Goal: Transaction & Acquisition: Download file/media

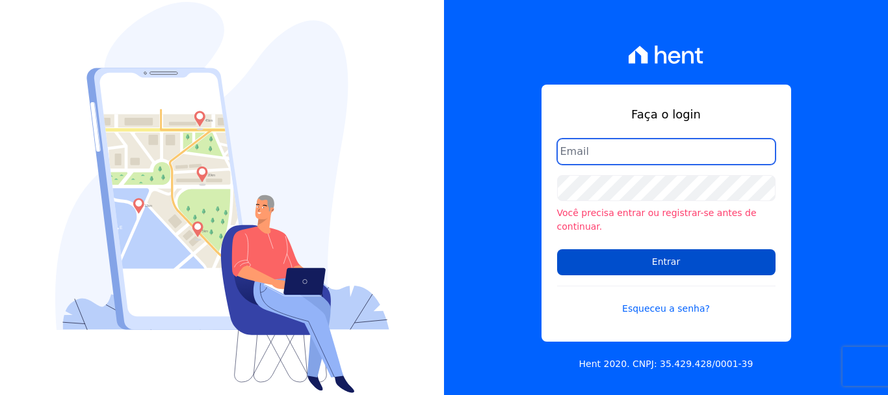
type input "renato.rodrigues@viasul.com"
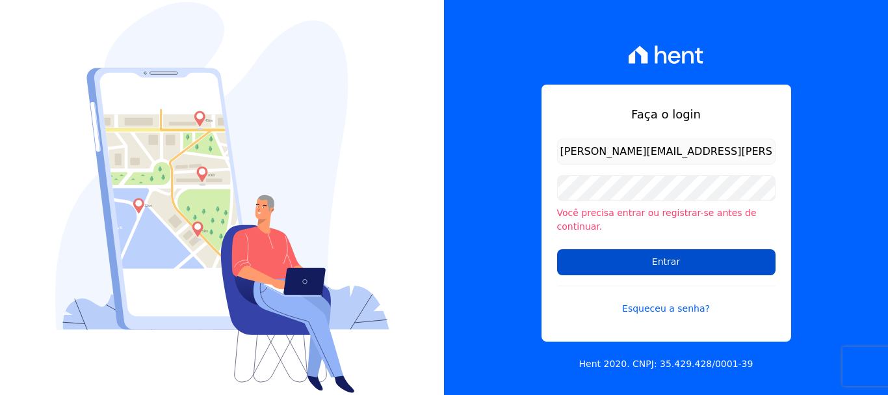
click at [623, 252] on input "Entrar" at bounding box center [666, 262] width 219 height 26
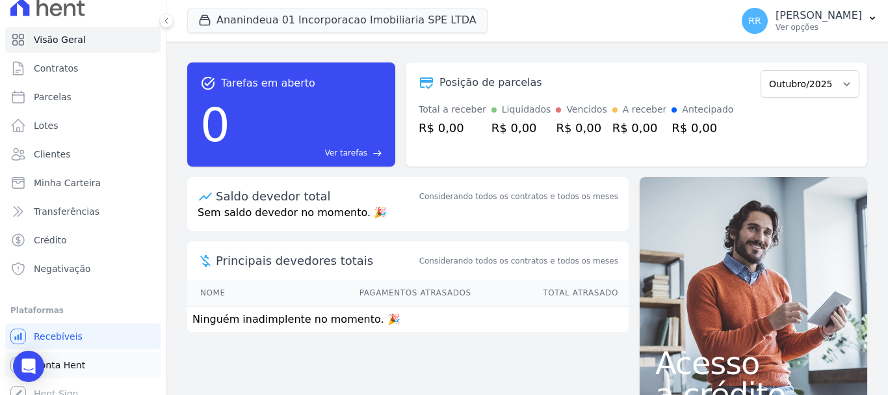
scroll to position [24, 0]
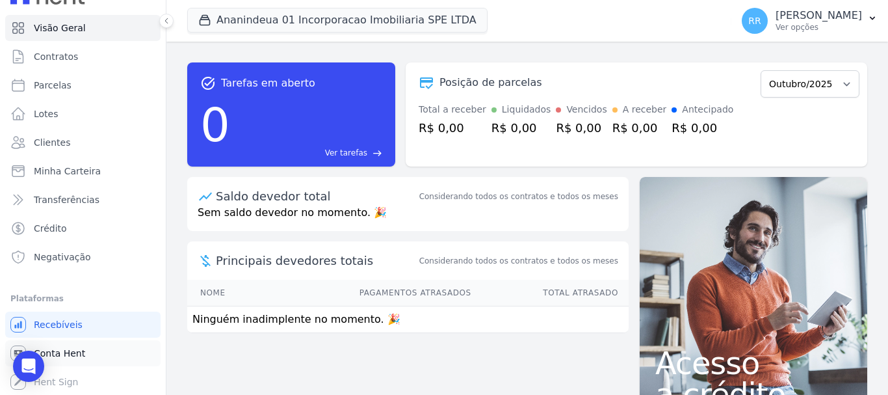
click at [69, 358] on span "Conta Hent" at bounding box center [59, 353] width 51 height 13
click at [70, 351] on span "Conta Hent" at bounding box center [59, 353] width 51 height 13
click at [83, 357] on link "Conta Hent" at bounding box center [82, 353] width 155 height 26
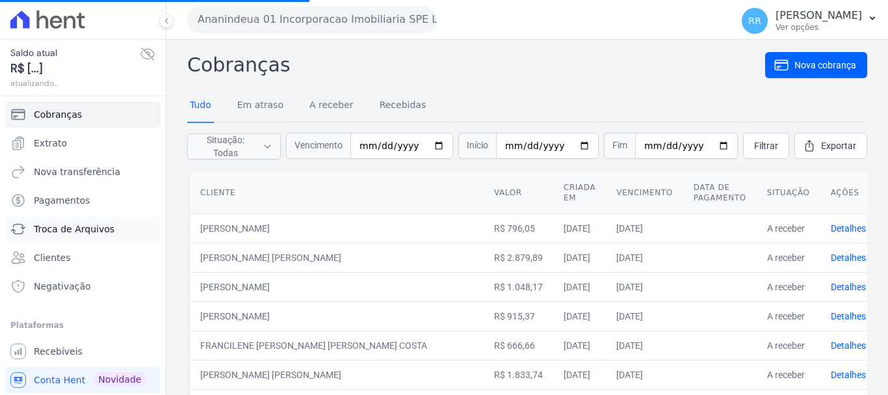
click at [80, 222] on link "Troca de Arquivos" at bounding box center [82, 229] width 155 height 26
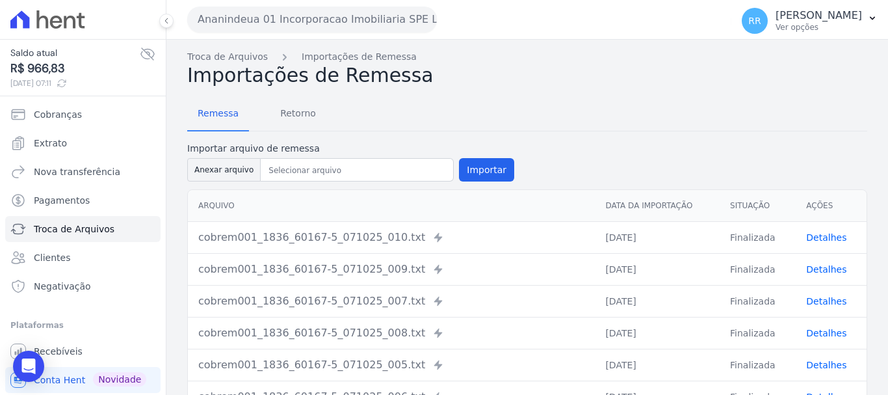
click at [250, 31] on button "Ananindeua 01 Incorporacao Imobiliaria SPE LTDA" at bounding box center [312, 20] width 250 height 26
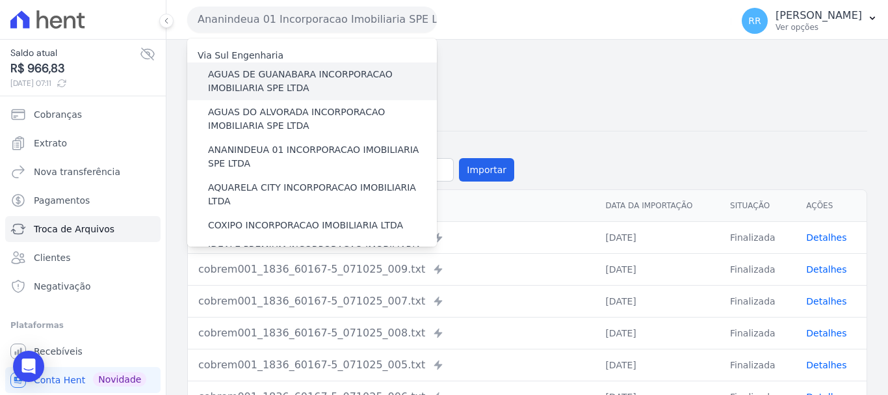
click at [256, 82] on label "AGUAS DE GUANABARA INCORPORACAO IMOBILIARIA SPE LTDA" at bounding box center [322, 81] width 229 height 27
click at [0, 0] on input "AGUAS DE GUANABARA INCORPORACAO IMOBILIARIA SPE LTDA" at bounding box center [0, 0] width 0 height 0
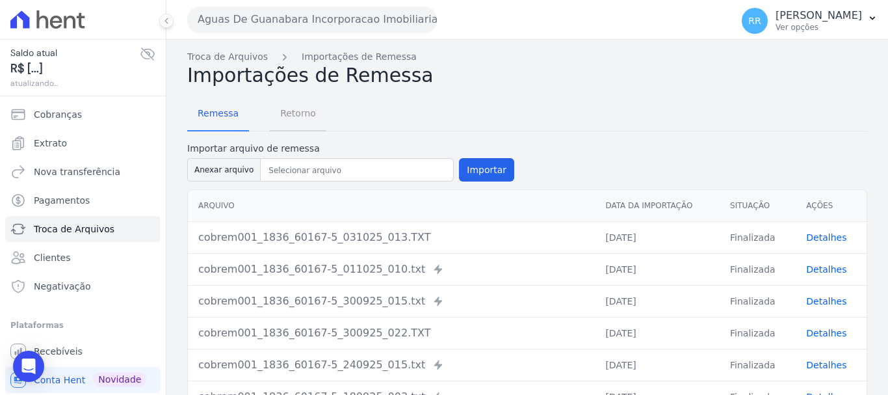
click at [303, 109] on span "Retorno" at bounding box center [297, 113] width 51 height 26
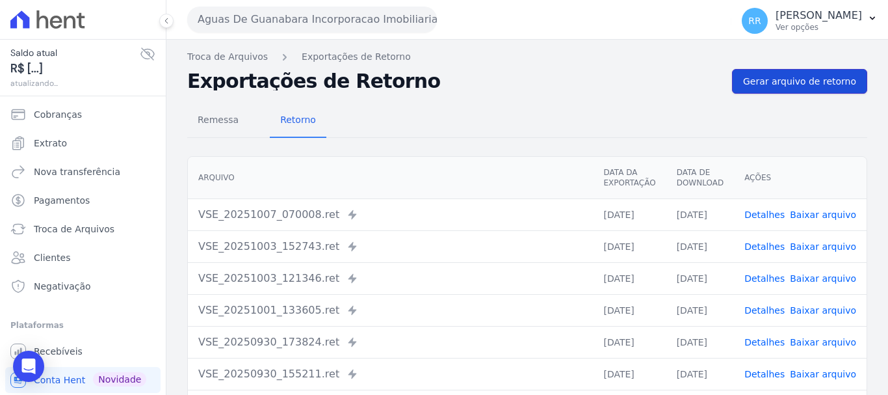
click at [780, 75] on span "Gerar arquivo de retorno" at bounding box center [799, 81] width 113 height 13
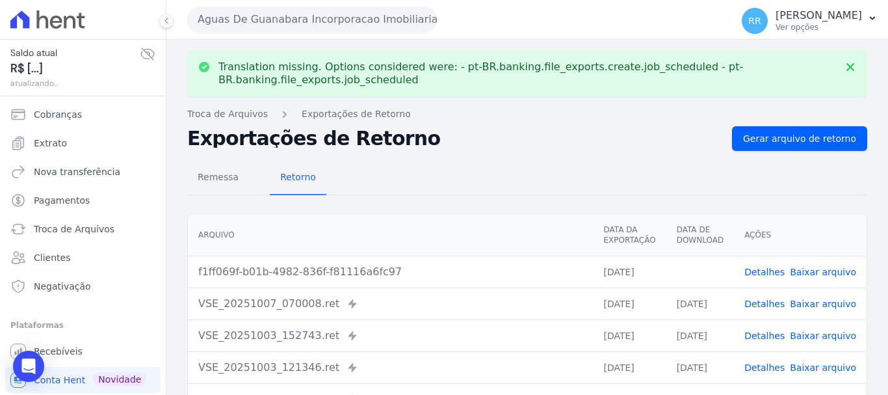
click at [825, 274] on link "Baixar arquivo" at bounding box center [823, 272] width 66 height 10
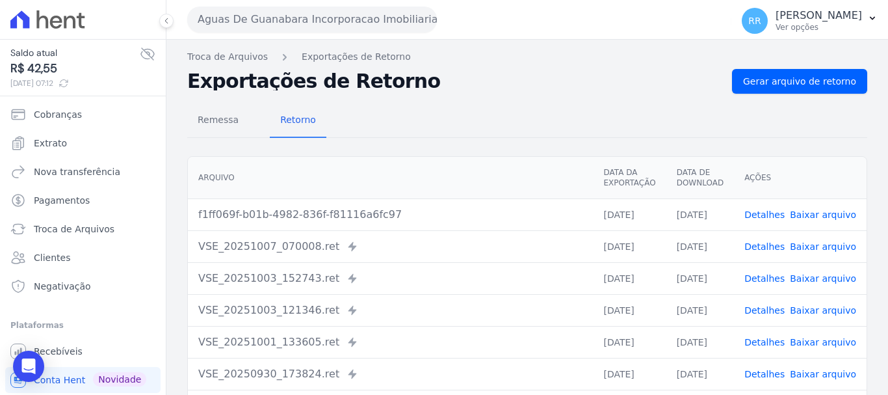
click at [811, 219] on link "Baixar arquivo" at bounding box center [823, 214] width 66 height 10
click at [400, 223] on td "f1ff069f-b01b-4982-836f-f81116a6fc97" at bounding box center [390, 214] width 405 height 32
click at [285, 15] on button "Aguas De Guanabara Incorporacao Imobiliaria SPE LTDA" at bounding box center [312, 20] width 250 height 26
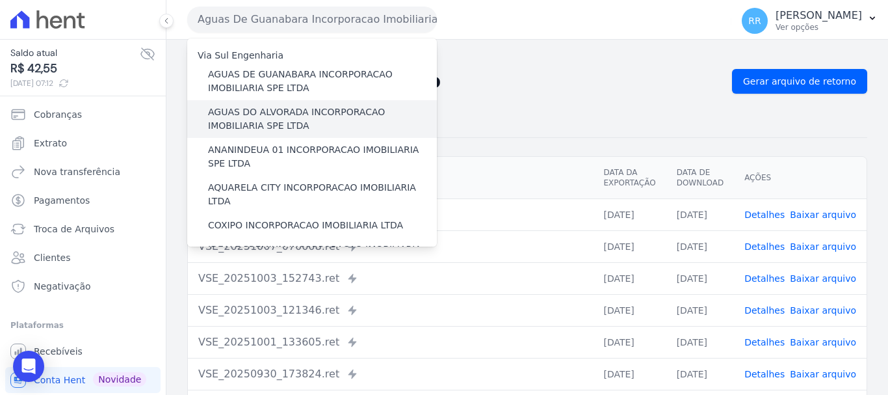
click at [289, 106] on label "AGUAS DO ALVORADA INCORPORACAO IMOBILIARIA SPE LTDA" at bounding box center [322, 118] width 229 height 27
click at [0, 0] on input "AGUAS DO ALVORADA INCORPORACAO IMOBILIARIA SPE LTDA" at bounding box center [0, 0] width 0 height 0
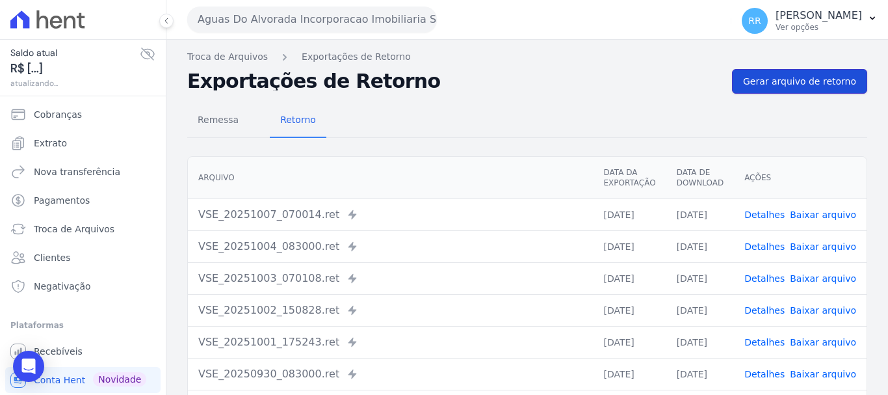
click at [790, 89] on link "Gerar arquivo de retorno" at bounding box center [799, 81] width 135 height 25
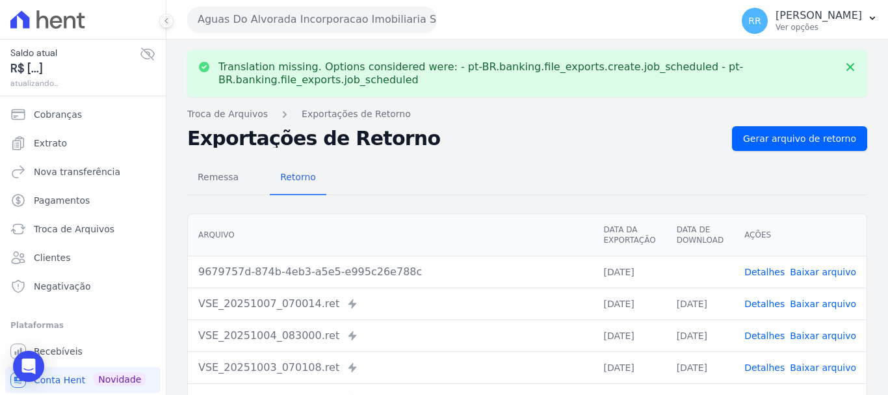
click at [821, 270] on link "Baixar arquivo" at bounding box center [823, 272] width 66 height 10
click at [287, 21] on button "Aguas Do Alvorada Incorporacao Imobiliaria SPE LTDA" at bounding box center [312, 20] width 250 height 26
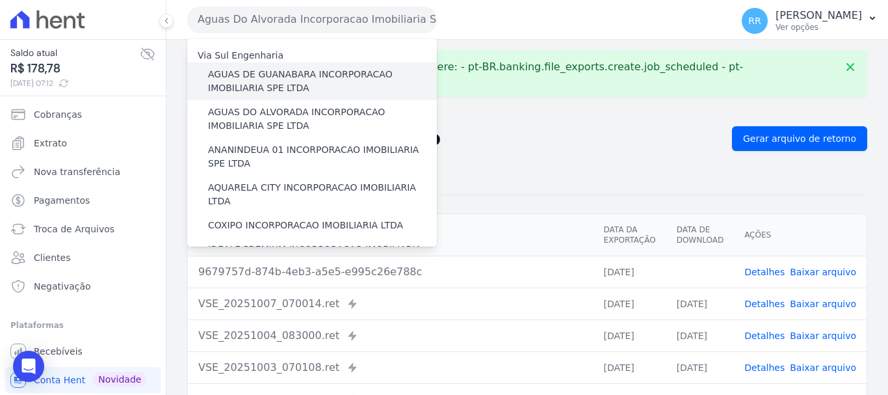
click at [304, 69] on label "AGUAS DE GUANABARA INCORPORACAO IMOBILIARIA SPE LTDA" at bounding box center [322, 81] width 229 height 27
click at [0, 0] on input "AGUAS DE GUANABARA INCORPORACAO IMOBILIARIA SPE LTDA" at bounding box center [0, 0] width 0 height 0
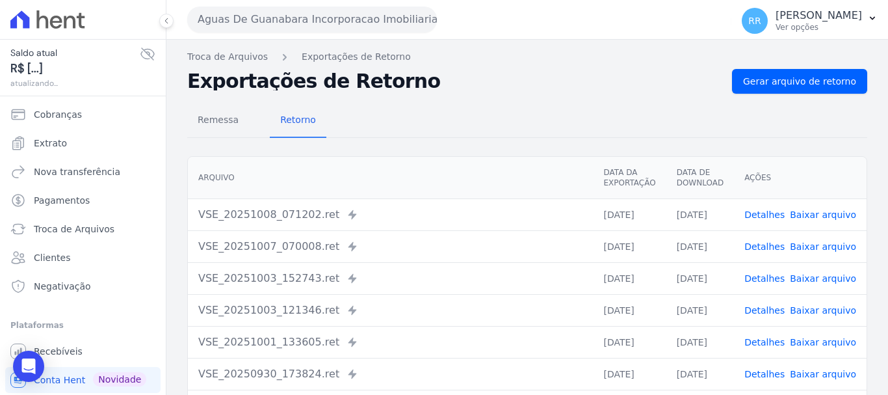
click at [830, 218] on link "Baixar arquivo" at bounding box center [823, 214] width 66 height 10
click at [326, 20] on button "Aguas De Guanabara Incorporacao Imobiliaria SPE LTDA" at bounding box center [312, 20] width 250 height 26
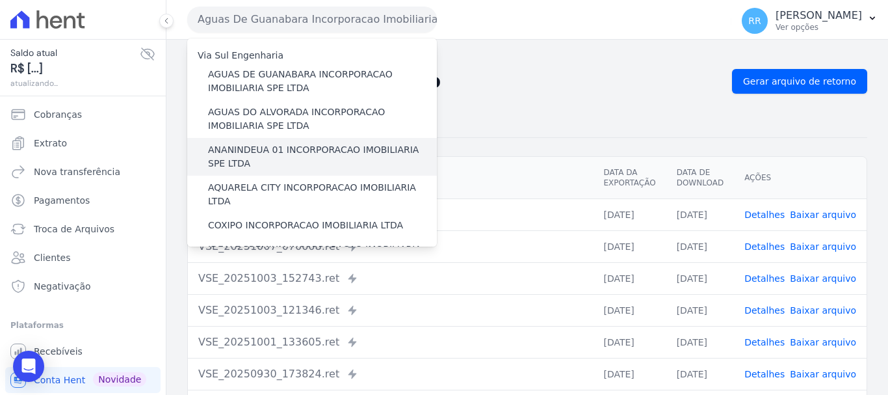
click at [297, 152] on label "ANANINDEUA 01 INCORPORACAO IMOBILIARIA SPE LTDA" at bounding box center [322, 156] width 229 height 27
click at [0, 0] on input "ANANINDEUA 01 INCORPORACAO IMOBILIARIA SPE LTDA" at bounding box center [0, 0] width 0 height 0
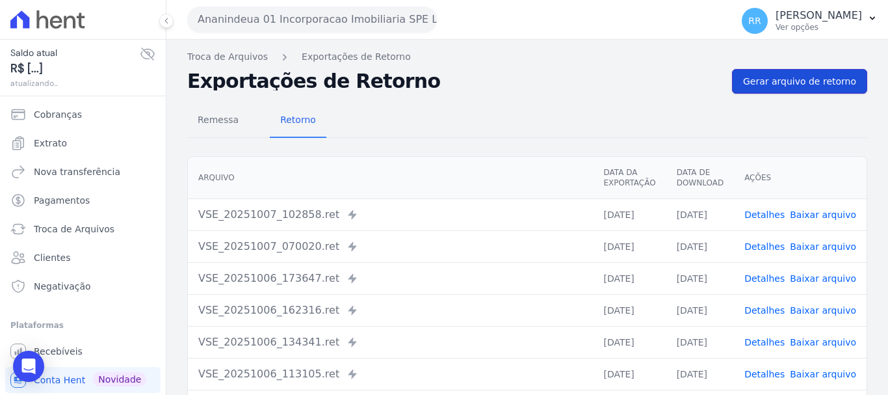
click at [770, 88] on link "Gerar arquivo de retorno" at bounding box center [799, 81] width 135 height 25
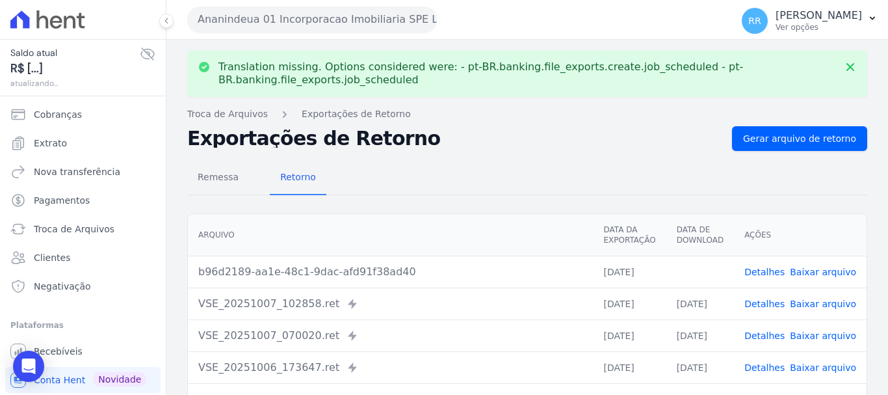
click at [810, 274] on link "Baixar arquivo" at bounding box center [823, 272] width 66 height 10
click at [290, 18] on button "Ananindeua 01 Incorporacao Imobiliaria SPE LTDA" at bounding box center [312, 20] width 250 height 26
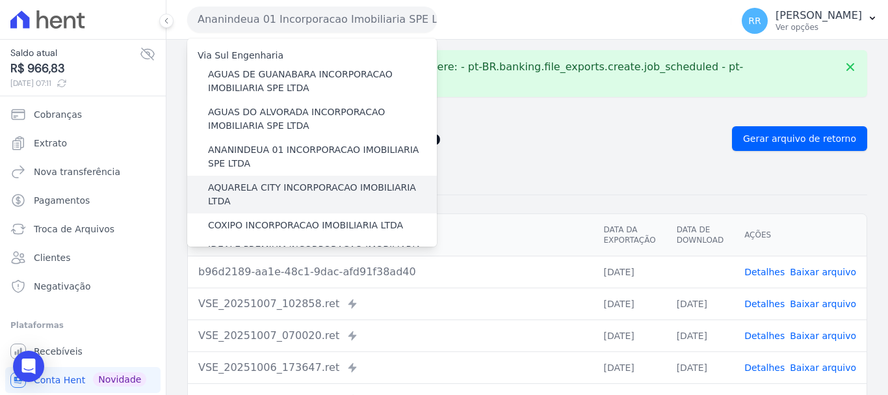
click at [286, 187] on label "AQUARELA CITY INCORPORACAO IMOBILIARIA LTDA" at bounding box center [322, 194] width 229 height 27
click at [0, 0] on input "AQUARELA CITY INCORPORACAO IMOBILIARIA LTDA" at bounding box center [0, 0] width 0 height 0
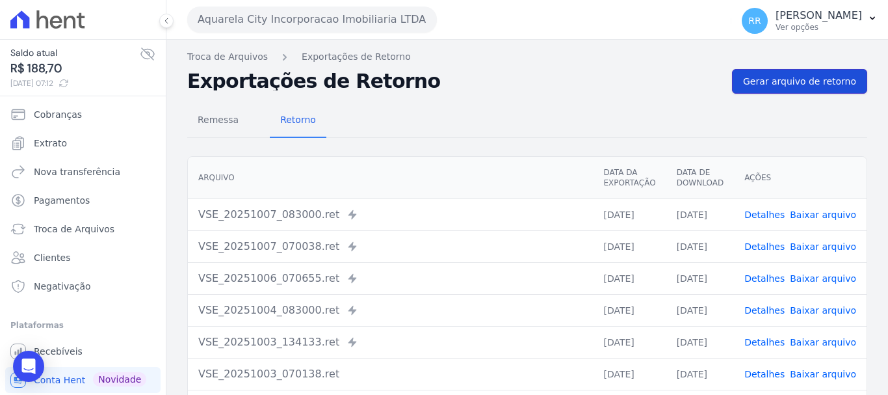
click at [806, 70] on link "Gerar arquivo de retorno" at bounding box center [799, 81] width 135 height 25
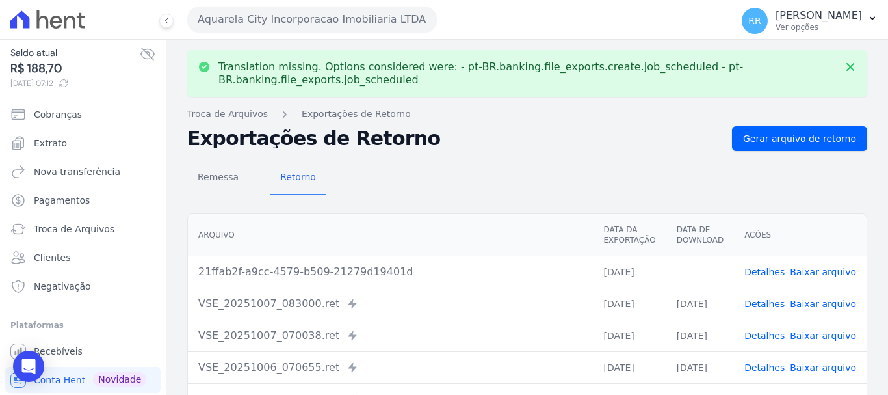
click at [819, 274] on link "Baixar arquivo" at bounding box center [823, 272] width 66 height 10
click at [321, 21] on button "Aquarela City Incorporacao Imobiliaria LTDA" at bounding box center [312, 20] width 250 height 26
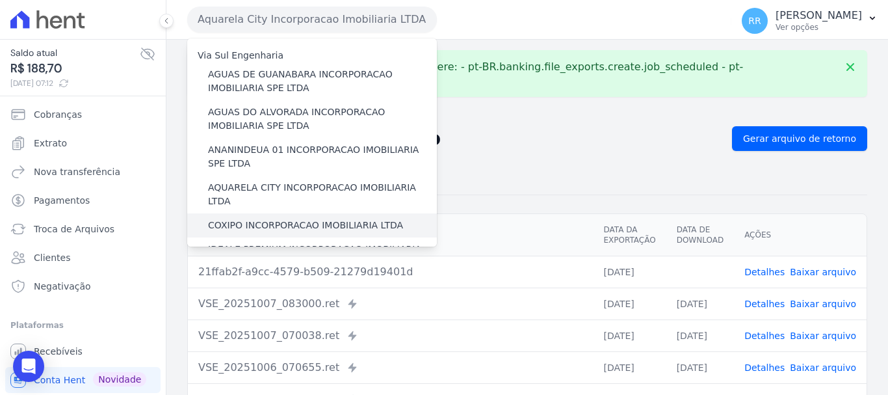
click at [274, 219] on label "COXIPO INCORPORACAO IMOBILIARIA LTDA" at bounding box center [305, 226] width 195 height 14
click at [0, 0] on input "COXIPO INCORPORACAO IMOBILIARIA LTDA" at bounding box center [0, 0] width 0 height 0
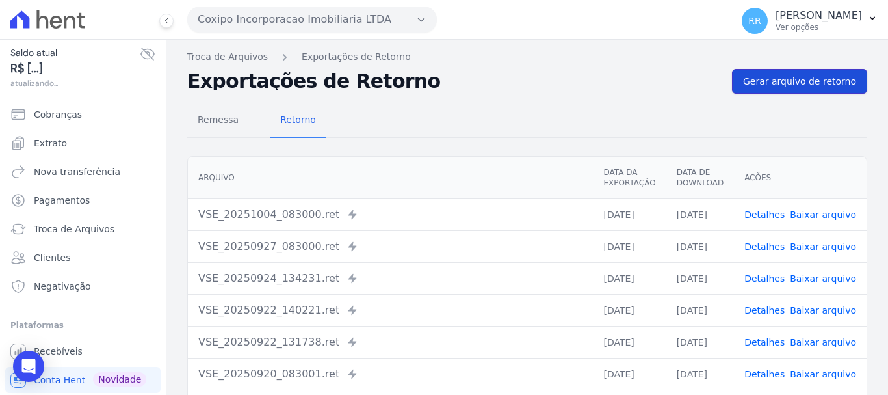
click at [802, 88] on link "Gerar arquivo de retorno" at bounding box center [799, 81] width 135 height 25
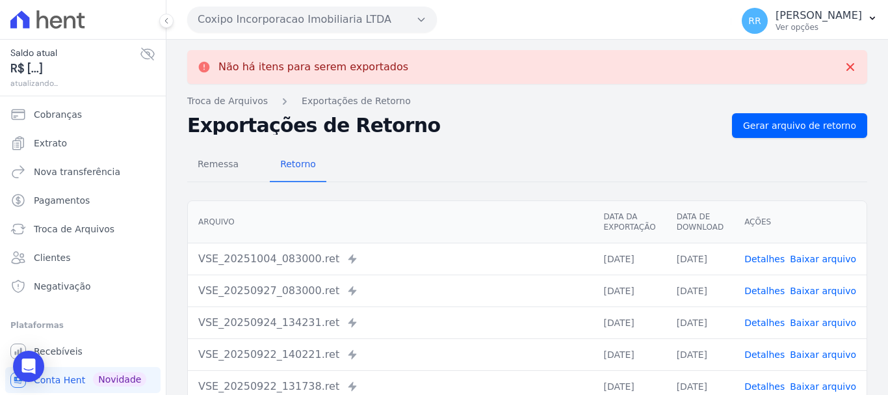
click at [351, 15] on button "Coxipo Incorporacao Imobiliaria LTDA" at bounding box center [312, 20] width 250 height 26
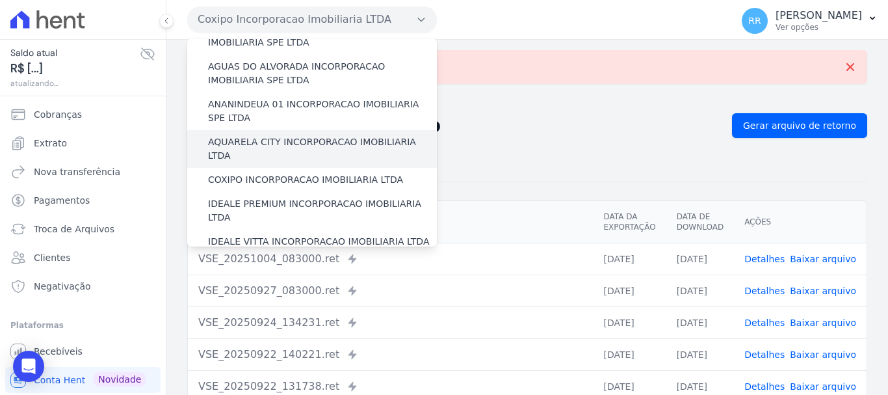
scroll to position [65, 0]
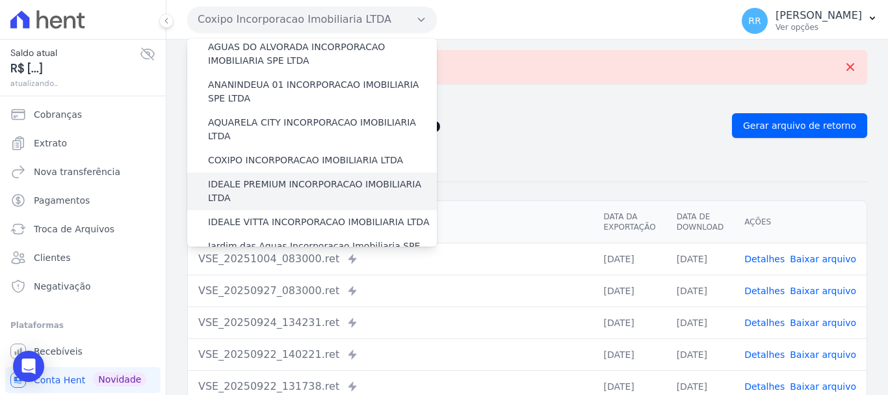
click at [284, 178] on label "IDEALE PREMIUM INCORPORACAO IMOBILIARIA LTDA" at bounding box center [322, 191] width 229 height 27
click at [0, 0] on input "IDEALE PREMIUM INCORPORACAO IMOBILIARIA LTDA" at bounding box center [0, 0] width 0 height 0
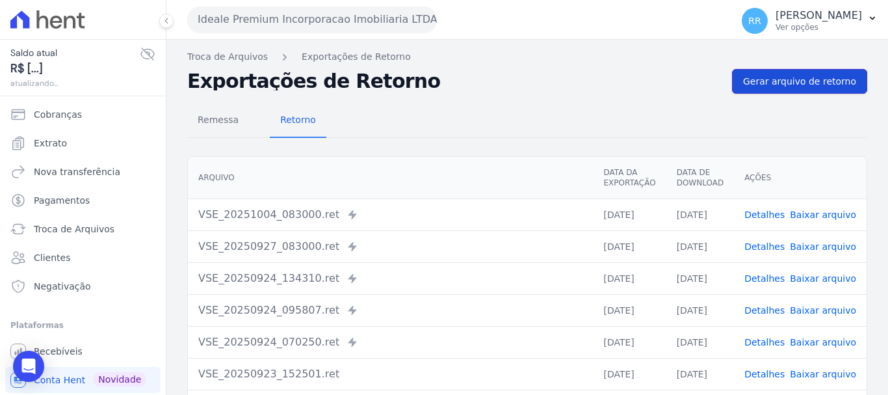
click at [814, 73] on link "Gerar arquivo de retorno" at bounding box center [799, 81] width 135 height 25
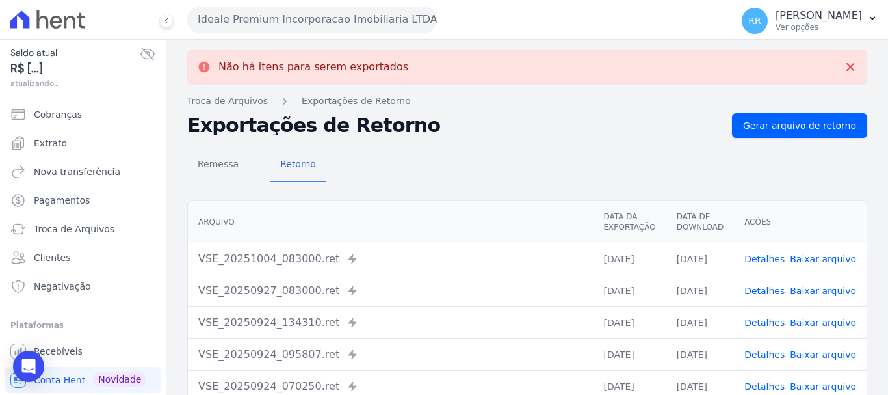
click at [243, 7] on div "Ideale Premium Incorporacao Imobiliaria LTDA Via Sul Engenharia AGUAS DE [GEOGR…" at bounding box center [456, 19] width 539 height 40
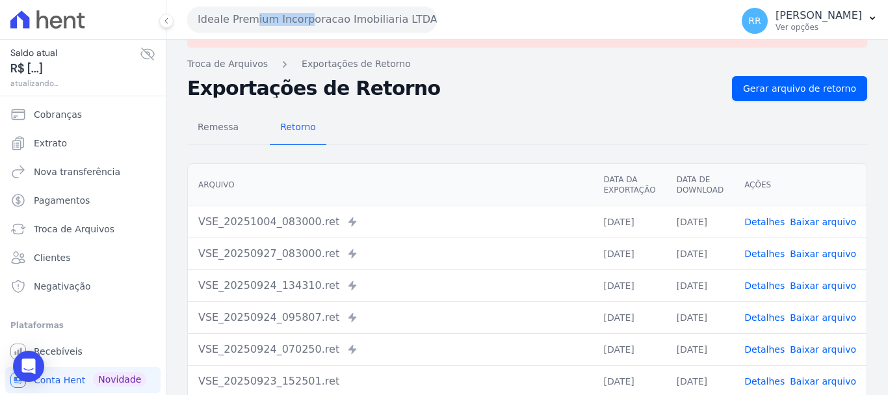
scroll to position [0, 0]
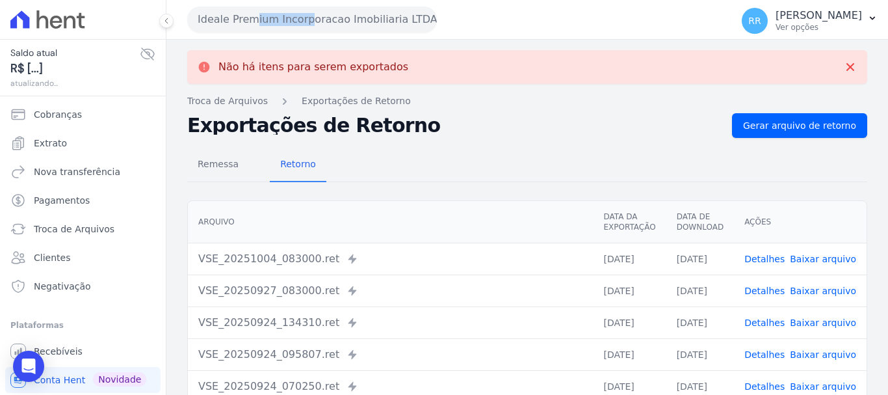
click at [276, 27] on button "Ideale Premium Incorporacao Imobiliaria LTDA" at bounding box center [312, 20] width 250 height 26
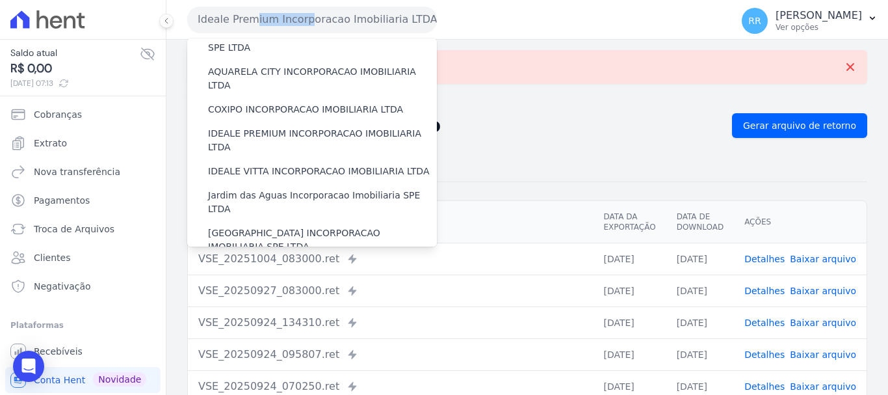
scroll to position [130, 0]
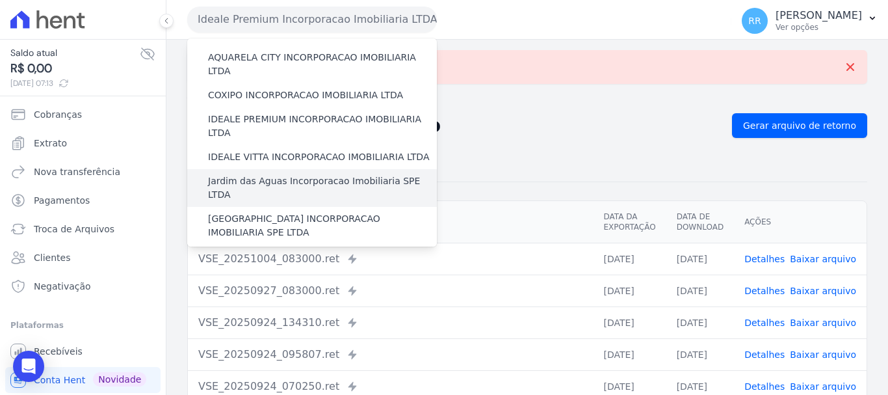
click at [254, 174] on label "Jardim das Aguas Incorporacao Imobiliaria SPE LTDA" at bounding box center [322, 187] width 229 height 27
click at [0, 0] on input "Jardim das Aguas Incorporacao Imobiliaria SPE LTDA" at bounding box center [0, 0] width 0 height 0
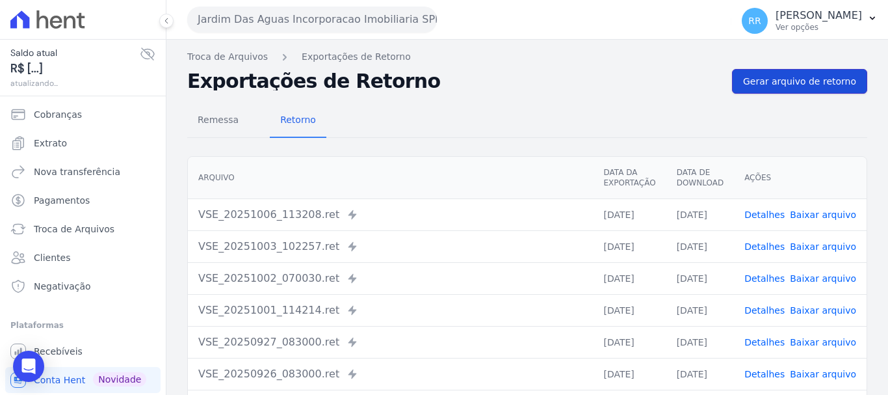
click at [825, 90] on link "Gerar arquivo de retorno" at bounding box center [799, 81] width 135 height 25
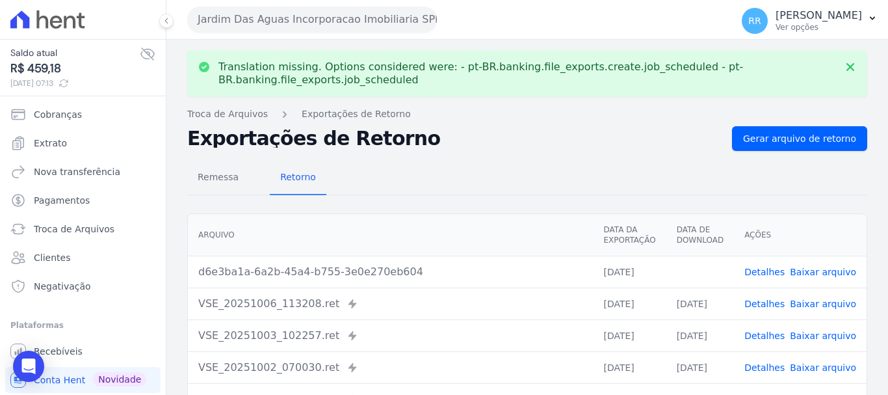
click at [816, 272] on link "Baixar arquivo" at bounding box center [823, 272] width 66 height 10
click at [258, 16] on button "Jardim Das Aguas Incorporacao Imobiliaria SPE LTDA" at bounding box center [312, 20] width 250 height 26
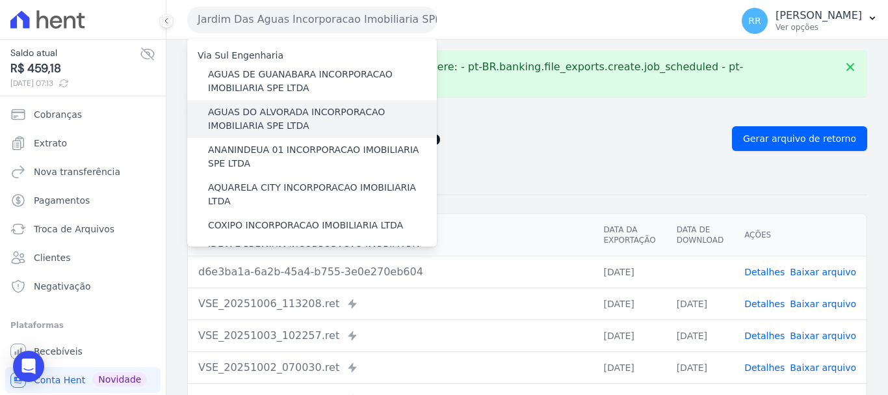
scroll to position [195, 0]
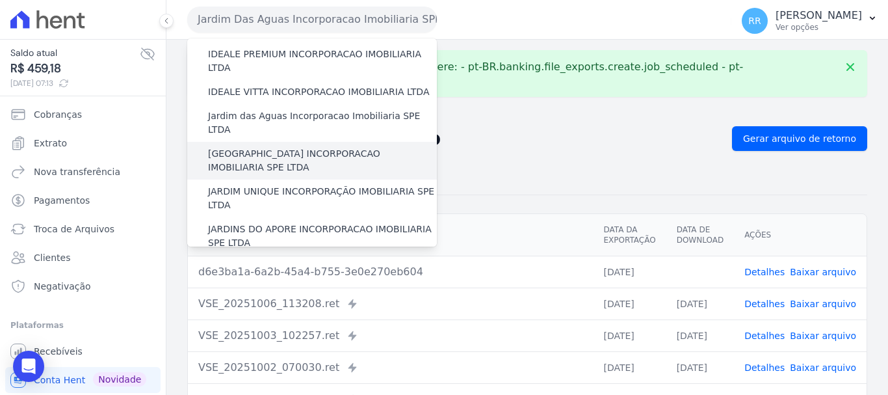
click at [278, 147] on label "[GEOGRAPHIC_DATA] INCORPORACAO IMOBILIARIA SPE LTDA" at bounding box center [322, 160] width 229 height 27
click at [0, 0] on input "[GEOGRAPHIC_DATA] INCORPORACAO IMOBILIARIA SPE LTDA" at bounding box center [0, 0] width 0 height 0
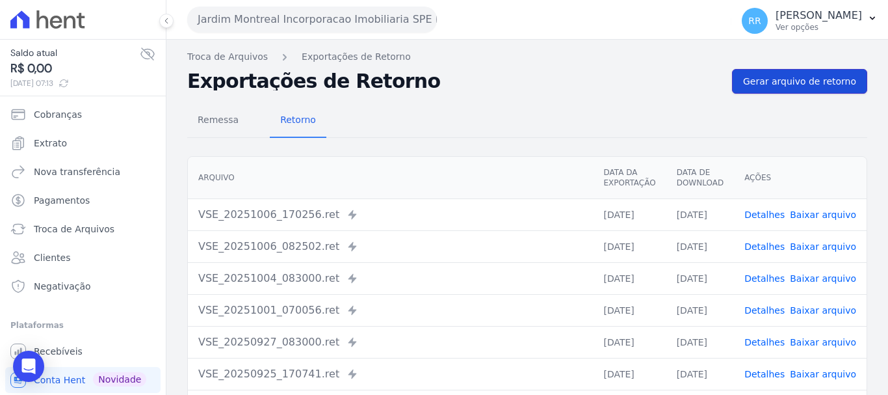
click at [779, 85] on span "Gerar arquivo de retorno" at bounding box center [799, 81] width 113 height 13
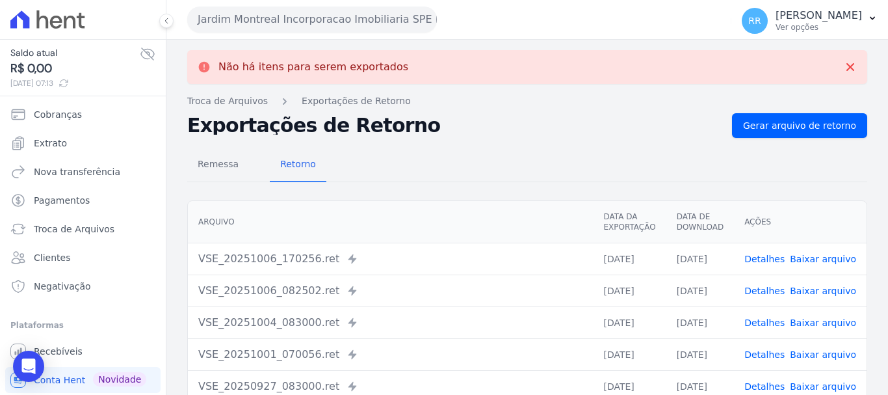
click at [355, 18] on button "Jardim Montreal Incorporacao Imobiliaria SPE LTDA" at bounding box center [312, 20] width 250 height 26
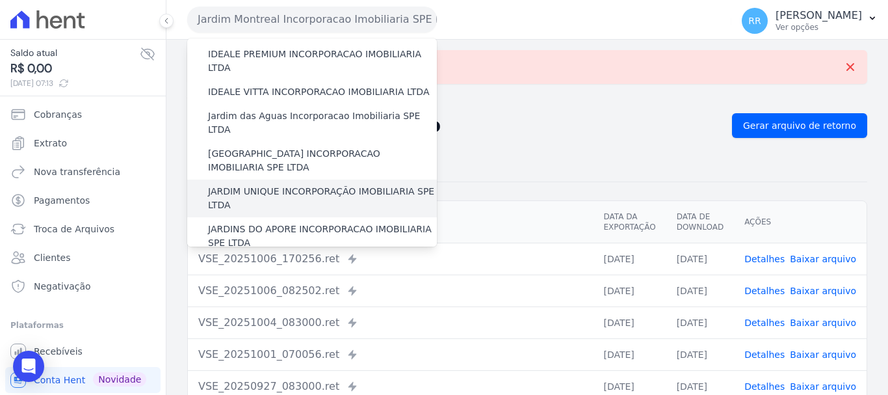
click at [295, 185] on label "JARDIM UNIQUE INCORPORAÇÃO IMOBILIARIA SPE LTDA" at bounding box center [322, 198] width 229 height 27
click at [0, 0] on input "JARDIM UNIQUE INCORPORAÇÃO IMOBILIARIA SPE LTDA" at bounding box center [0, 0] width 0 height 0
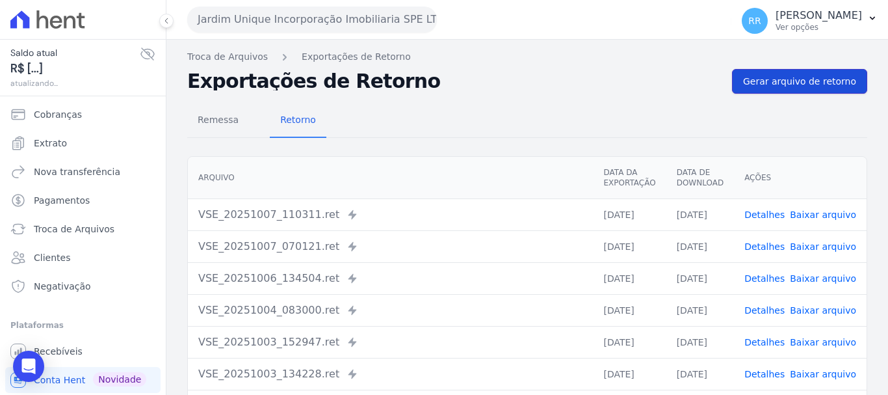
click at [788, 86] on span "Gerar arquivo de retorno" at bounding box center [799, 81] width 113 height 13
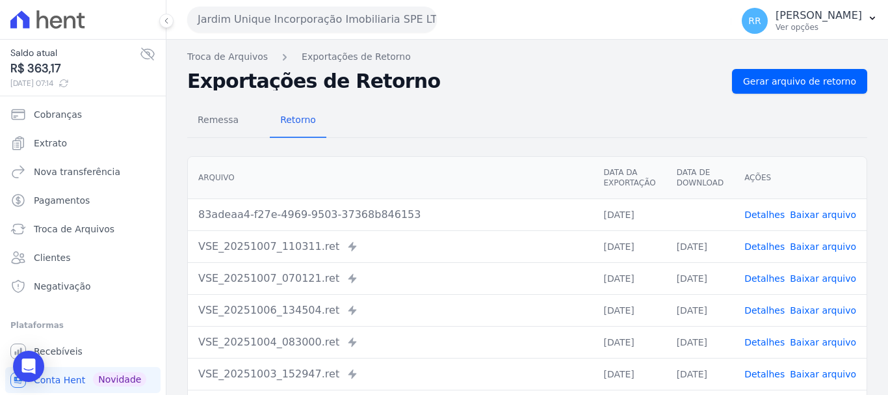
click at [842, 209] on link "Baixar arquivo" at bounding box center [823, 214] width 66 height 10
drag, startPoint x: 427, startPoint y: 161, endPoint x: 551, endPoint y: 178, distance: 125.9
click at [427, 161] on th "Arquivo" at bounding box center [390, 178] width 405 height 42
click at [778, 79] on span "Gerar arquivo de retorno" at bounding box center [799, 81] width 113 height 13
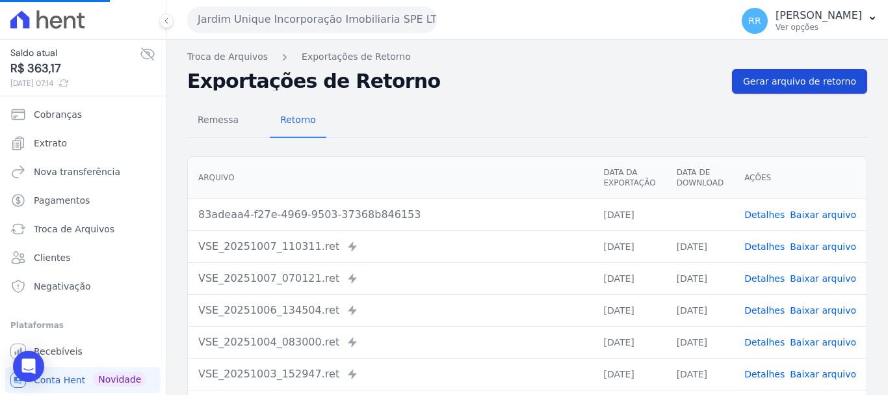
click at [782, 78] on span "Gerar arquivo de retorno" at bounding box center [799, 81] width 113 height 13
click at [813, 219] on link "Baixar arquivo" at bounding box center [823, 214] width 66 height 10
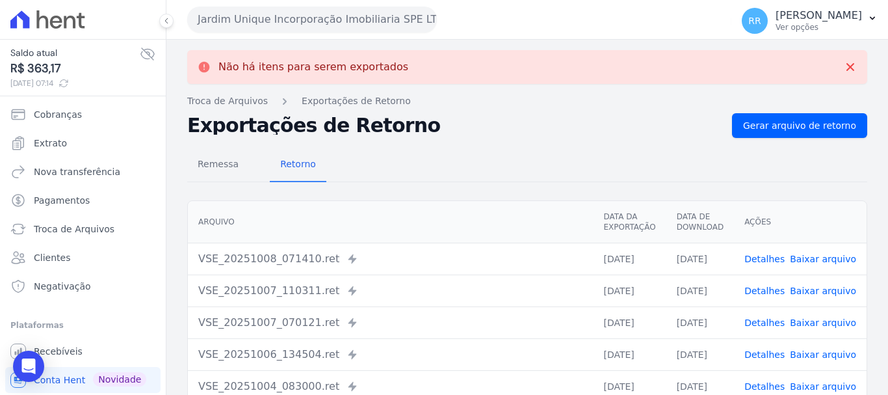
click at [804, 257] on link "Baixar arquivo" at bounding box center [823, 259] width 66 height 10
click at [358, 17] on button "Jardim Unique Incorporação Imobiliaria SPE LTDA" at bounding box center [312, 20] width 250 height 26
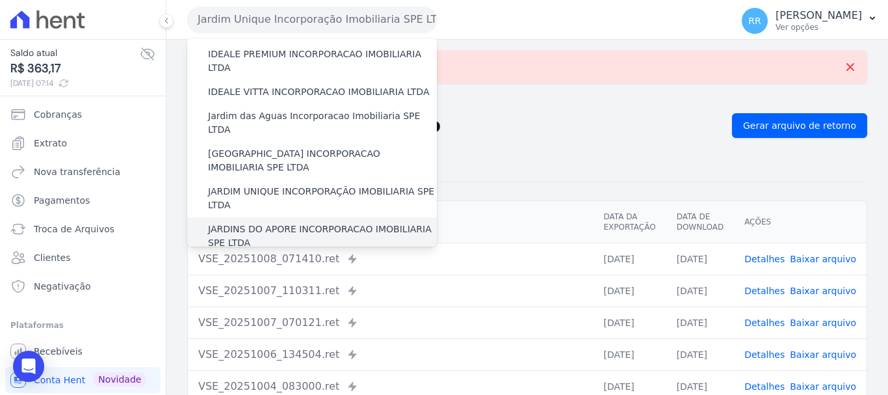
click at [299, 222] on label "JARDINS DO APORE INCORPORACAO IMOBILIARIA SPE LTDA" at bounding box center [322, 235] width 229 height 27
click at [0, 0] on input "JARDINS DO APORE INCORPORACAO IMOBILIARIA SPE LTDA" at bounding box center [0, 0] width 0 height 0
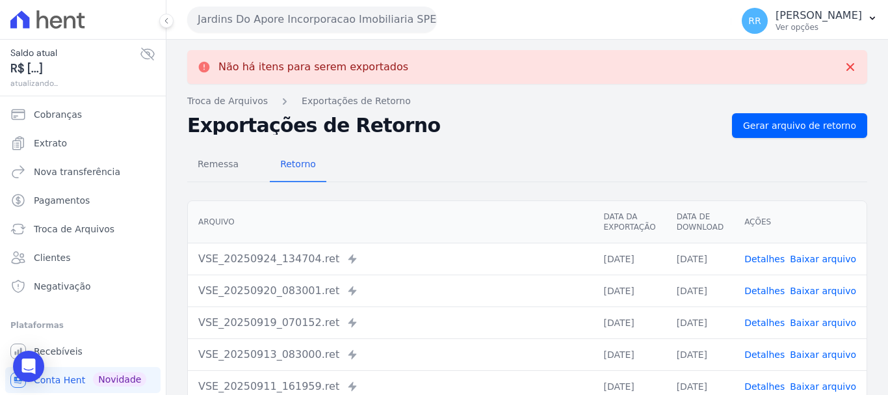
click at [335, 28] on button "Jardins Do Apore Incorporacao Imobiliaria SPE LTDA" at bounding box center [312, 20] width 250 height 26
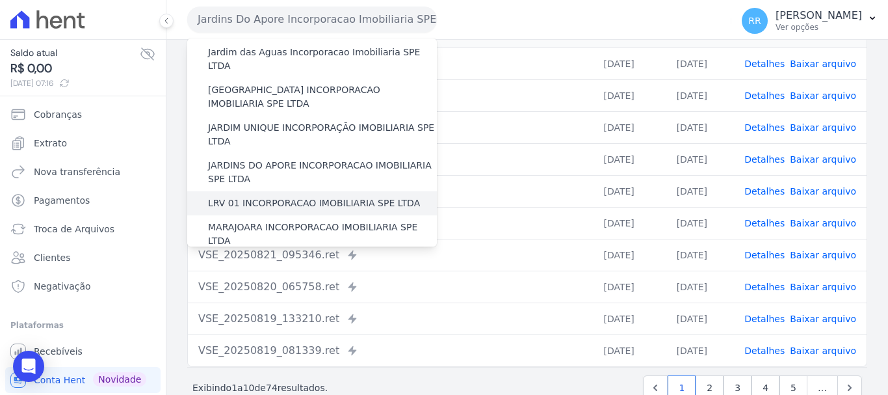
scroll to position [260, 0]
click at [278, 195] on label "LRV 01 INCORPORACAO IMOBILIARIA SPE LTDA" at bounding box center [314, 202] width 212 height 14
click at [0, 0] on input "LRV 01 INCORPORACAO IMOBILIARIA SPE LTDA" at bounding box center [0, 0] width 0 height 0
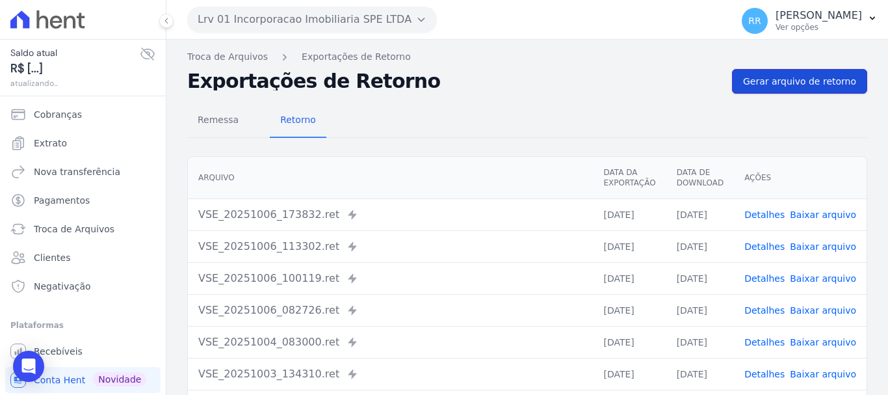
click at [777, 78] on span "Gerar arquivo de retorno" at bounding box center [799, 81] width 113 height 13
click at [818, 86] on span "Gerar arquivo de retorno" at bounding box center [799, 81] width 113 height 13
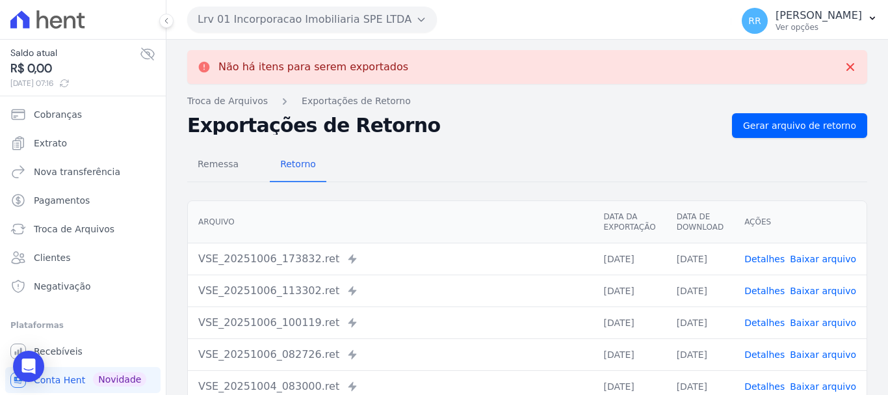
drag, startPoint x: 365, startPoint y: 14, endPoint x: 357, endPoint y: 21, distance: 11.1
click at [365, 14] on button "Lrv 01 Incorporacao Imobiliaria SPE LTDA" at bounding box center [312, 20] width 250 height 26
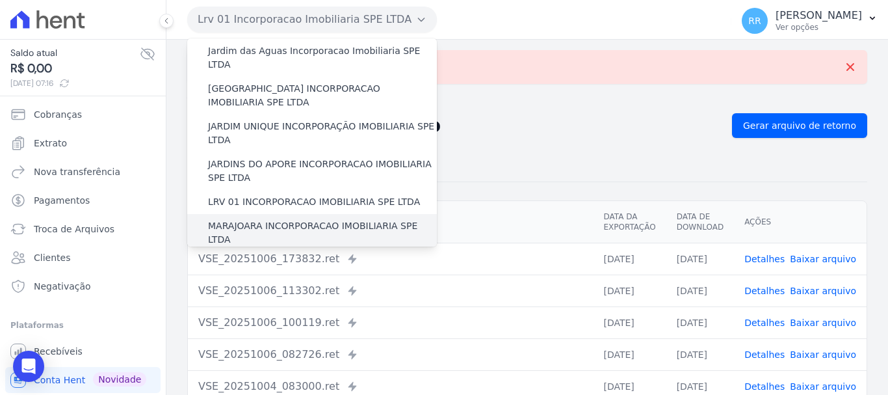
click at [246, 214] on div "MARAJOARA INCORPORACAO IMOBILIARIA SPE LTDA" at bounding box center [312, 233] width 250 height 38
click at [248, 219] on label "MARAJOARA INCORPORACAO IMOBILIARIA SPE LTDA" at bounding box center [322, 232] width 229 height 27
click at [0, 0] on input "MARAJOARA INCORPORACAO IMOBILIARIA SPE LTDA" at bounding box center [0, 0] width 0 height 0
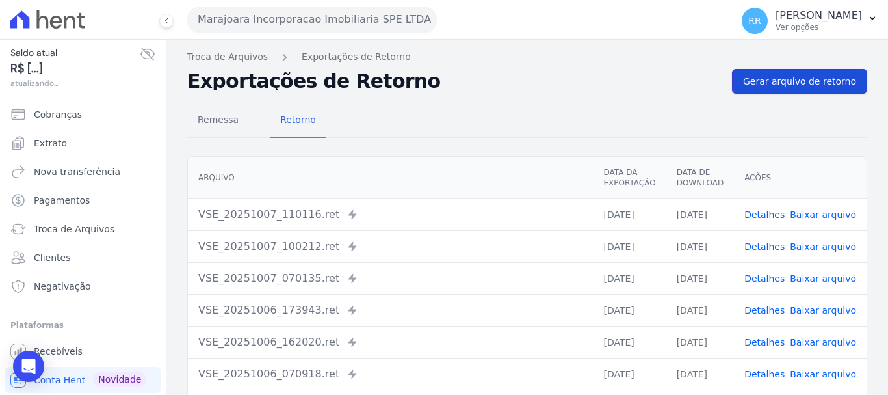
click at [805, 88] on link "Gerar arquivo de retorno" at bounding box center [799, 81] width 135 height 25
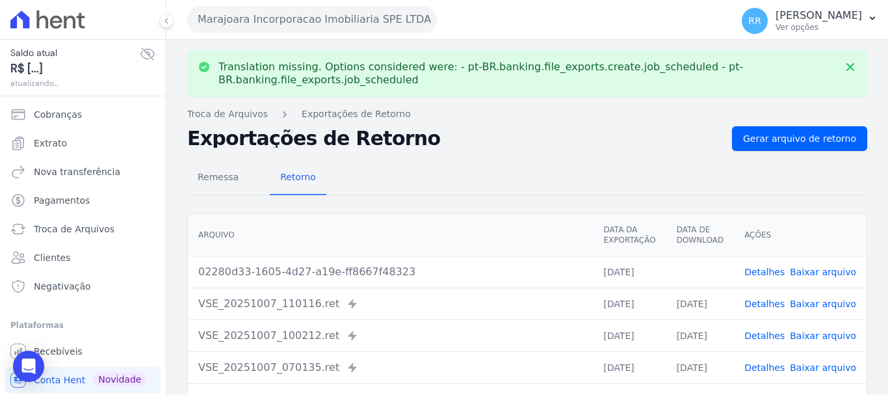
drag, startPoint x: 328, startPoint y: 14, endPoint x: 325, endPoint y: 27, distance: 12.6
click at [328, 14] on button "Marajoara Incorporacao Imobiliaria SPE LTDA" at bounding box center [312, 20] width 250 height 26
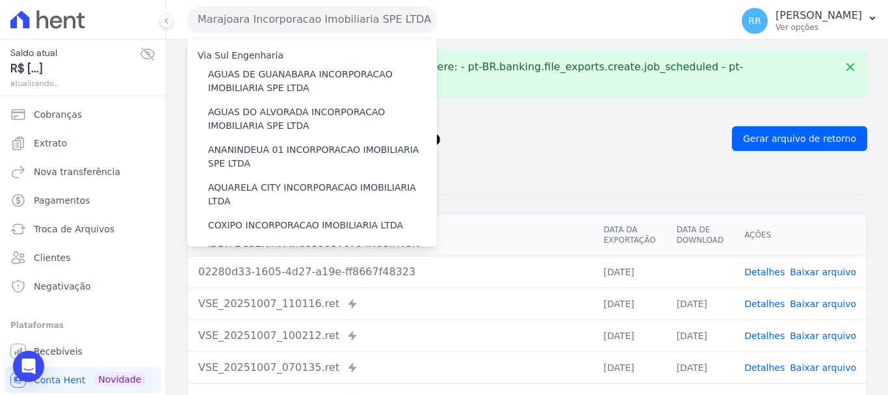
click at [822, 278] on span "Baixar arquivo" at bounding box center [823, 271] width 66 height 13
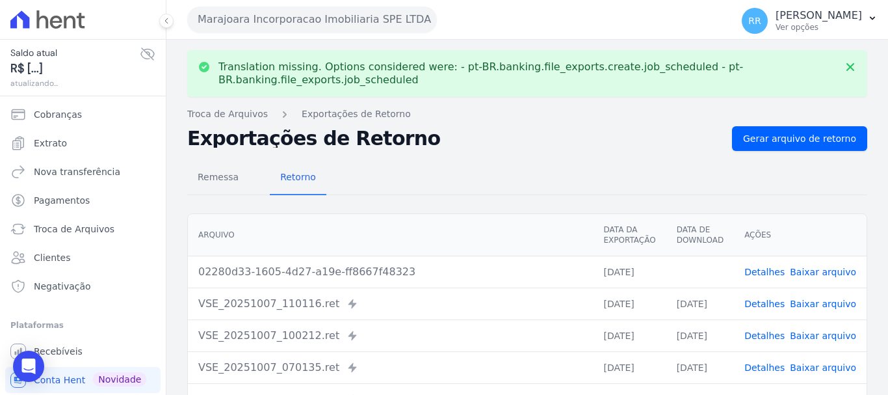
click at [810, 267] on link "Baixar arquivo" at bounding box center [823, 272] width 66 height 10
click at [331, 36] on div "Marajoara Incorporacao Imobiliaria SPE LTDA Via Sul Engenharia AGUAS DE [GEOGRA…" at bounding box center [456, 19] width 539 height 40
click at [814, 271] on link "Baixar arquivo" at bounding box center [823, 272] width 66 height 10
click at [360, 22] on button "Marajoara Incorporacao Imobiliaria SPE LTDA" at bounding box center [312, 20] width 250 height 26
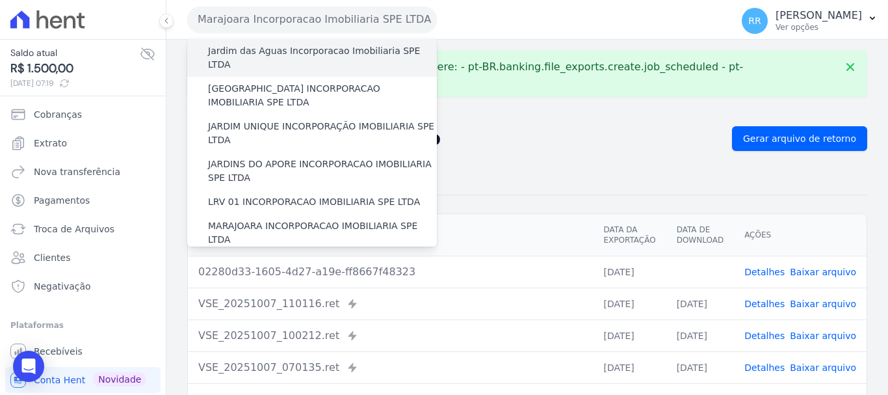
scroll to position [325, 0]
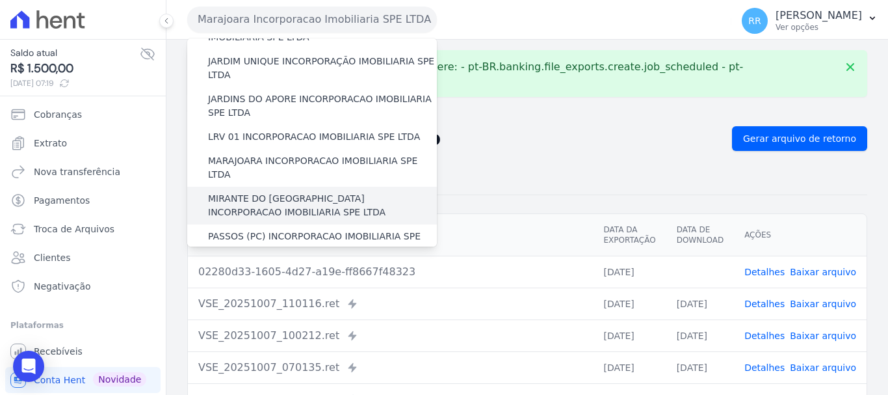
click at [296, 192] on label "MIRANTE DO [GEOGRAPHIC_DATA] INCORPORACAO IMOBILIARIA SPE LTDA" at bounding box center [322, 205] width 229 height 27
click at [0, 0] on input "MIRANTE DO [GEOGRAPHIC_DATA] INCORPORACAO IMOBILIARIA SPE LTDA" at bounding box center [0, 0] width 0 height 0
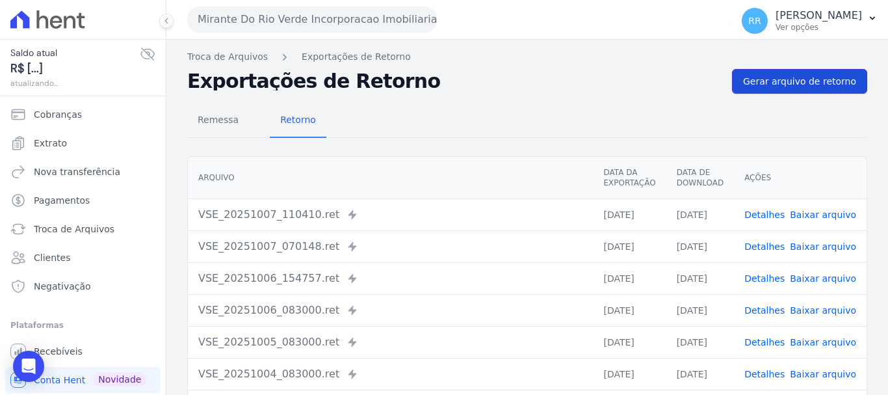
click at [788, 85] on span "Gerar arquivo de retorno" at bounding box center [799, 81] width 113 height 13
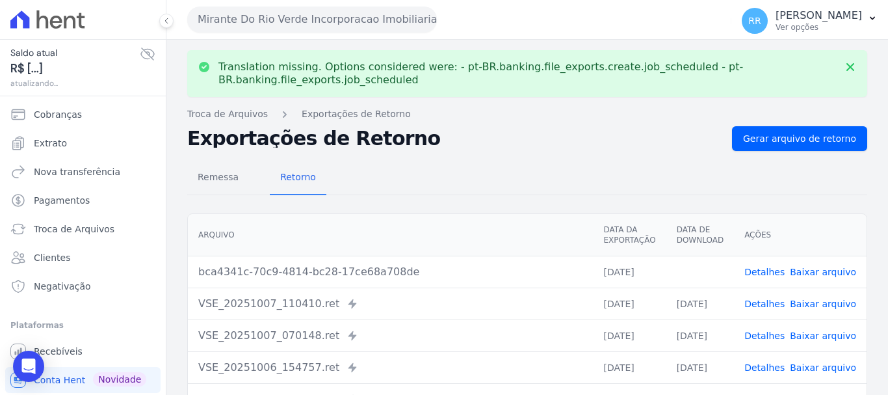
click at [820, 274] on link "Baixar arquivo" at bounding box center [823, 272] width 66 height 10
click at [394, 20] on button "Mirante Do Rio Verde Incorporacao Imobiliaria SPE LTDA" at bounding box center [312, 20] width 250 height 26
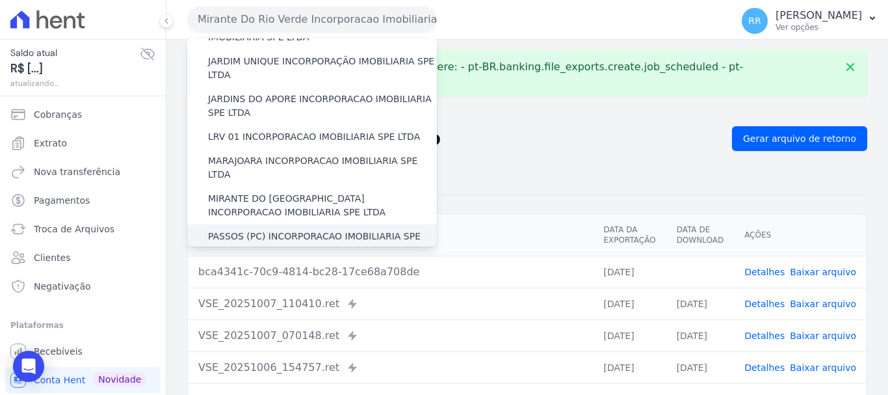
click at [262, 230] on label "PASSOS (PC) INCORPORACAO IMOBILIARIA SPE LTDA" at bounding box center [322, 243] width 229 height 27
click at [0, 0] on input "PASSOS (PC) INCORPORACAO IMOBILIARIA SPE LTDA" at bounding box center [0, 0] width 0 height 0
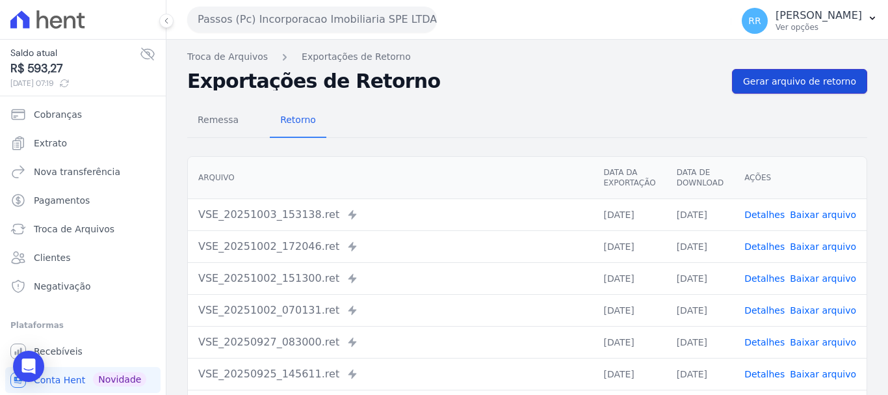
click at [818, 86] on span "Gerar arquivo de retorno" at bounding box center [799, 81] width 113 height 13
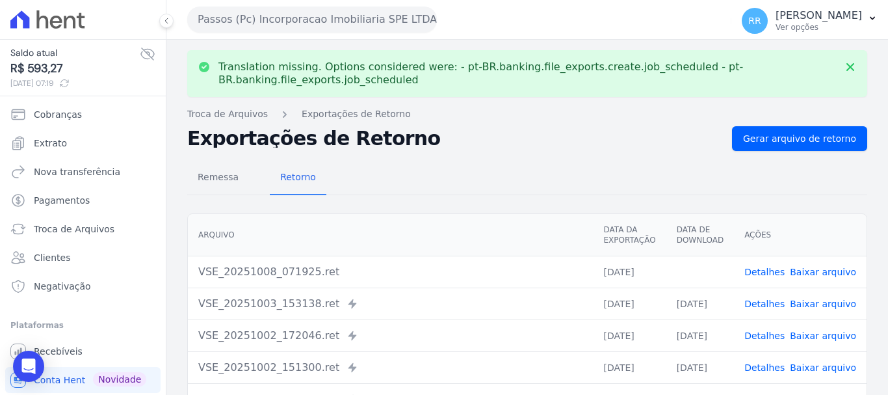
click at [811, 269] on link "Baixar arquivo" at bounding box center [823, 272] width 66 height 10
click at [392, 22] on button "Passos (Pc) Incorporacao Imobiliaria SPE LTDA" at bounding box center [312, 20] width 250 height 26
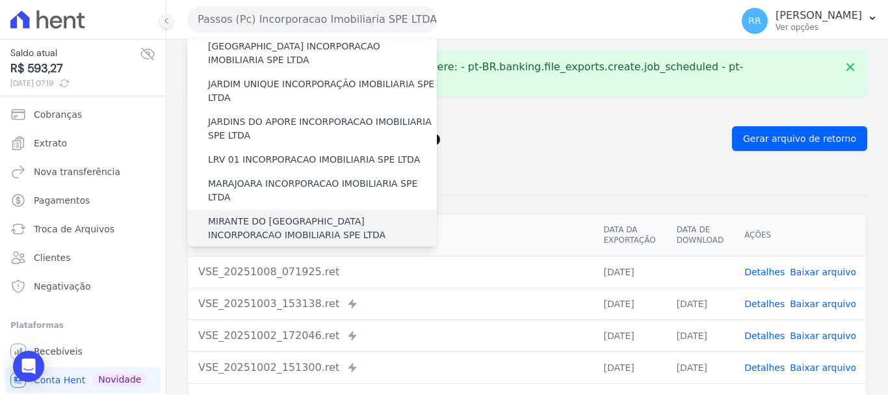
scroll to position [390, 0]
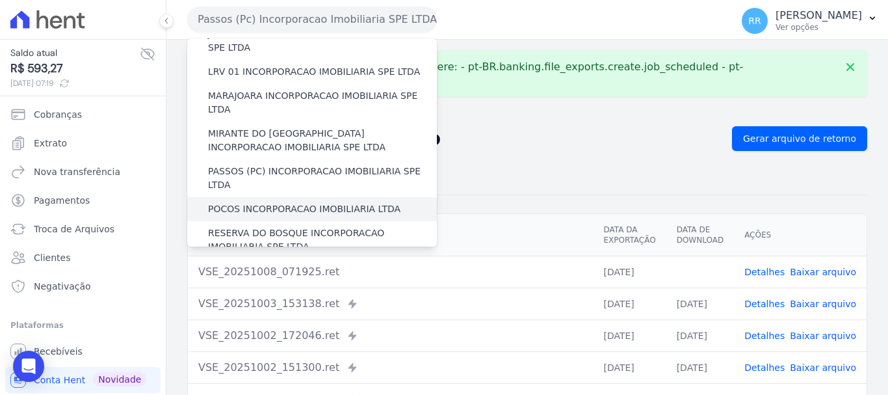
click at [271, 202] on label "POCOS INCORPORACAO IMOBILIARIA LTDA" at bounding box center [304, 209] width 193 height 14
click at [0, 0] on input "POCOS INCORPORACAO IMOBILIARIA LTDA" at bounding box center [0, 0] width 0 height 0
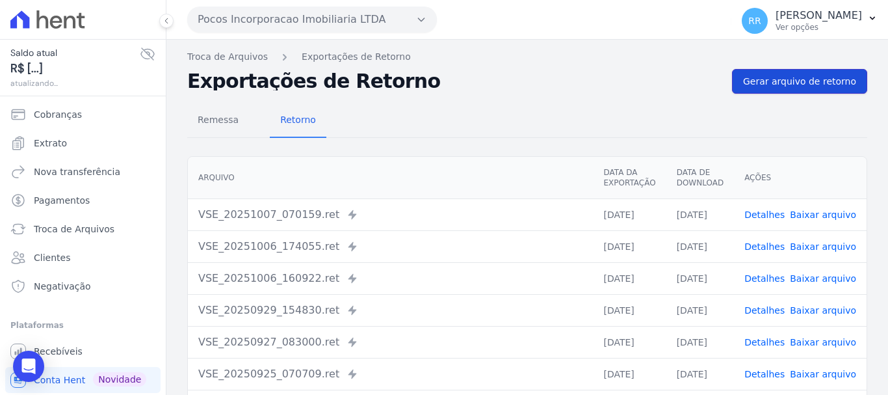
click at [782, 87] on span "Gerar arquivo de retorno" at bounding box center [799, 81] width 113 height 13
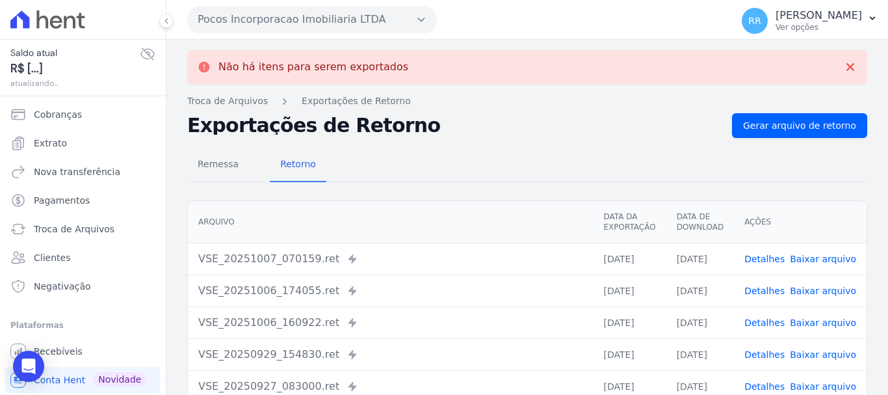
click at [336, 16] on button "Pocos Incorporacao Imobiliaria LTDA" at bounding box center [312, 20] width 250 height 26
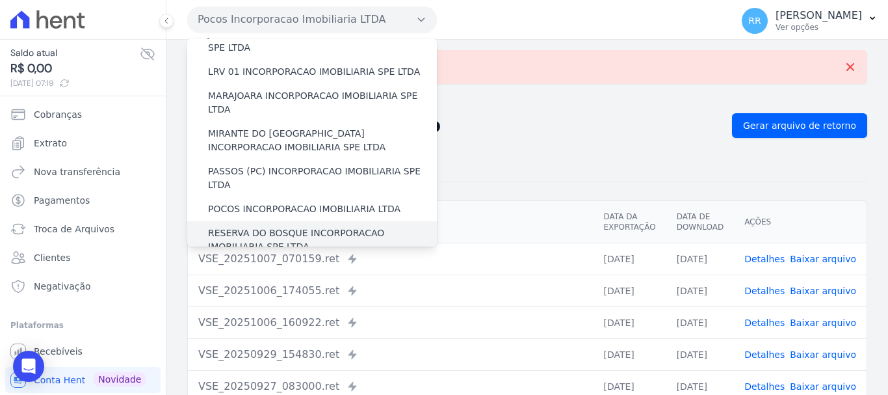
click at [317, 226] on label "RESERVA DO BOSQUE INCORPORACAO IMOBILIARIA SPE LTDA" at bounding box center [322, 239] width 229 height 27
click at [0, 0] on input "RESERVA DO BOSQUE INCORPORACAO IMOBILIARIA SPE LTDA" at bounding box center [0, 0] width 0 height 0
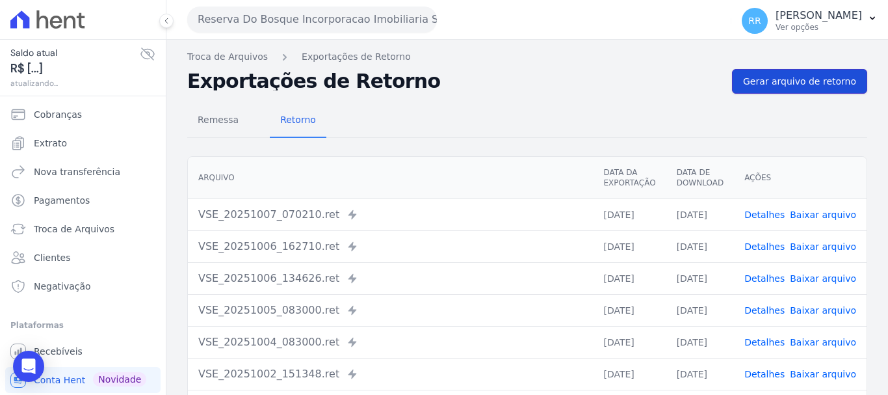
click at [802, 77] on span "Gerar arquivo de retorno" at bounding box center [799, 81] width 113 height 13
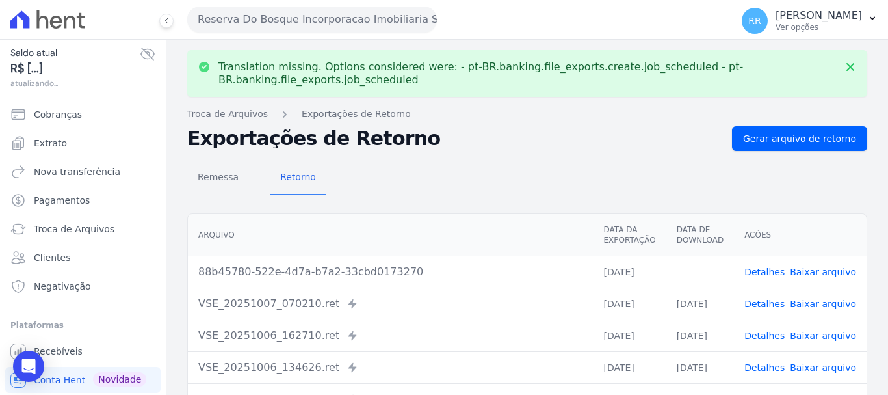
click at [825, 273] on link "Baixar arquivo" at bounding box center [823, 272] width 66 height 10
drag, startPoint x: 321, startPoint y: 14, endPoint x: 313, endPoint y: 20, distance: 9.9
click at [321, 14] on button "Reserva Do Bosque Incorporacao Imobiliaria SPE LTDA" at bounding box center [312, 20] width 250 height 26
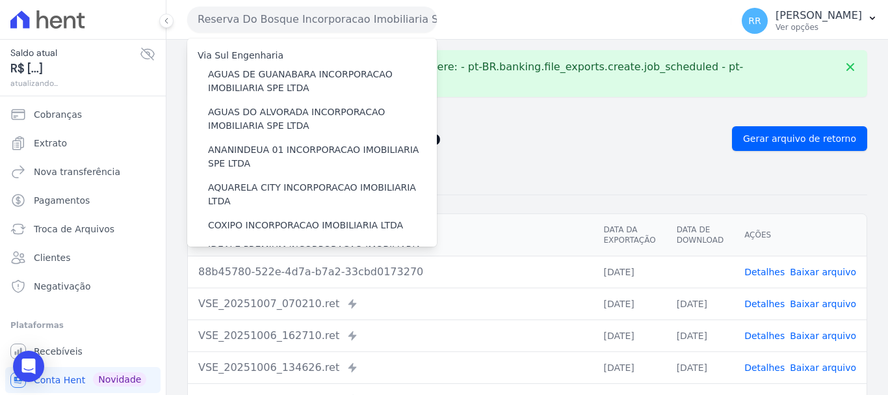
click at [516, 181] on div "Remessa Retorno" at bounding box center [527, 178] width 680 height 34
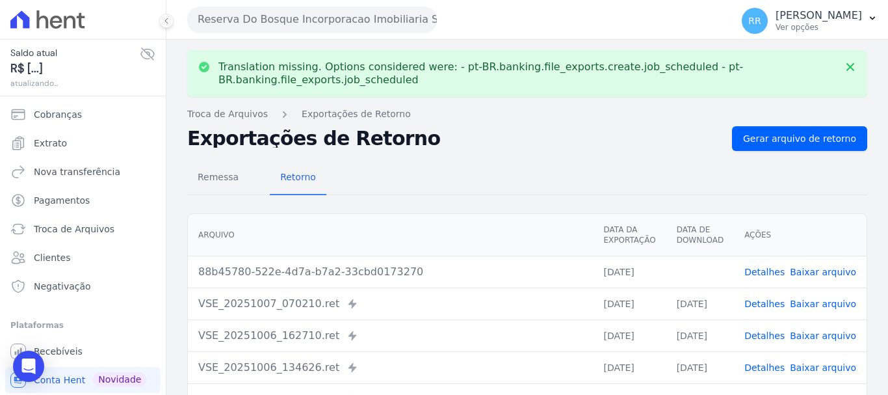
click at [315, 11] on button "Reserva Do Bosque Incorporacao Imobiliaria SPE LTDA" at bounding box center [312, 20] width 250 height 26
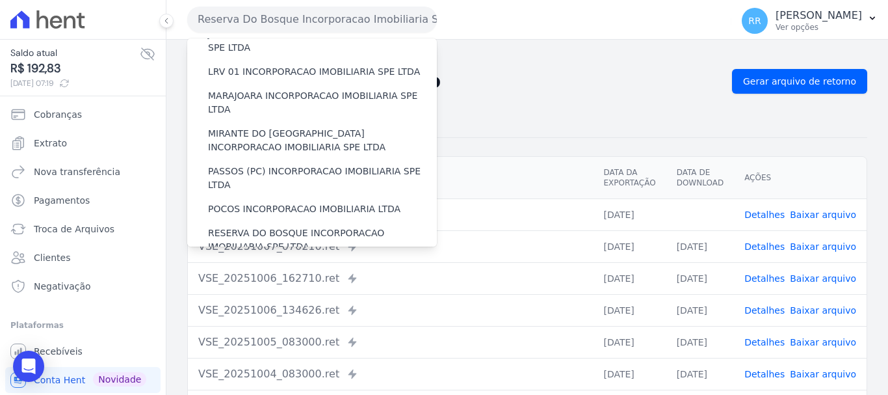
click at [313, 264] on label "RONDONOPOLIS 1 INCORPORAÇÃO IMOBILIÁRIA SPE LTDA" at bounding box center [322, 277] width 229 height 27
click at [0, 0] on input "RONDONOPOLIS 1 INCORPORAÇÃO IMOBILIÁRIA SPE LTDA" at bounding box center [0, 0] width 0 height 0
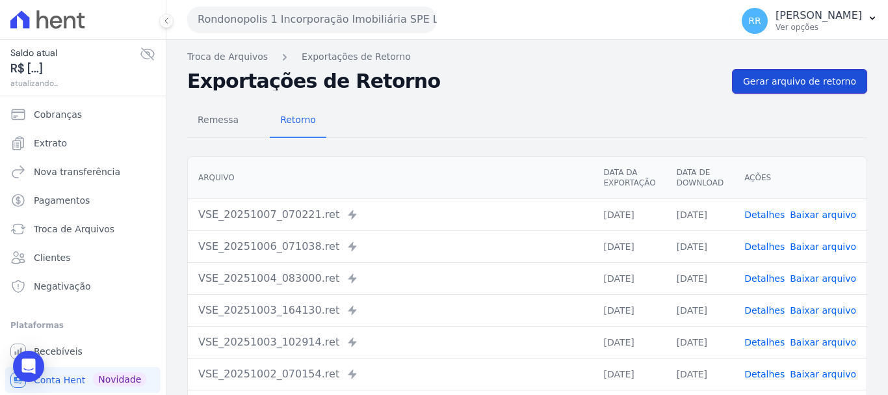
click at [799, 79] on span "Gerar arquivo de retorno" at bounding box center [799, 81] width 113 height 13
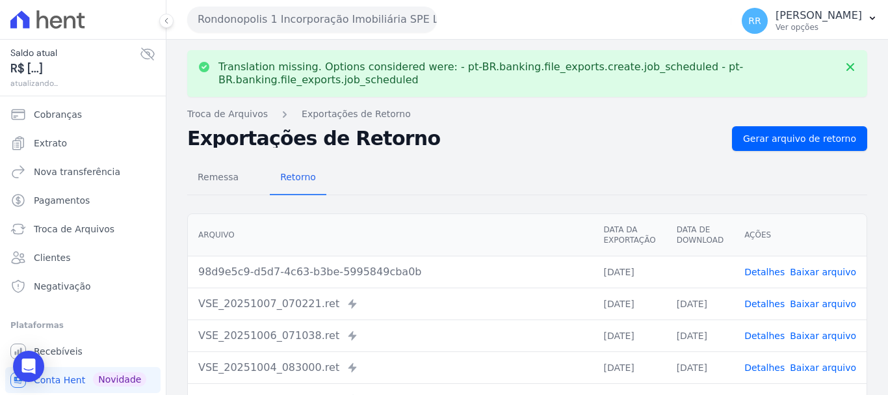
click at [827, 271] on link "Baixar arquivo" at bounding box center [823, 272] width 66 height 10
drag, startPoint x: 318, startPoint y: 21, endPoint x: 370, endPoint y: 93, distance: 89.0
click at [318, 21] on button "Rondonopolis 1 Incorporação Imobiliária SPE LTDA" at bounding box center [312, 20] width 250 height 26
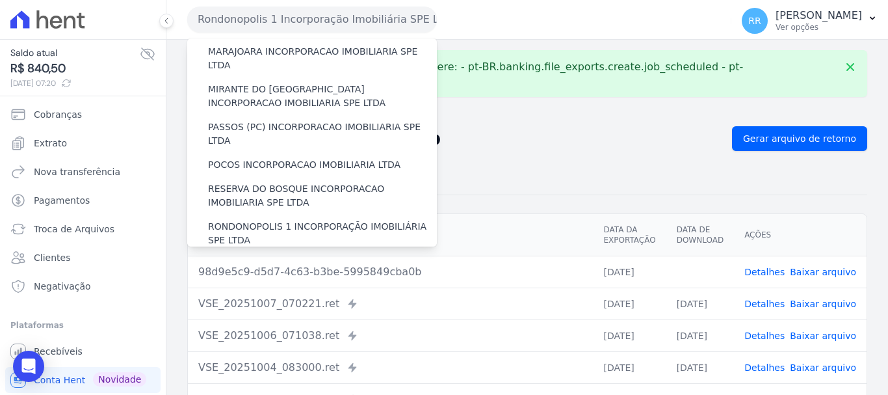
scroll to position [455, 0]
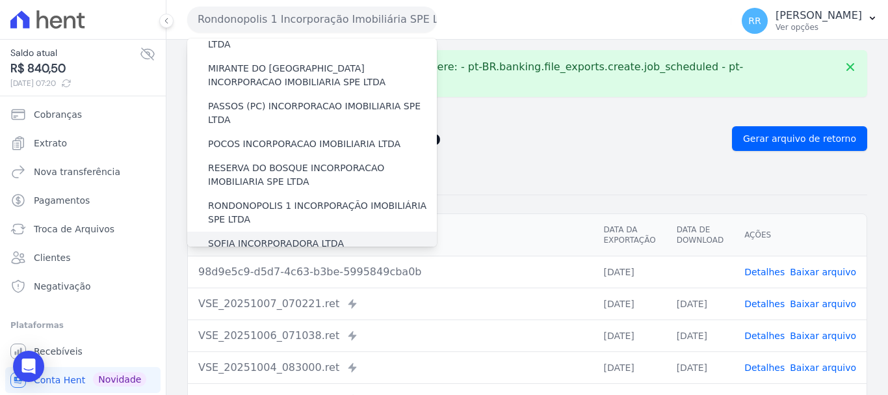
click at [306, 237] on label "SOFIA INCORPORADORA LTDA" at bounding box center [276, 244] width 136 height 14
click at [0, 0] on input "SOFIA INCORPORADORA LTDA" at bounding box center [0, 0] width 0 height 0
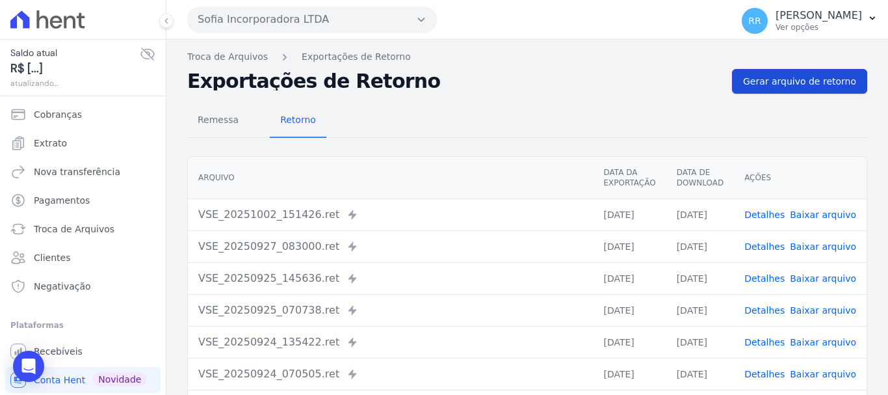
click at [782, 90] on link "Gerar arquivo de retorno" at bounding box center [799, 81] width 135 height 25
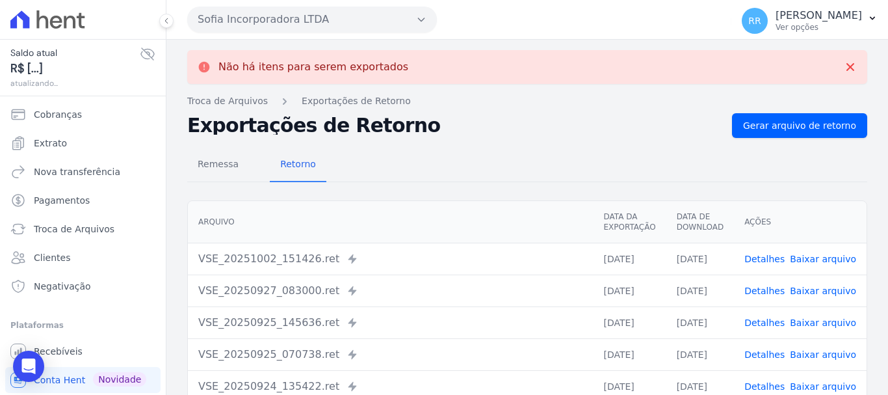
click at [396, 17] on button "Sofia Incorporadora LTDA" at bounding box center [312, 20] width 250 height 26
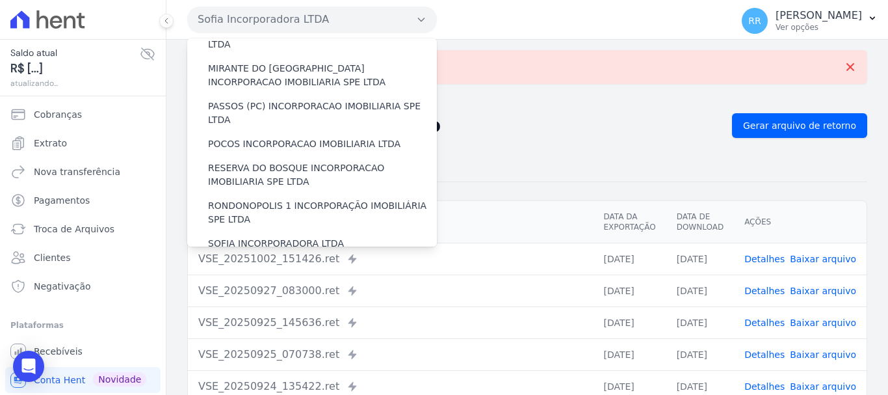
click at [241, 261] on label "VALE SUPREMO INCORPORACAO IMOBILIARIA SPE LTDA" at bounding box center [322, 274] width 229 height 27
click at [0, 0] on input "VALE SUPREMO INCORPORACAO IMOBILIARIA SPE LTDA" at bounding box center [0, 0] width 0 height 0
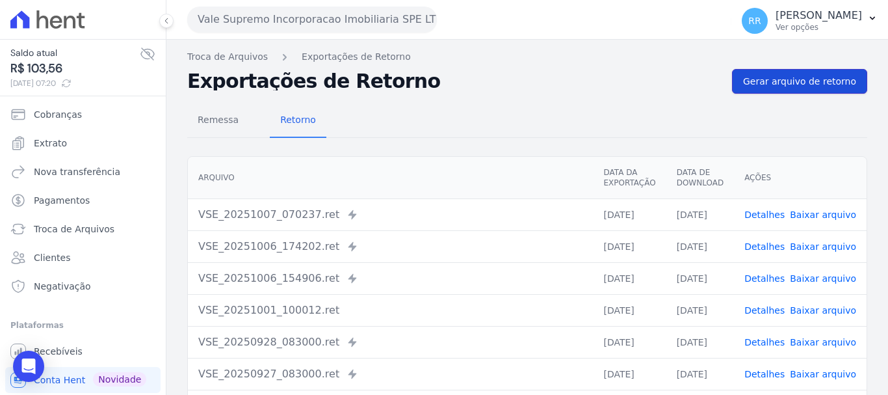
click at [801, 76] on span "Gerar arquivo de retorno" at bounding box center [799, 81] width 113 height 13
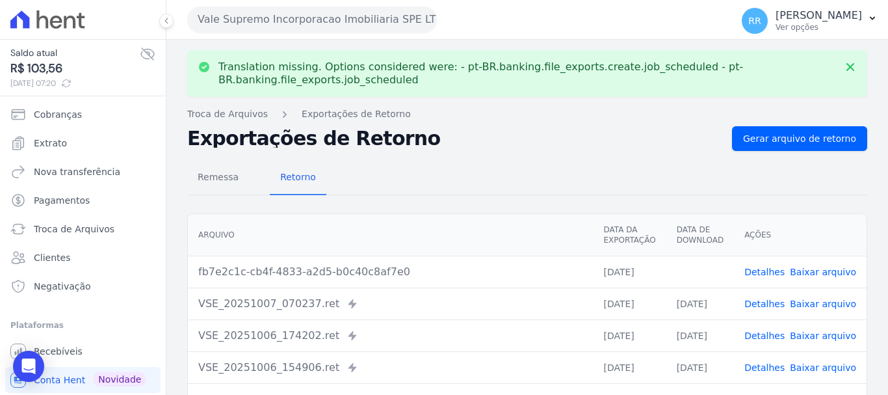
click at [838, 267] on link "Baixar arquivo" at bounding box center [823, 272] width 66 height 10
drag, startPoint x: 384, startPoint y: 18, endPoint x: 375, endPoint y: 36, distance: 20.4
click at [383, 18] on button "Vale Supremo Incorporacao Imobiliaria SPE LTDA" at bounding box center [312, 20] width 250 height 26
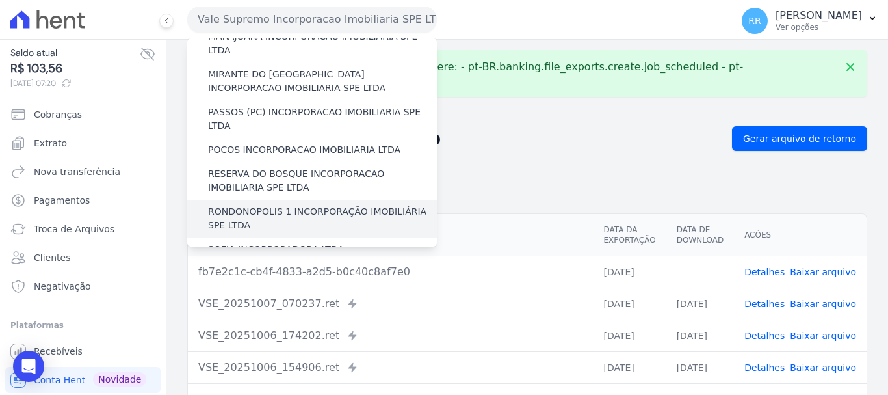
scroll to position [568, 0]
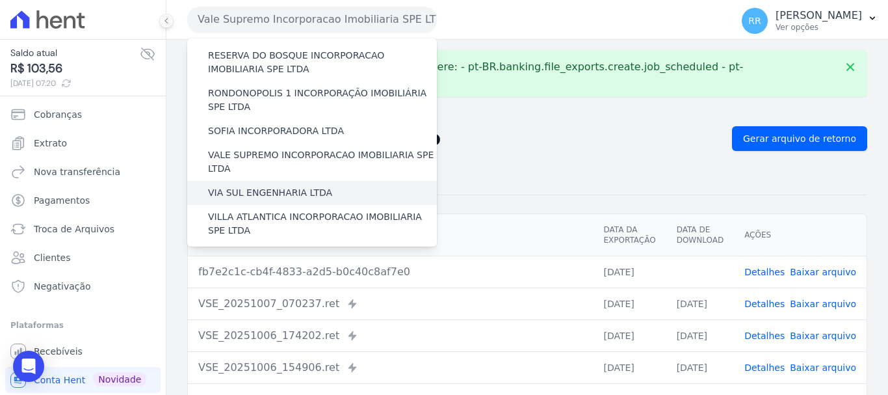
click at [289, 181] on div "VIA SUL ENGENHARIA LTDA" at bounding box center [312, 193] width 250 height 24
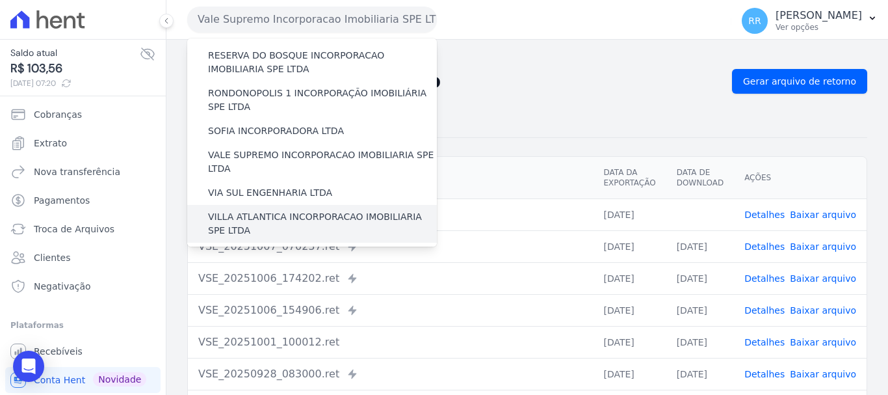
click at [287, 210] on label "VILLA ATLANTICA INCORPORACAO IMOBILIARIA SPE LTDA" at bounding box center [322, 223] width 229 height 27
click at [0, 0] on input "VILLA ATLANTICA INCORPORACAO IMOBILIARIA SPE LTDA" at bounding box center [0, 0] width 0 height 0
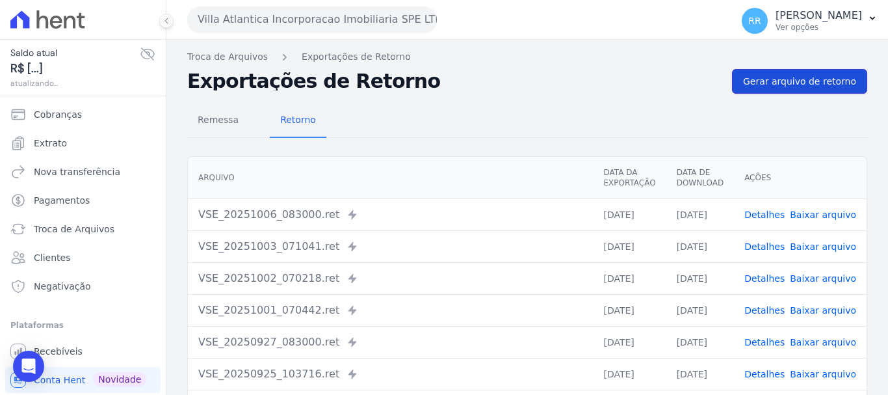
click at [785, 77] on span "Gerar arquivo de retorno" at bounding box center [799, 81] width 113 height 13
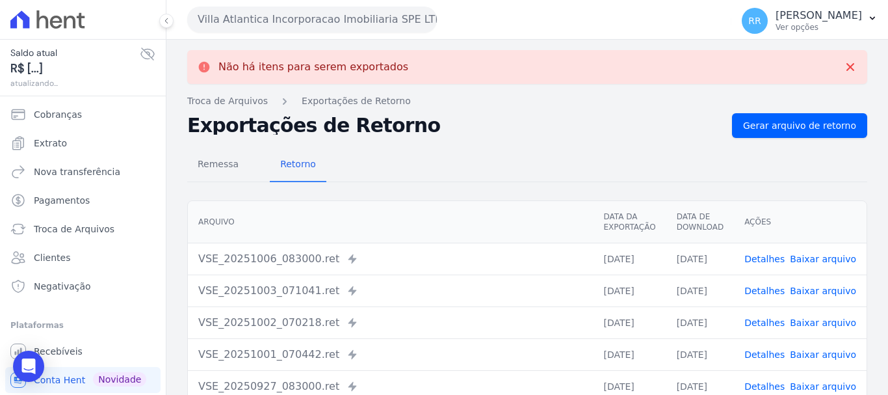
click at [284, 25] on button "Villa Atlantica Incorporacao Imobiliaria SPE LTDA" at bounding box center [312, 20] width 250 height 26
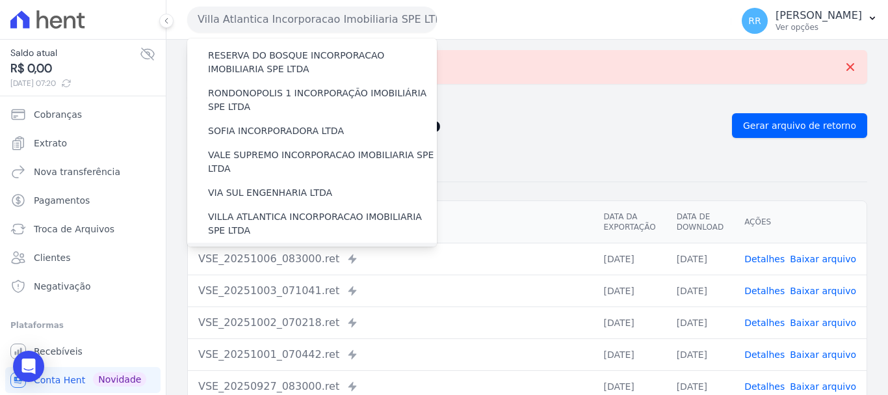
click at [289, 248] on label "[GEOGRAPHIC_DATA] INCORPORACAO IMOBILIARIA SPE LTDA" at bounding box center [322, 261] width 229 height 27
click at [0, 0] on input "[GEOGRAPHIC_DATA] INCORPORACAO IMOBILIARIA SPE LTDA" at bounding box center [0, 0] width 0 height 0
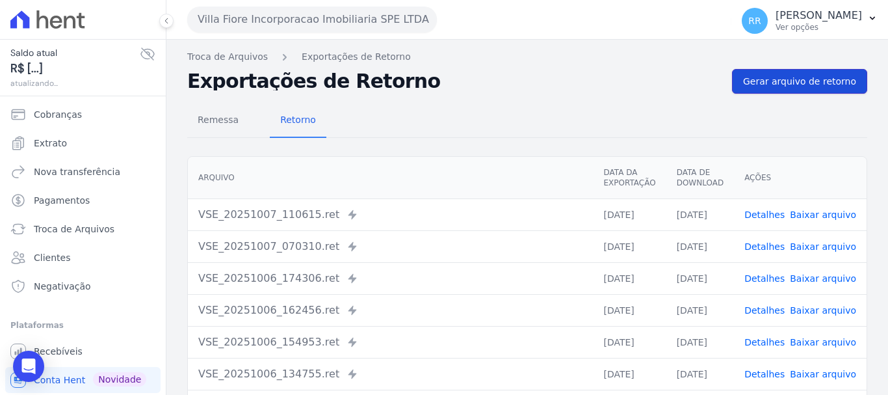
click at [830, 77] on span "Gerar arquivo de retorno" at bounding box center [799, 81] width 113 height 13
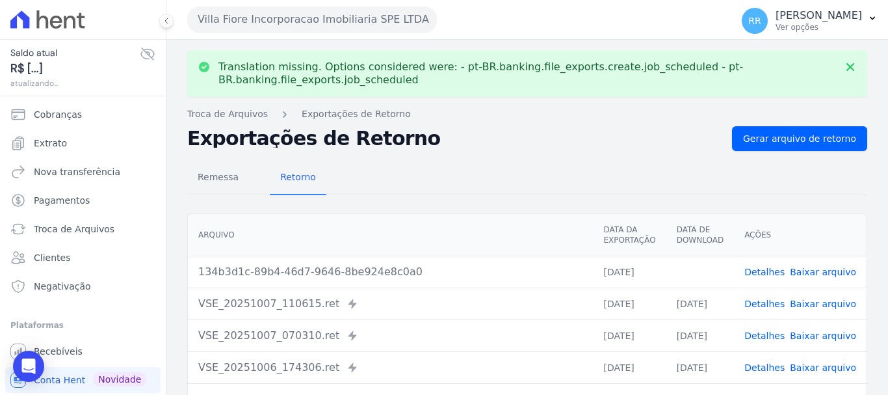
click at [808, 274] on link "Baixar arquivo" at bounding box center [823, 272] width 66 height 10
click at [282, 23] on button "Villa Fiore Incorporacao Imobiliaria SPE LTDA" at bounding box center [312, 20] width 250 height 26
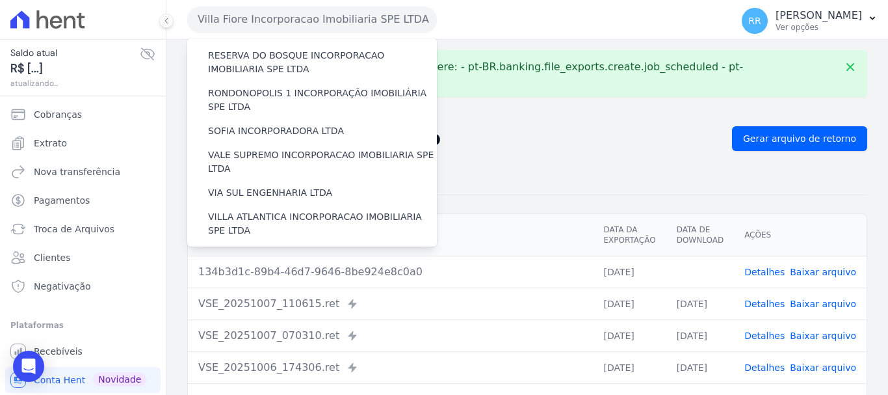
click at [324, 286] on label "VILLA TROPICAL INCORPORAÇÃO IMOBILIÁRIA SPE LTDA" at bounding box center [322, 299] width 229 height 27
click at [0, 0] on input "VILLA TROPICAL INCORPORAÇÃO IMOBILIÁRIA SPE LTDA" at bounding box center [0, 0] width 0 height 0
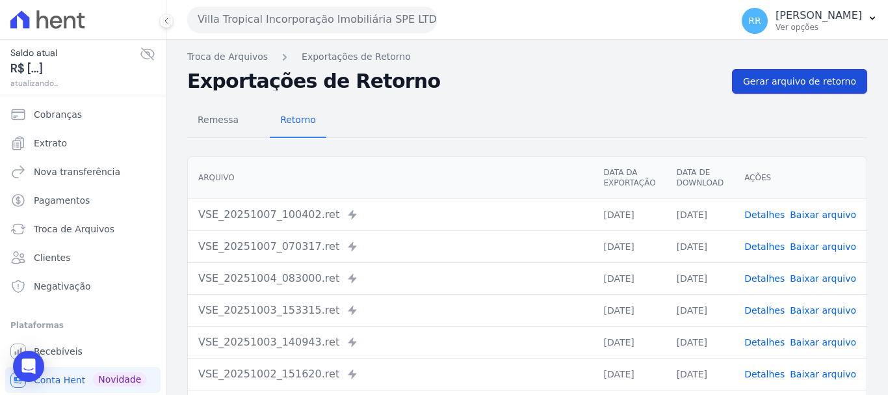
click at [819, 83] on span "Gerar arquivo de retorno" at bounding box center [799, 81] width 113 height 13
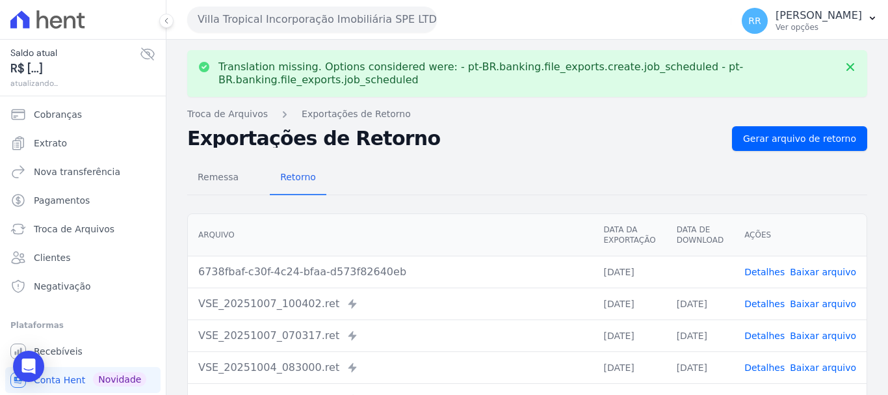
click at [830, 272] on link "Baixar arquivo" at bounding box center [823, 272] width 66 height 10
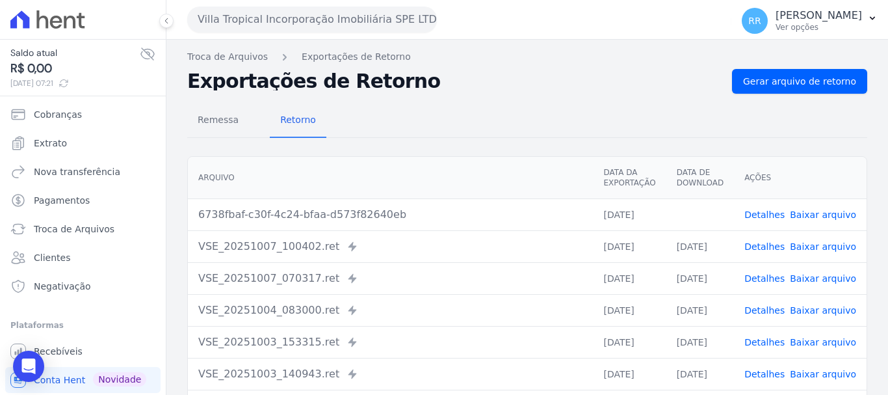
drag, startPoint x: 825, startPoint y: 216, endPoint x: 632, endPoint y: 145, distance: 205.1
click at [825, 217] on link "Baixar arquivo" at bounding box center [823, 214] width 66 height 10
click at [310, 21] on button "Villa Tropical Incorporação Imobiliária SPE LTDA" at bounding box center [312, 20] width 250 height 26
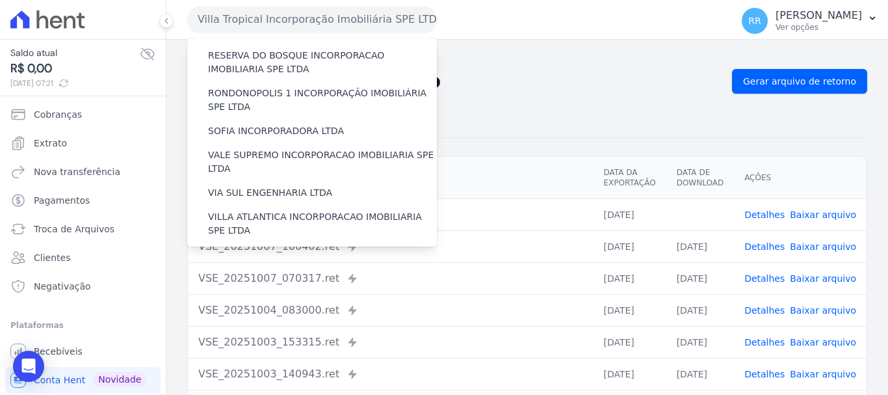
click at [465, 175] on th "Arquivo" at bounding box center [390, 178] width 405 height 42
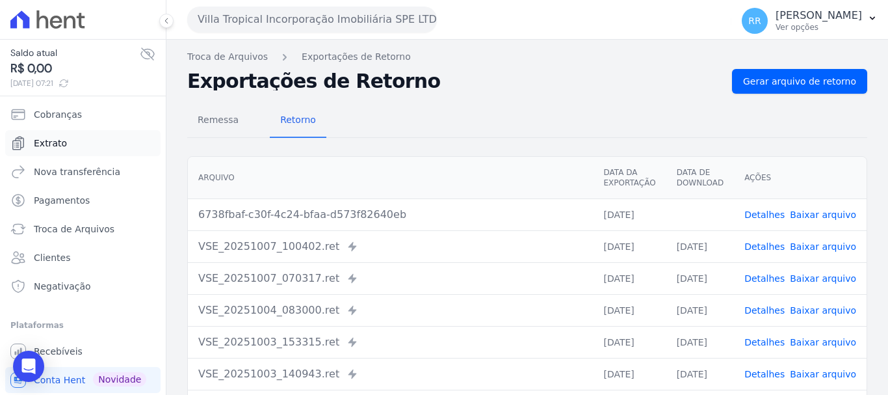
click at [56, 142] on span "Extrato" at bounding box center [50, 143] width 33 height 13
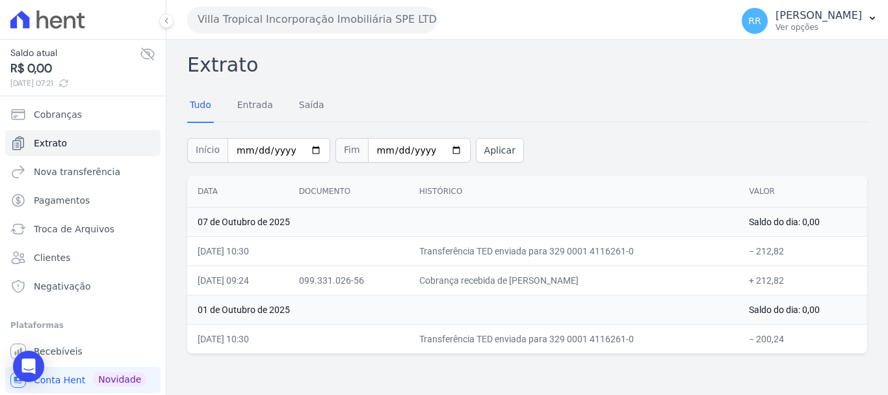
click at [390, 30] on button "Villa Tropical Incorporação Imobiliária SPE LTDA" at bounding box center [312, 20] width 250 height 26
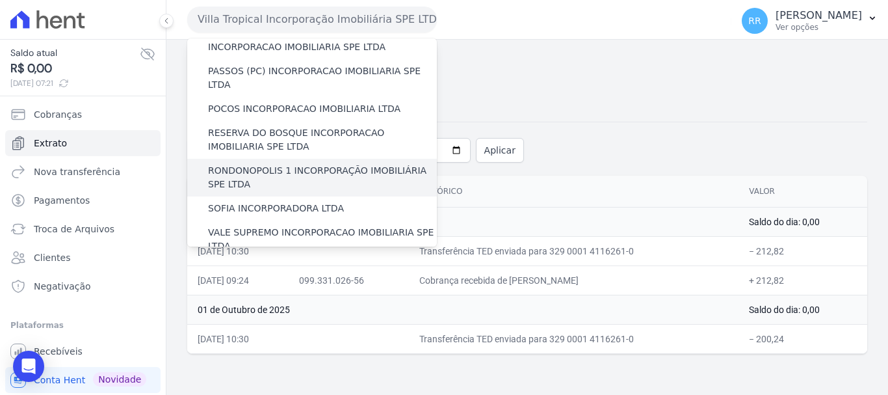
scroll to position [568, 0]
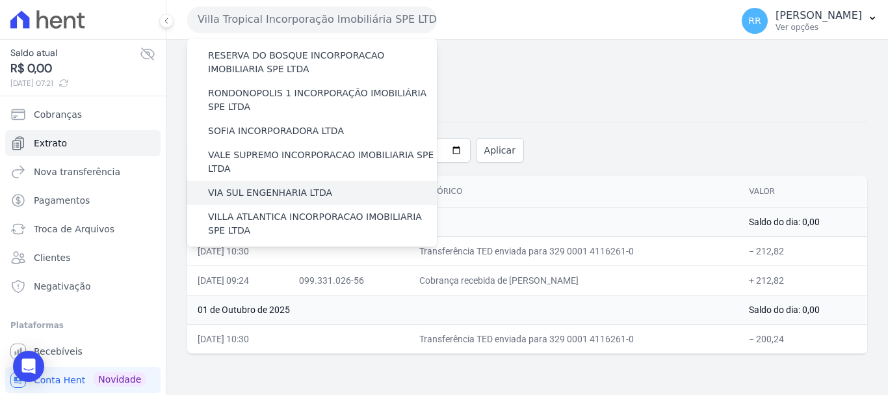
click at [282, 181] on div "VIA SUL ENGENHARIA LTDA" at bounding box center [312, 193] width 250 height 24
click at [292, 186] on label "VIA SUL ENGENHARIA LTDA" at bounding box center [270, 193] width 124 height 14
click at [0, 0] on input "VIA SUL ENGENHARIA LTDA" at bounding box center [0, 0] width 0 height 0
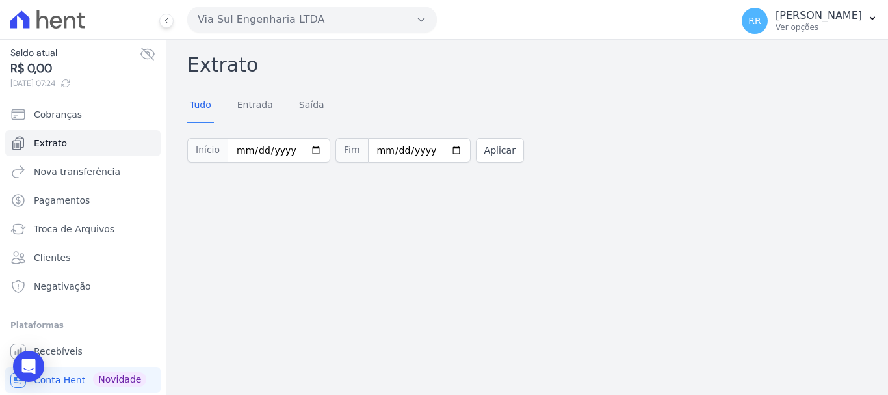
click at [293, 21] on button "Via Sul Engenharia LTDA" at bounding box center [312, 20] width 250 height 26
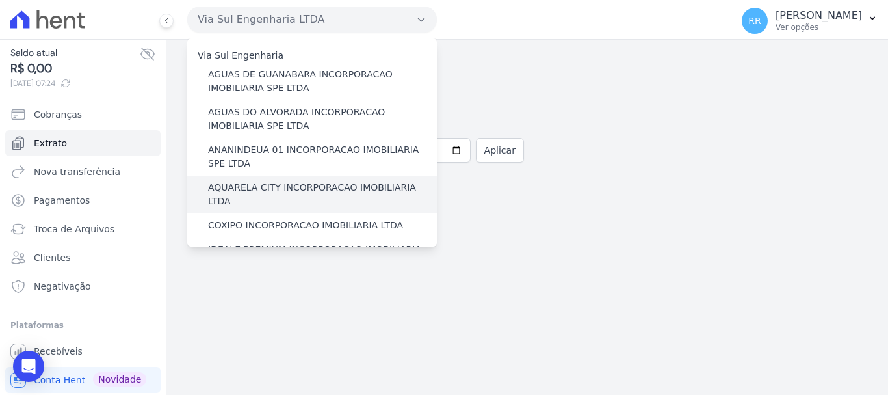
click at [263, 182] on label "AQUARELA CITY INCORPORACAO IMOBILIARIA LTDA" at bounding box center [322, 194] width 229 height 27
click at [0, 0] on input "AQUARELA CITY INCORPORACAO IMOBILIARIA LTDA" at bounding box center [0, 0] width 0 height 0
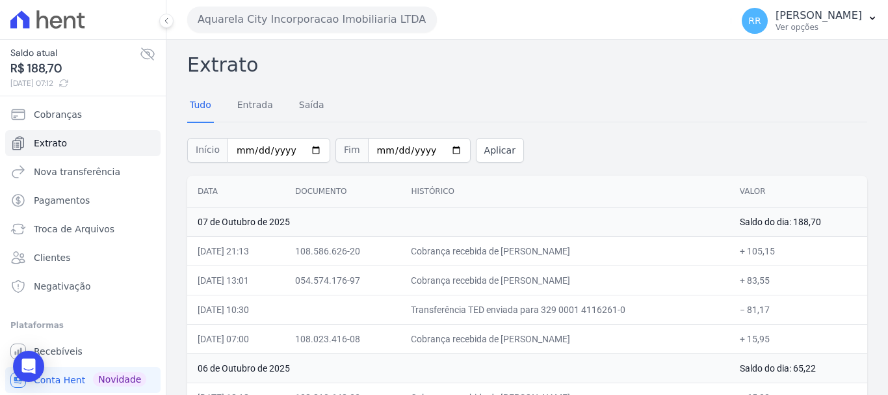
click at [611, 111] on div "Tudo Entrada [GEOGRAPHIC_DATA]" at bounding box center [527, 106] width 680 height 32
click at [354, 21] on button "Aquarela City Incorporacao Imobiliaria LTDA" at bounding box center [312, 20] width 250 height 26
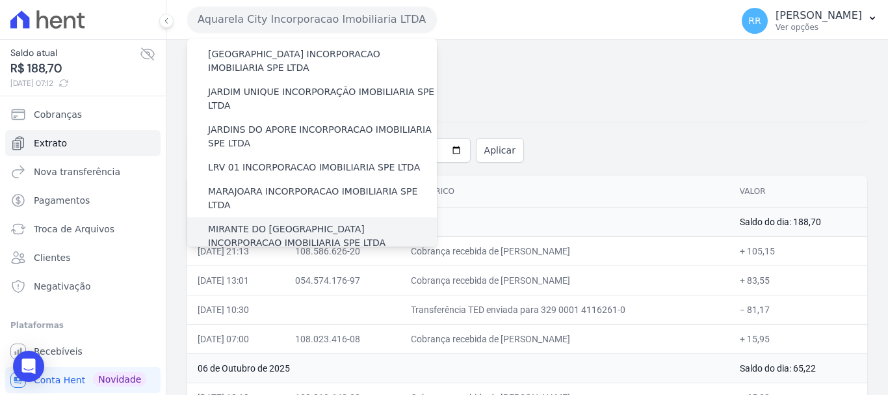
scroll to position [325, 0]
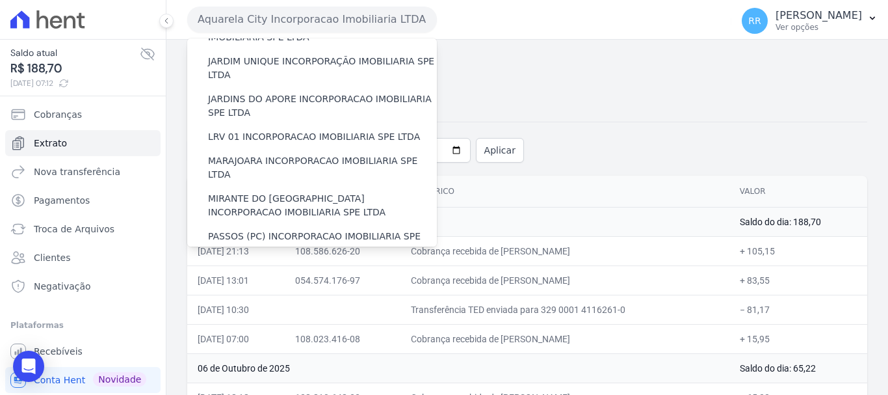
click at [278, 267] on label "POCOS INCORPORACAO IMOBILIARIA LTDA" at bounding box center [304, 274] width 193 height 14
click at [0, 0] on input "POCOS INCORPORACAO IMOBILIARIA LTDA" at bounding box center [0, 0] width 0 height 0
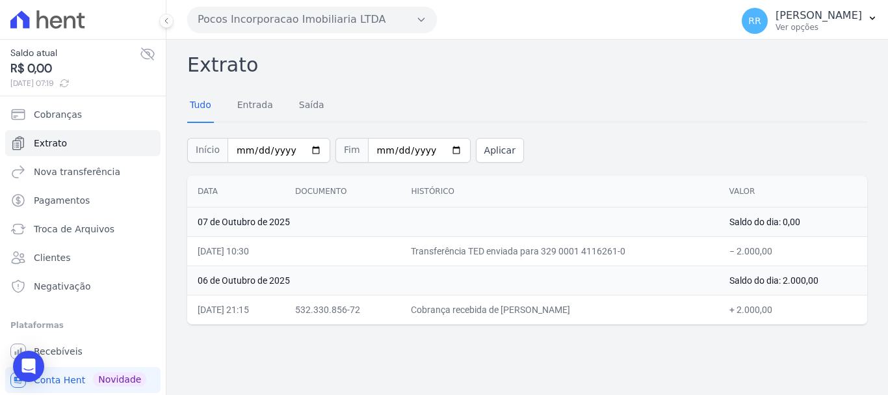
click at [321, 20] on button "Pocos Incorporacao Imobiliaria LTDA" at bounding box center [312, 20] width 250 height 26
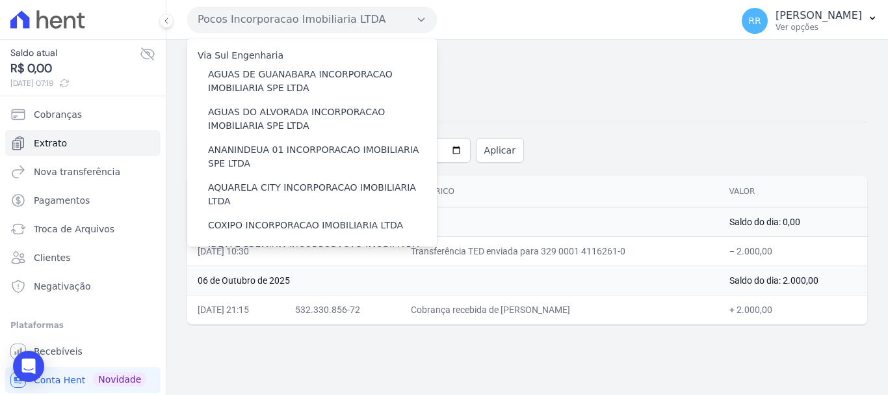
click at [531, 149] on div "Início [DATE] Fim [DATE] Aplicar" at bounding box center [527, 149] width 680 height 54
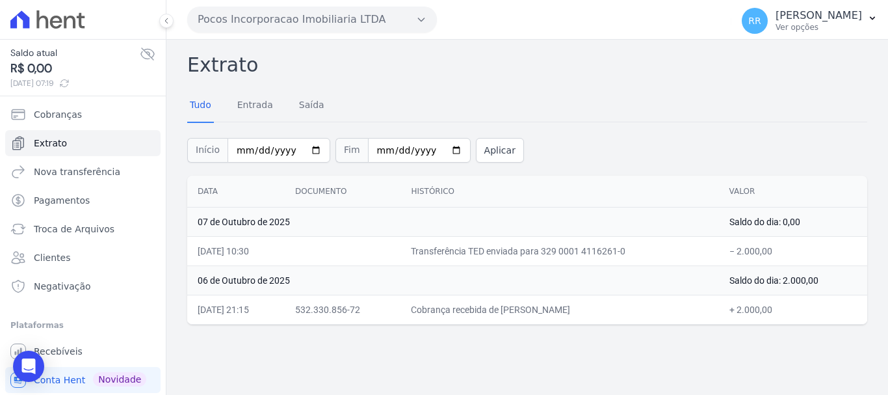
click at [347, 18] on button "Pocos Incorporacao Imobiliaria LTDA" at bounding box center [312, 20] width 250 height 26
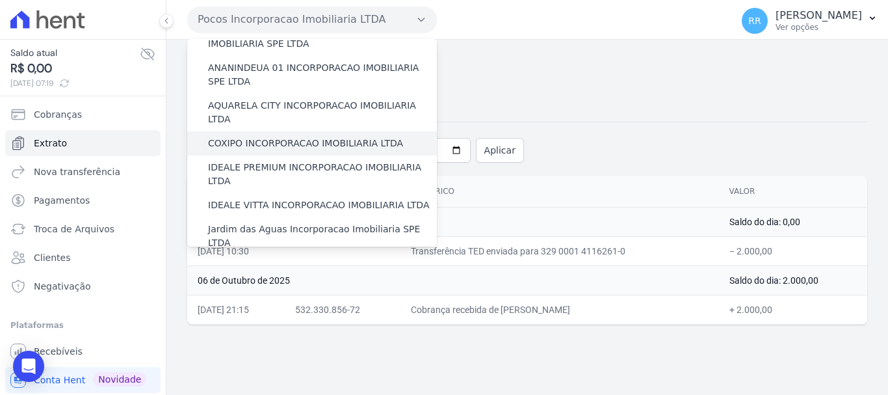
scroll to position [130, 0]
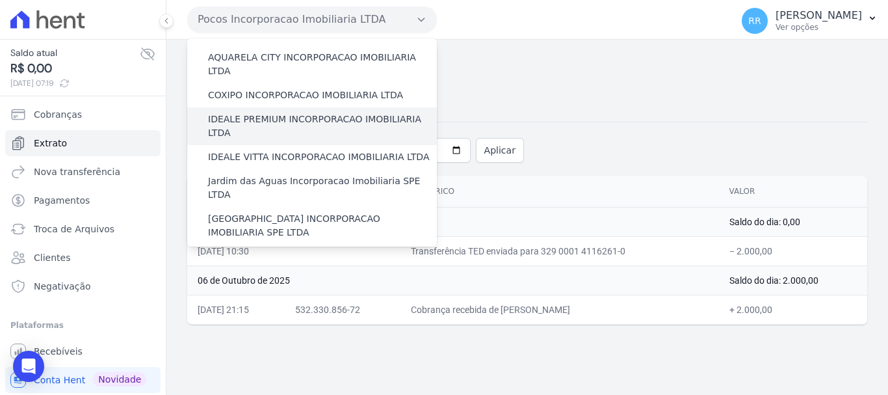
click at [295, 113] on label "IDEALE PREMIUM INCORPORACAO IMOBILIARIA LTDA" at bounding box center [322, 126] width 229 height 27
click at [0, 0] on input "IDEALE PREMIUM INCORPORACAO IMOBILIARIA LTDA" at bounding box center [0, 0] width 0 height 0
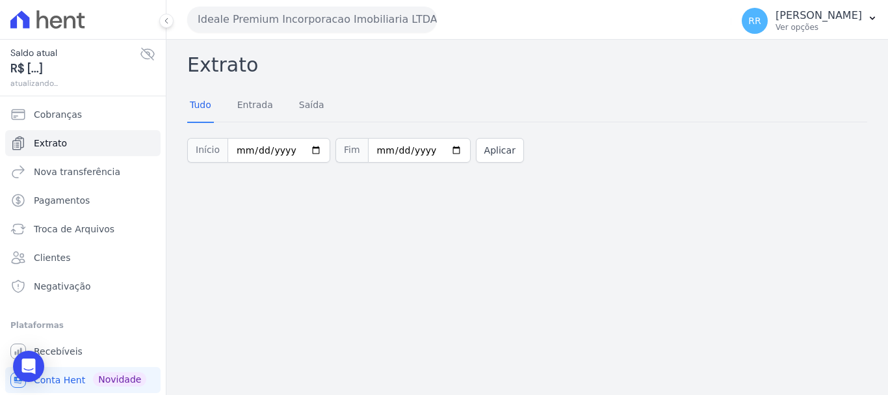
click at [274, 20] on button "Ideale Premium Incorporacao Imobiliaria LTDA" at bounding box center [312, 20] width 250 height 26
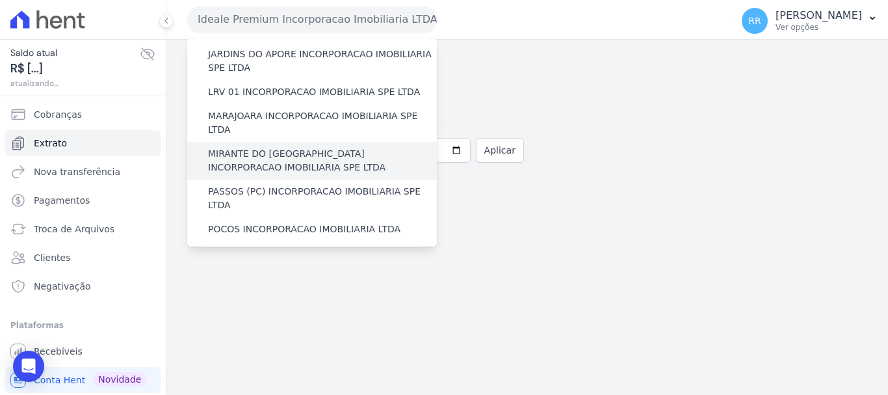
scroll to position [390, 0]
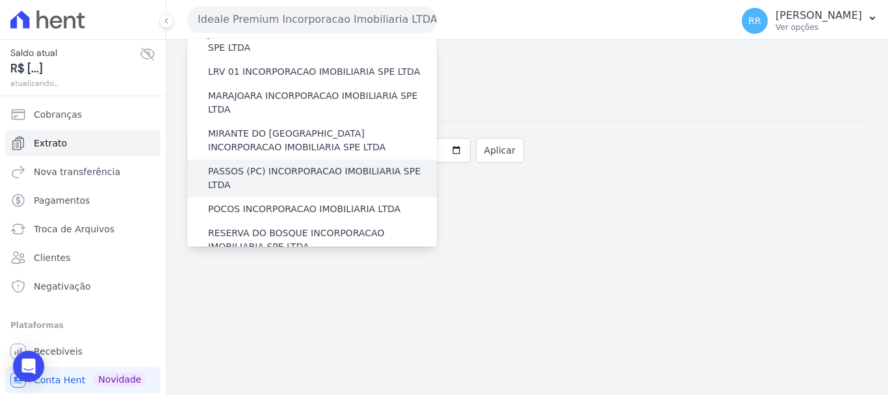
click at [290, 165] on label "PASSOS (PC) INCORPORACAO IMOBILIARIA SPE LTDA" at bounding box center [322, 178] width 229 height 27
click at [0, 0] on input "PASSOS (PC) INCORPORACAO IMOBILIARIA SPE LTDA" at bounding box center [0, 0] width 0 height 0
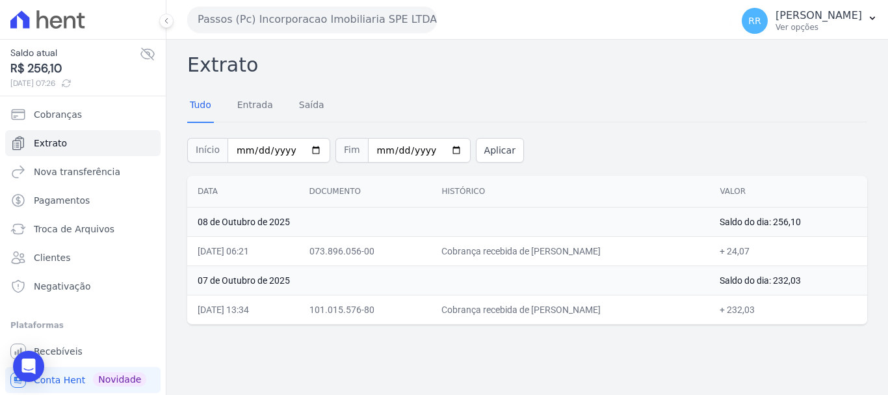
click at [285, 17] on button "Passos (Pc) Incorporacao Imobiliaria SPE LTDA" at bounding box center [312, 20] width 250 height 26
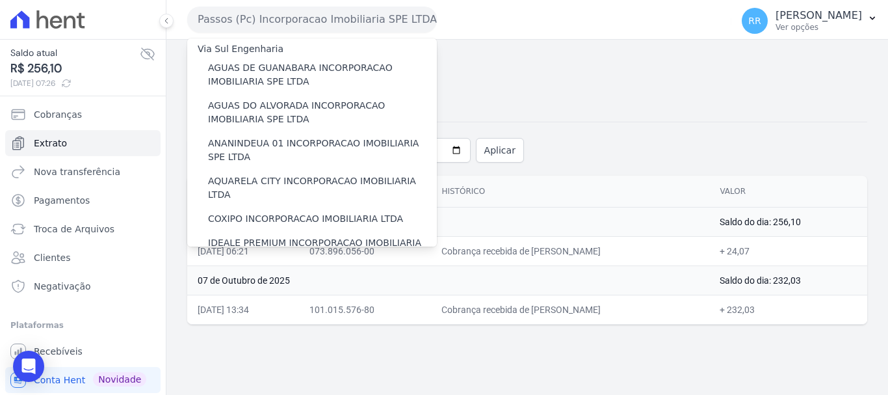
scroll to position [0, 0]
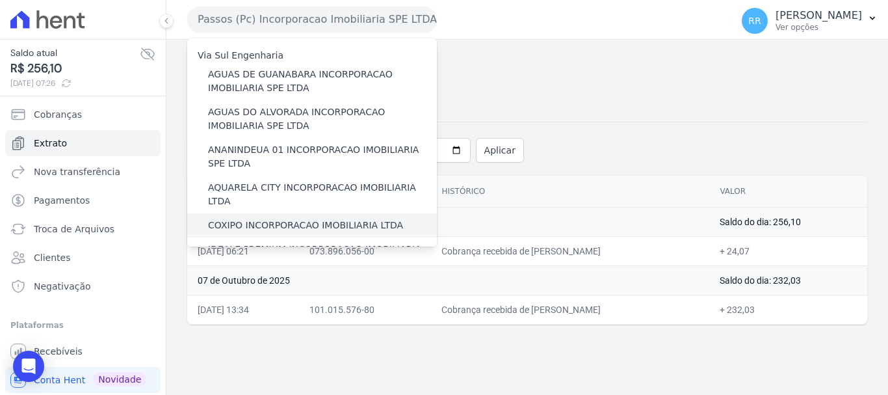
click at [269, 219] on label "COXIPO INCORPORACAO IMOBILIARIA LTDA" at bounding box center [305, 226] width 195 height 14
click at [0, 0] on input "COXIPO INCORPORACAO IMOBILIARIA LTDA" at bounding box center [0, 0] width 0 height 0
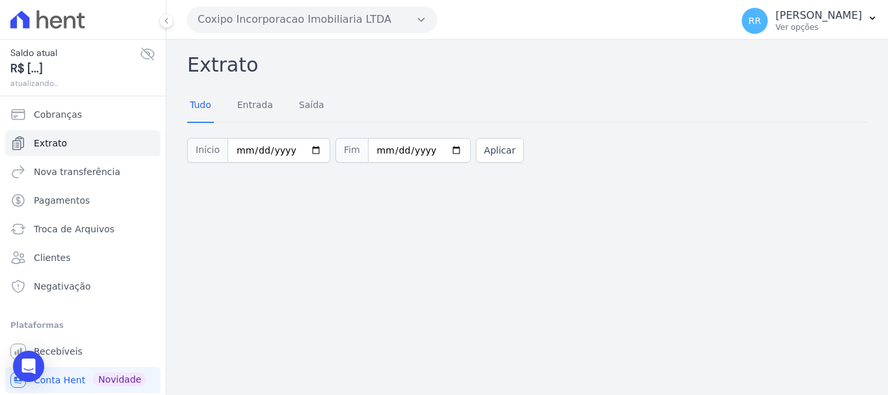
click at [291, 34] on div "Coxipo Incorporacao Imobiliaria LTDA Via Sul Engenharia AGUAS DE [GEOGRAPHIC_DA…" at bounding box center [456, 19] width 539 height 40
click at [293, 29] on button "Coxipo Incorporacao Imobiliaria LTDA" at bounding box center [312, 20] width 250 height 26
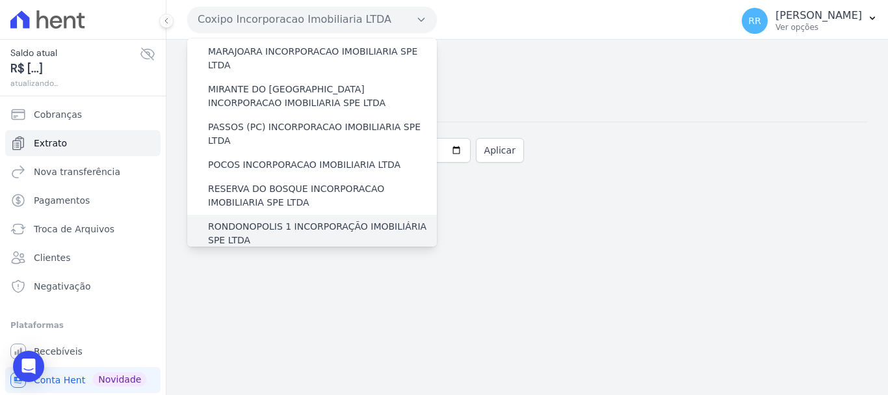
scroll to position [520, 0]
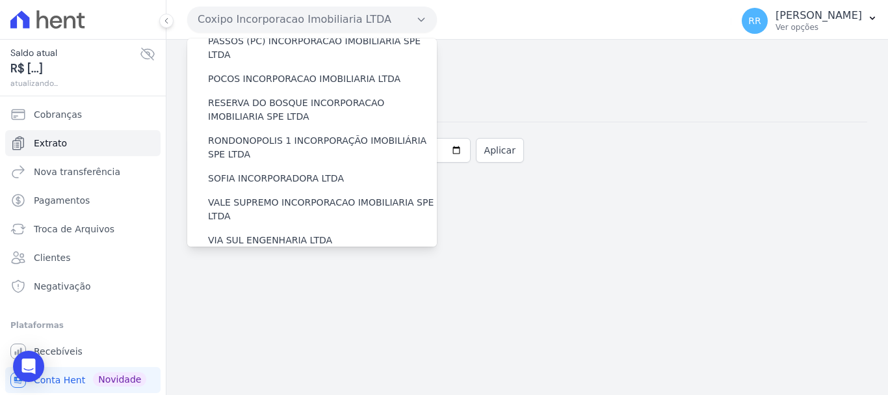
click at [289, 258] on label "VILLA ATLANTICA INCORPORACAO IMOBILIARIA SPE LTDA" at bounding box center [322, 271] width 229 height 27
click at [0, 0] on input "VILLA ATLANTICA INCORPORACAO IMOBILIARIA SPE LTDA" at bounding box center [0, 0] width 0 height 0
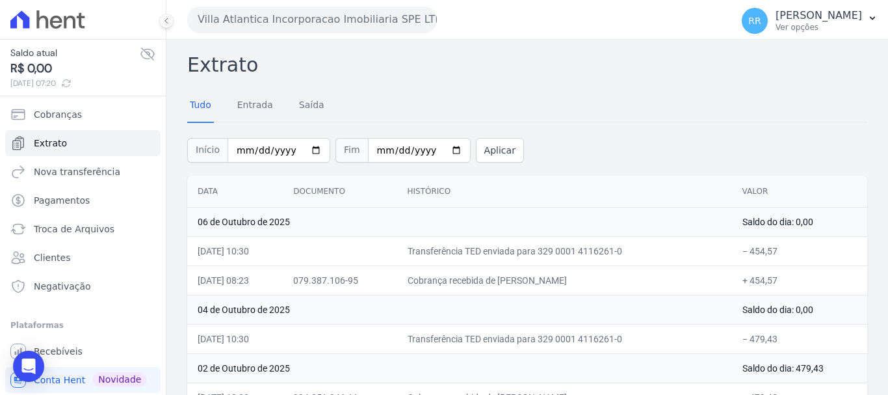
click at [351, 25] on button "Villa Atlantica Incorporacao Imobiliaria SPE LTDA" at bounding box center [312, 20] width 250 height 26
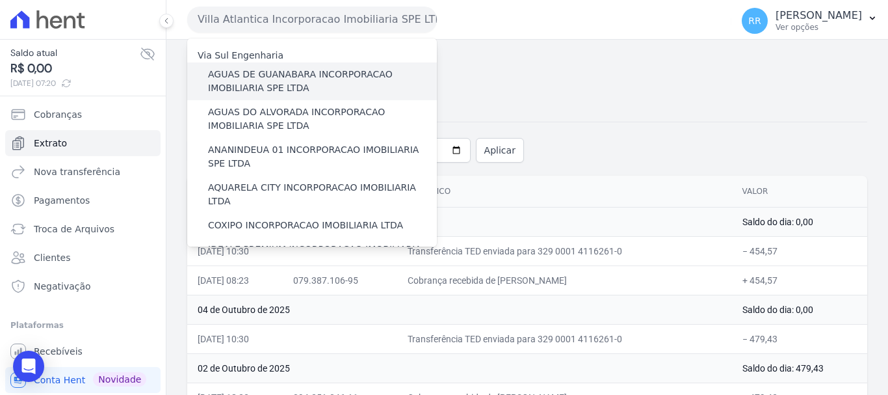
click at [316, 85] on label "AGUAS DE GUANABARA INCORPORACAO IMOBILIARIA SPE LTDA" at bounding box center [322, 81] width 229 height 27
click at [0, 0] on input "AGUAS DE GUANABARA INCORPORACAO IMOBILIARIA SPE LTDA" at bounding box center [0, 0] width 0 height 0
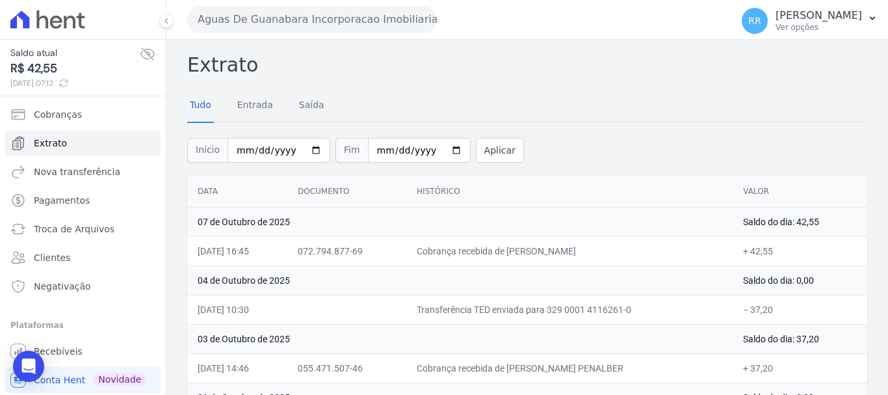
drag, startPoint x: 380, startPoint y: 7, endPoint x: 380, endPoint y: 19, distance: 12.4
click at [380, 12] on button "Aguas De Guanabara Incorporacao Imobiliaria SPE LTDA" at bounding box center [312, 20] width 250 height 26
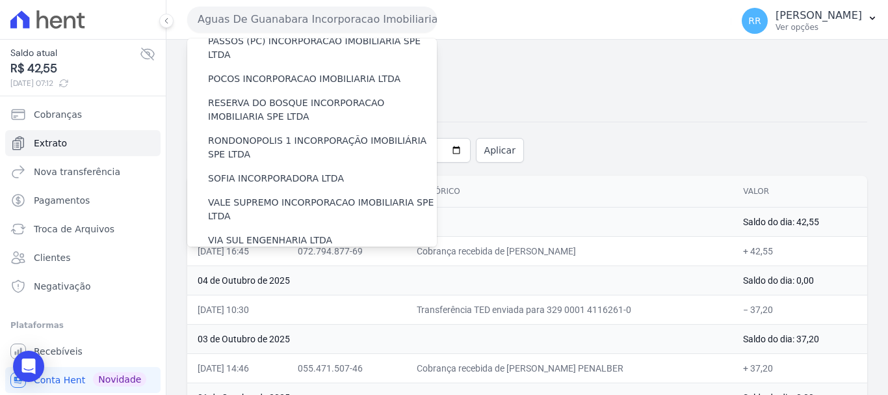
scroll to position [568, 0]
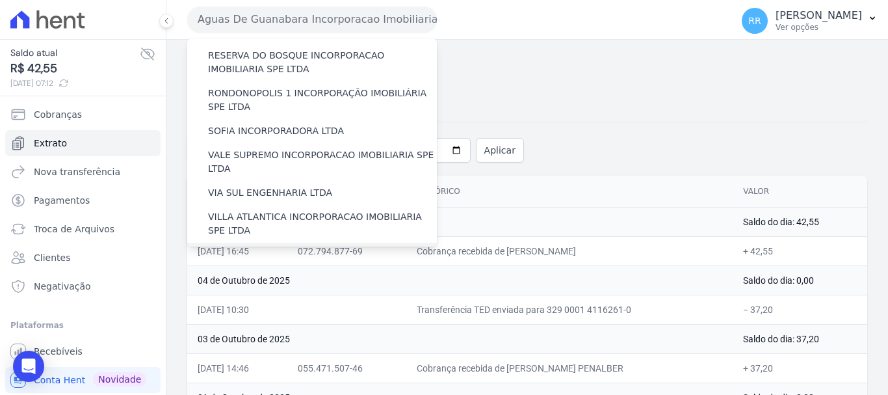
click at [280, 248] on label "[GEOGRAPHIC_DATA] INCORPORACAO IMOBILIARIA SPE LTDA" at bounding box center [322, 261] width 229 height 27
click at [0, 0] on input "[GEOGRAPHIC_DATA] INCORPORACAO IMOBILIARIA SPE LTDA" at bounding box center [0, 0] width 0 height 0
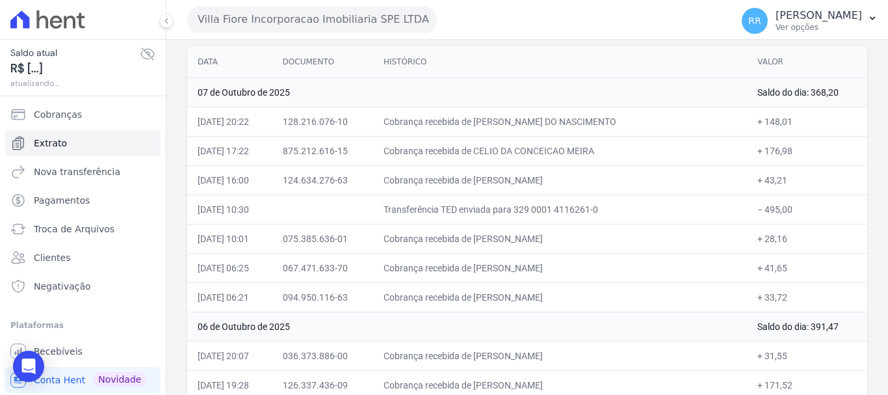
scroll to position [130, 0]
drag, startPoint x: 391, startPoint y: 23, endPoint x: 387, endPoint y: 29, distance: 7.0
click at [391, 23] on button "Villa Fiore Incorporacao Imobiliaria SPE LTDA" at bounding box center [312, 20] width 250 height 26
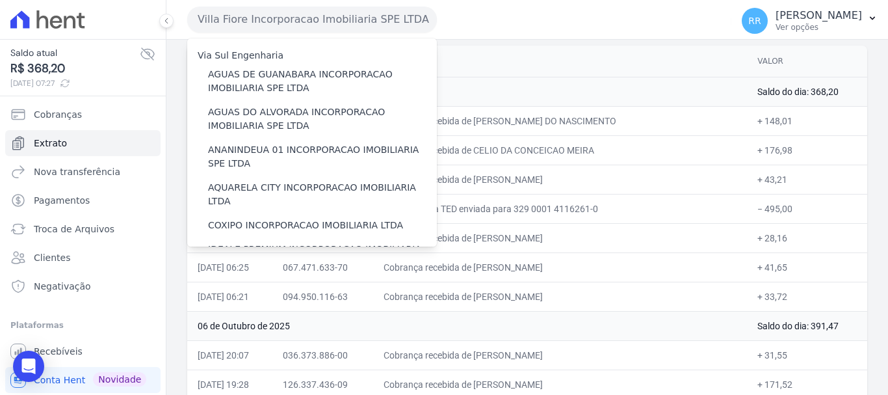
click at [353, 26] on button "Villa Fiore Incorporacao Imobiliaria SPE LTDA" at bounding box center [312, 20] width 250 height 26
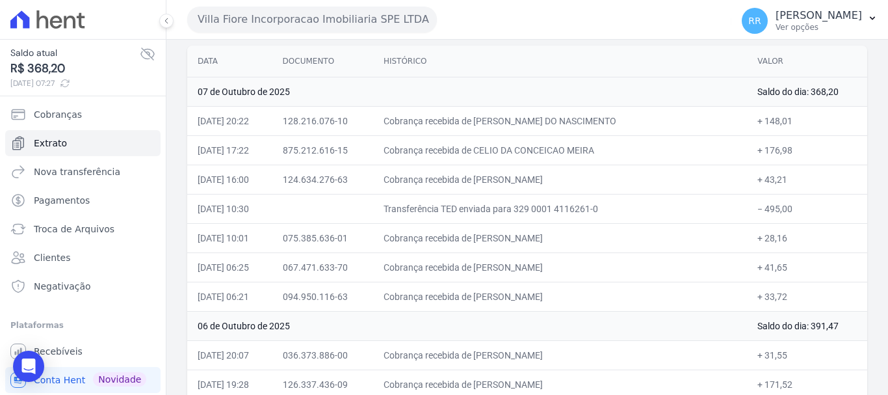
click at [338, 19] on button "Villa Fiore Incorporacao Imobiliaria SPE LTDA" at bounding box center [312, 20] width 250 height 26
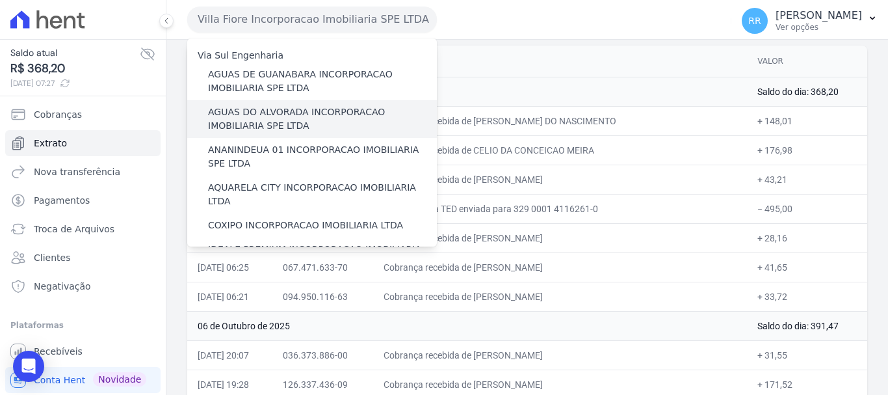
click at [250, 120] on label "AGUAS DO ALVORADA INCORPORACAO IMOBILIARIA SPE LTDA" at bounding box center [322, 118] width 229 height 27
click at [0, 0] on input "AGUAS DO ALVORADA INCORPORACAO IMOBILIARIA SPE LTDA" at bounding box center [0, 0] width 0 height 0
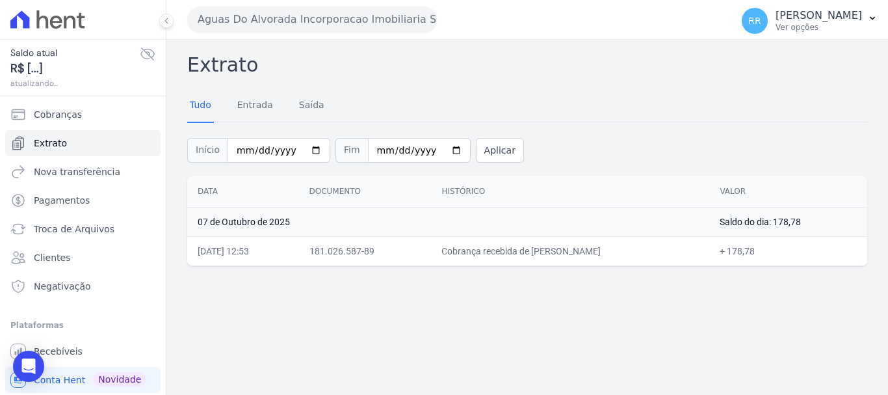
click at [216, 123] on div "Início [DATE] Fim [DATE] Aplicar" at bounding box center [527, 149] width 680 height 54
click at [359, 14] on button "Aguas Do Alvorada Incorporacao Imobiliaria SPE LTDA" at bounding box center [312, 20] width 250 height 26
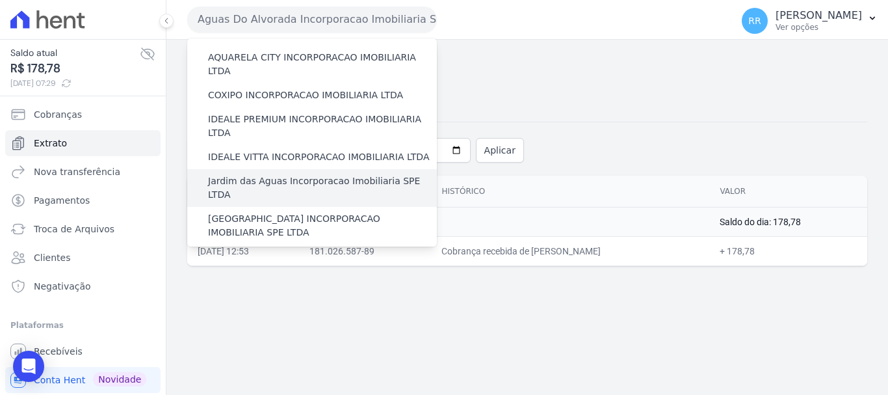
click at [302, 174] on label "Jardim das Aguas Incorporacao Imobiliaria SPE LTDA" at bounding box center [322, 187] width 229 height 27
click at [0, 0] on input "Jardim das Aguas Incorporacao Imobiliaria SPE LTDA" at bounding box center [0, 0] width 0 height 0
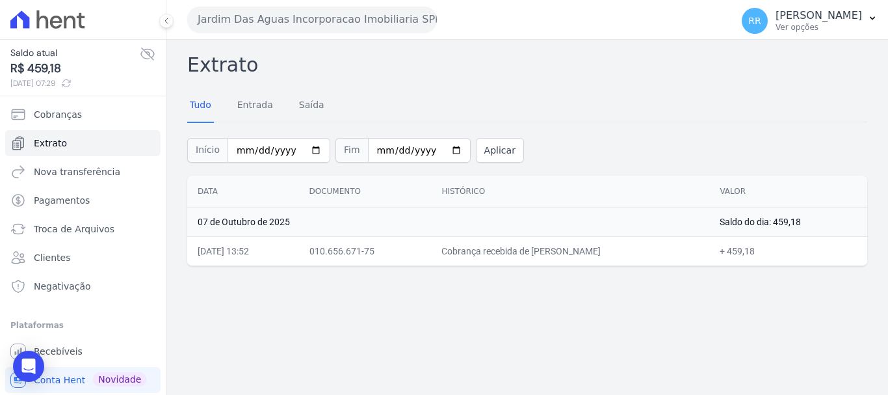
click at [303, 26] on button "Jardim Das Aguas Incorporacao Imobiliaria SPE LTDA" at bounding box center [312, 20] width 250 height 26
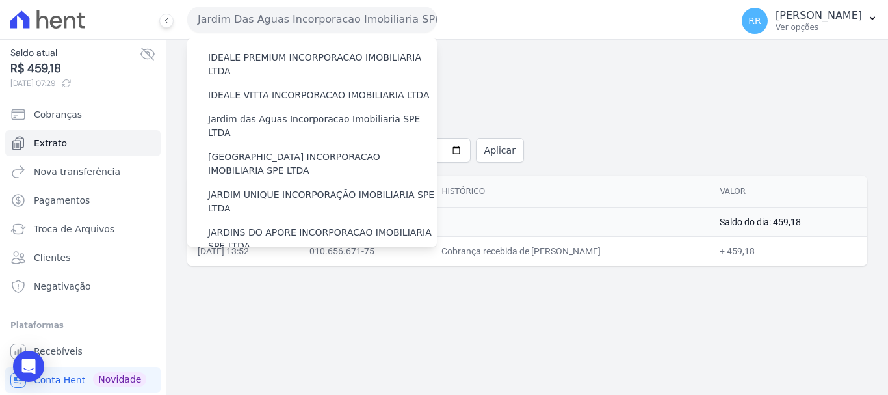
scroll to position [195, 0]
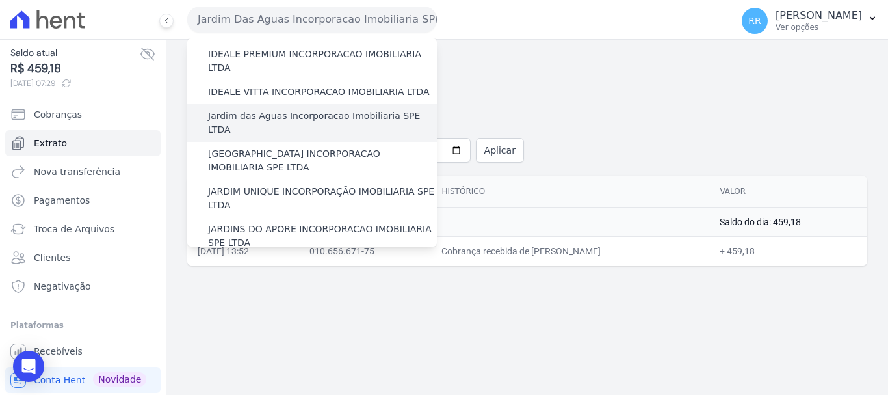
click at [300, 109] on label "Jardim das Aguas Incorporacao Imobiliaria SPE LTDA" at bounding box center [322, 122] width 229 height 27
click at [0, 0] on input "Jardim das Aguas Incorporacao Imobiliaria SPE LTDA" at bounding box center [0, 0] width 0 height 0
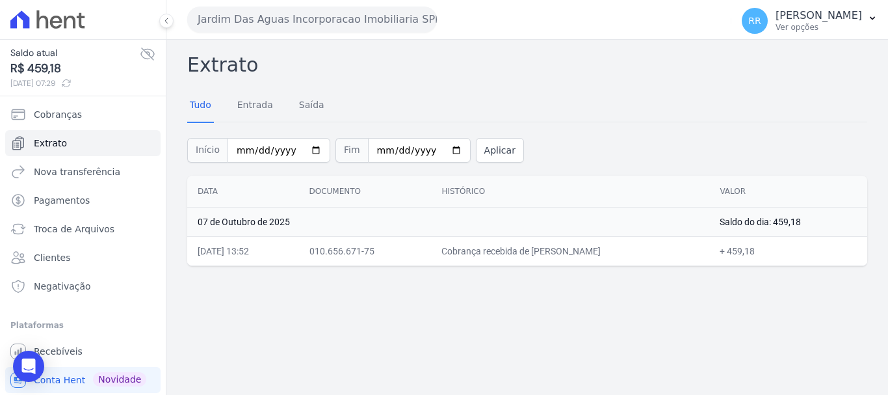
click at [323, 20] on button "Jardim Das Aguas Incorporacao Imobiliaria SPE LTDA" at bounding box center [312, 20] width 250 height 26
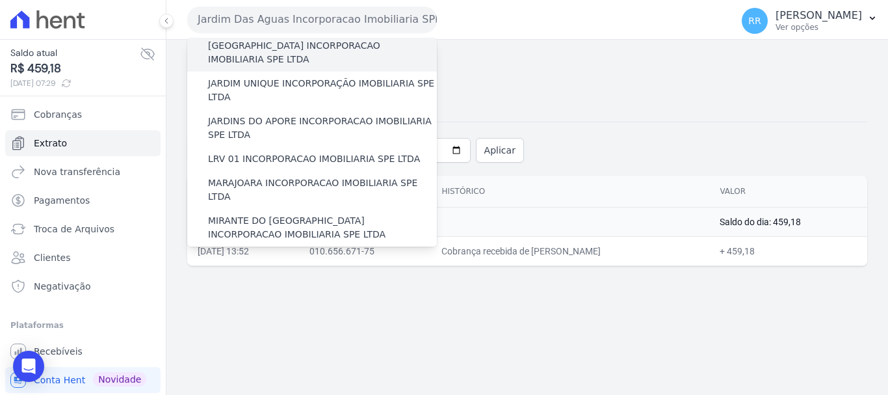
scroll to position [325, 0]
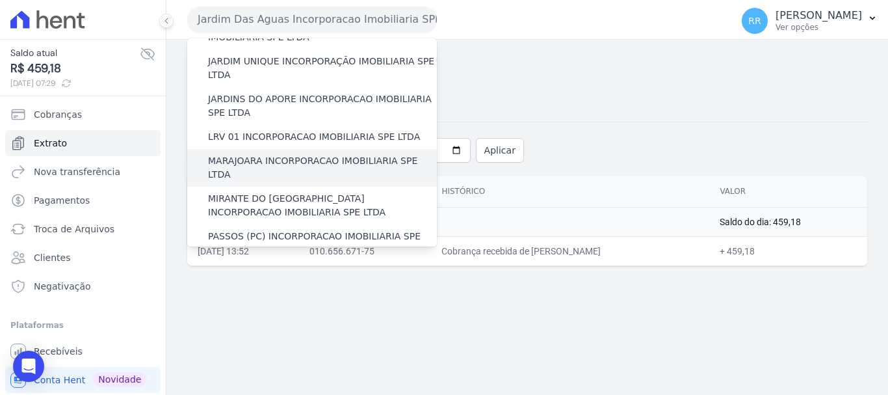
click at [306, 154] on label "MARAJOARA INCORPORACAO IMOBILIARIA SPE LTDA" at bounding box center [322, 167] width 229 height 27
click at [0, 0] on input "MARAJOARA INCORPORACAO IMOBILIARIA SPE LTDA" at bounding box center [0, 0] width 0 height 0
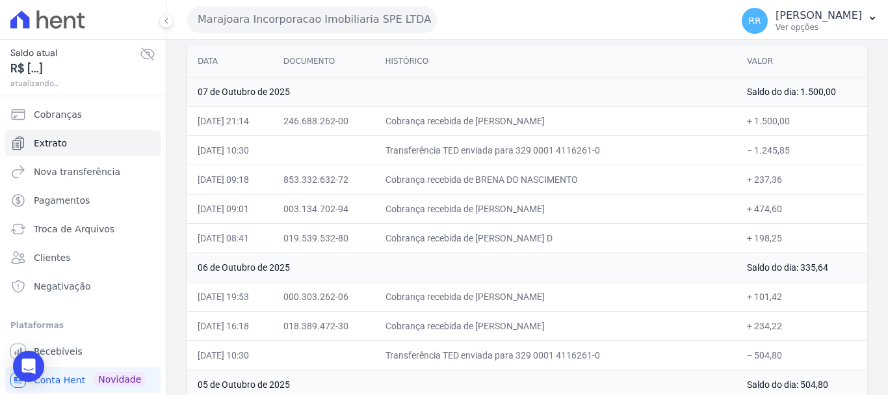
scroll to position [65, 0]
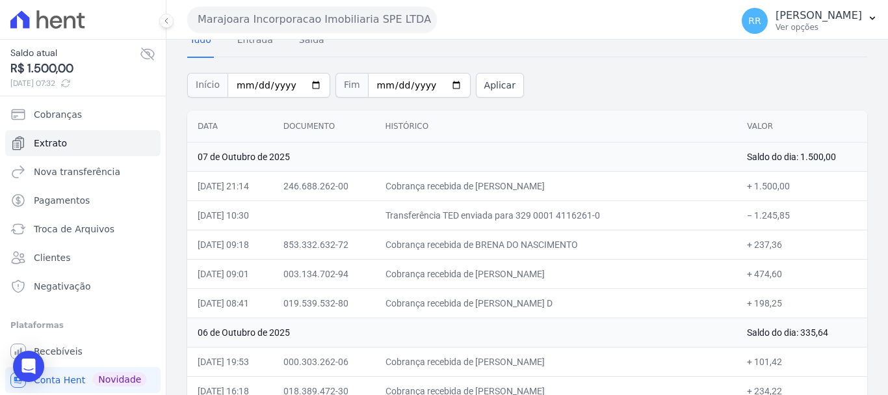
drag, startPoint x: 361, startPoint y: 144, endPoint x: 325, endPoint y: 92, distance: 63.0
click at [360, 145] on td "07 de Outubro de 2025" at bounding box center [462, 156] width 550 height 29
click at [308, 16] on button "Marajoara Incorporacao Imobiliaria SPE LTDA" at bounding box center [312, 20] width 250 height 26
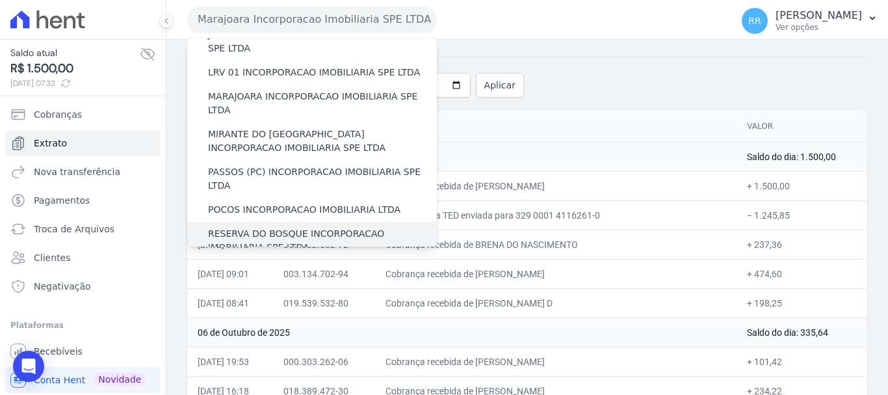
scroll to position [390, 0]
click at [241, 226] on label "RESERVA DO BOSQUE INCORPORACAO IMOBILIARIA SPE LTDA" at bounding box center [322, 239] width 229 height 27
click at [0, 0] on input "RESERVA DO BOSQUE INCORPORACAO IMOBILIARIA SPE LTDA" at bounding box center [0, 0] width 0 height 0
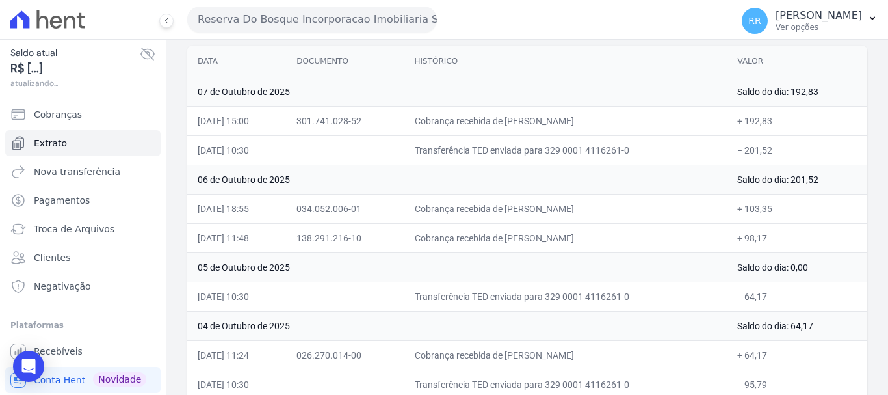
scroll to position [65, 0]
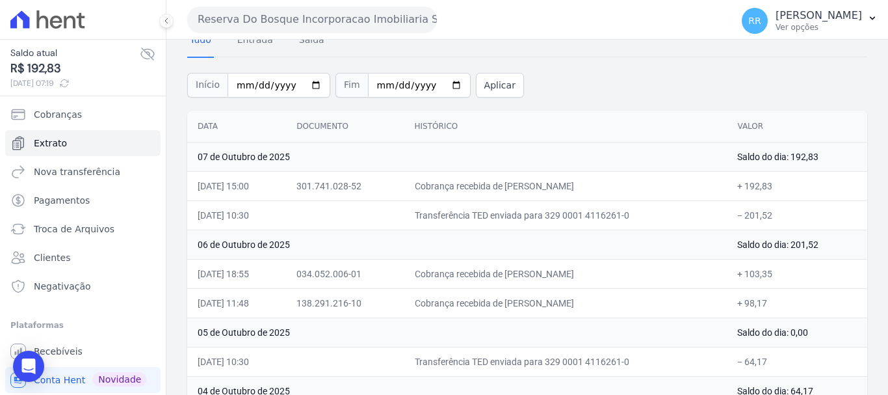
click at [343, 23] on button "Reserva Do Bosque Incorporacao Imobiliaria SPE LTDA" at bounding box center [312, 20] width 250 height 26
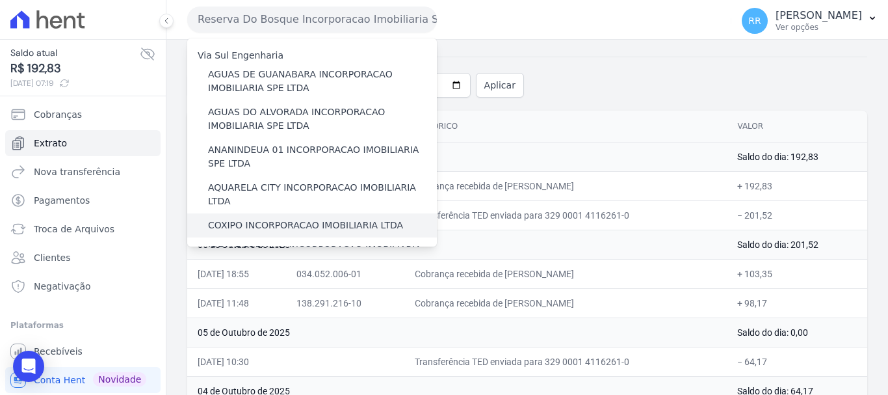
scroll to position [130, 0]
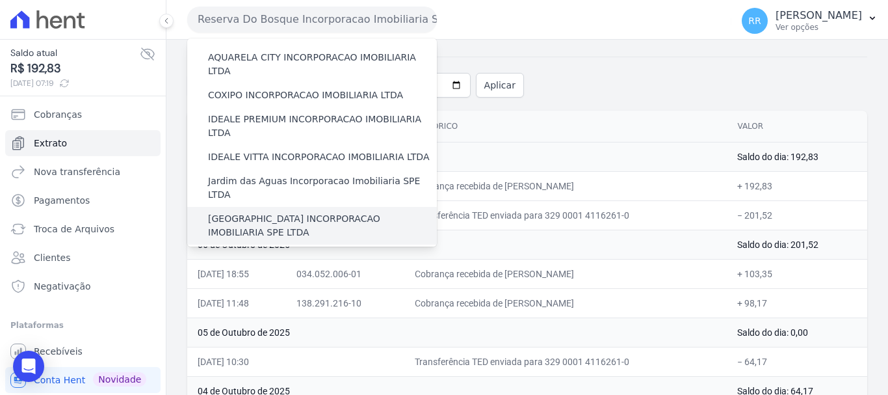
click at [306, 212] on label "[GEOGRAPHIC_DATA] INCORPORACAO IMOBILIARIA SPE LTDA" at bounding box center [322, 225] width 229 height 27
click at [0, 0] on input "[GEOGRAPHIC_DATA] INCORPORACAO IMOBILIARIA SPE LTDA" at bounding box center [0, 0] width 0 height 0
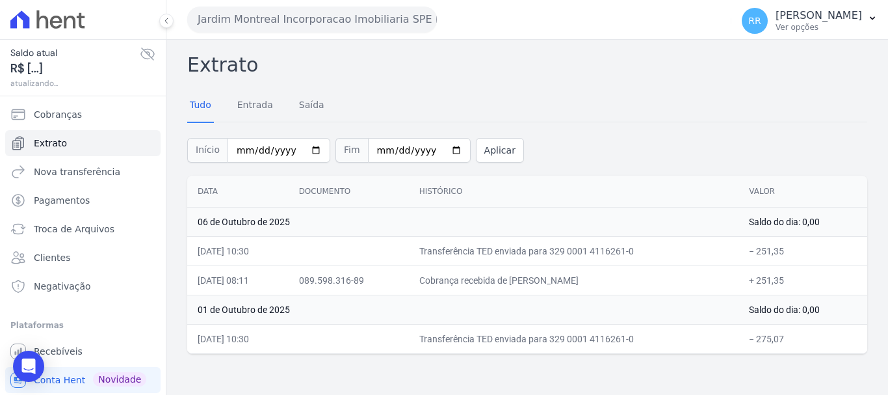
click at [256, 29] on button "Jardim Montreal Incorporacao Imobiliaria SPE LTDA" at bounding box center [312, 20] width 250 height 26
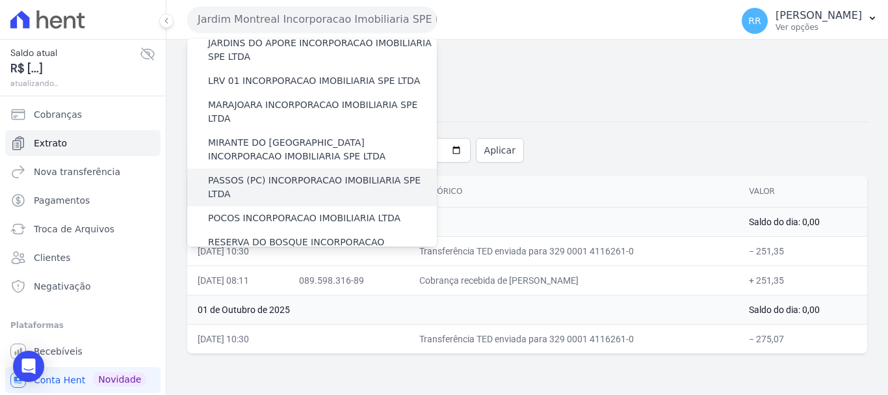
scroll to position [455, 0]
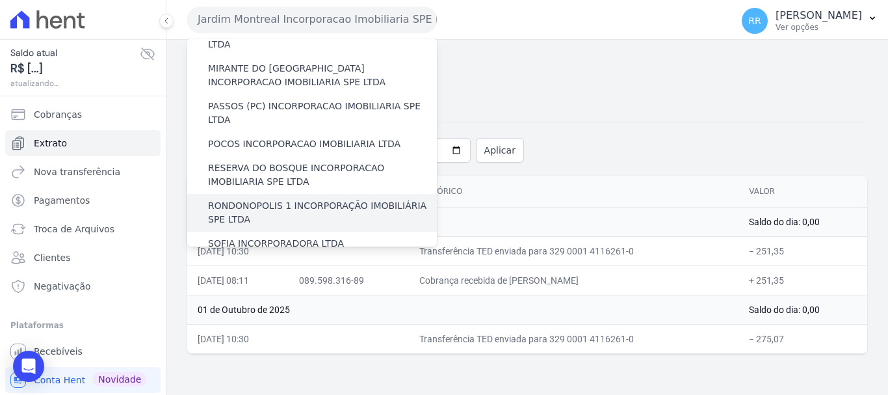
click at [249, 199] on label "RONDONOPOLIS 1 INCORPORAÇÃO IMOBILIÁRIA SPE LTDA" at bounding box center [322, 212] width 229 height 27
click at [0, 0] on input "RONDONOPOLIS 1 INCORPORAÇÃO IMOBILIÁRIA SPE LTDA" at bounding box center [0, 0] width 0 height 0
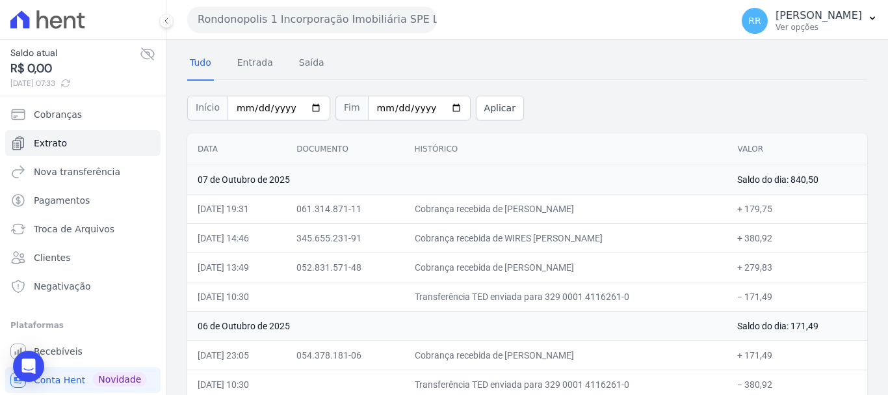
scroll to position [65, 0]
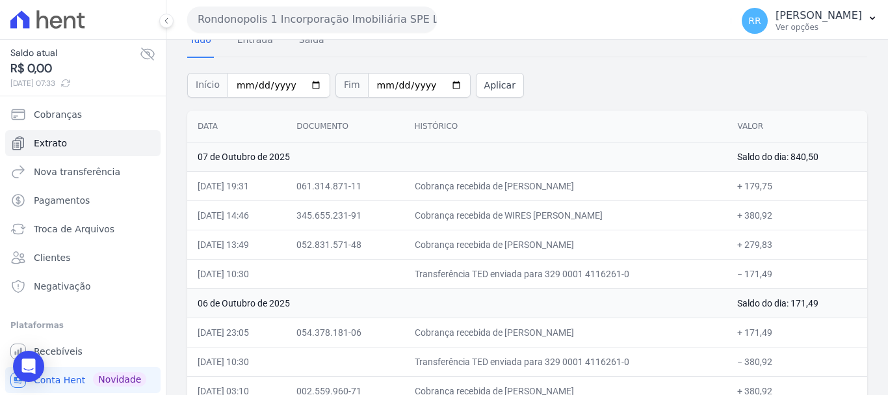
click at [314, 8] on button "Rondonopolis 1 Incorporação Imobiliária SPE LTDA" at bounding box center [312, 20] width 250 height 26
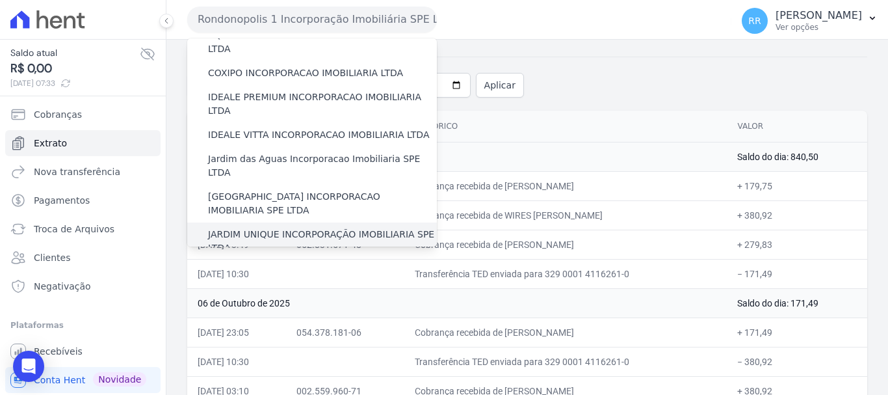
scroll to position [130, 0]
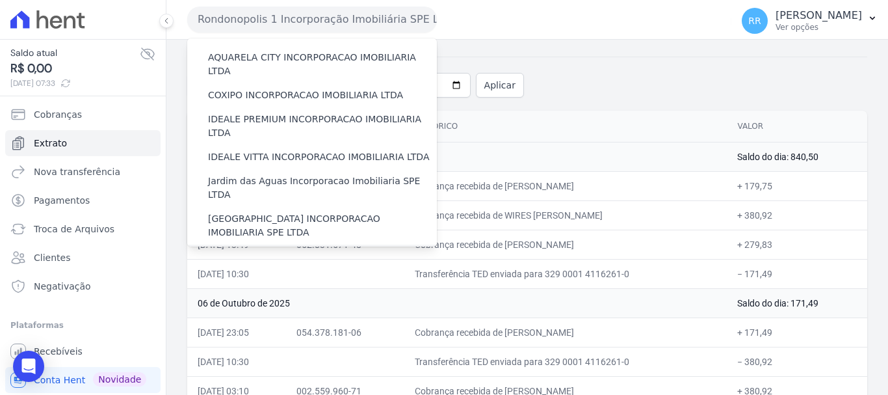
click at [278, 250] on label "JARDIM UNIQUE INCORPORAÇÃO IMOBILIARIA SPE LTDA" at bounding box center [322, 263] width 229 height 27
click at [0, 0] on input "JARDIM UNIQUE INCORPORAÇÃO IMOBILIARIA SPE LTDA" at bounding box center [0, 0] width 0 height 0
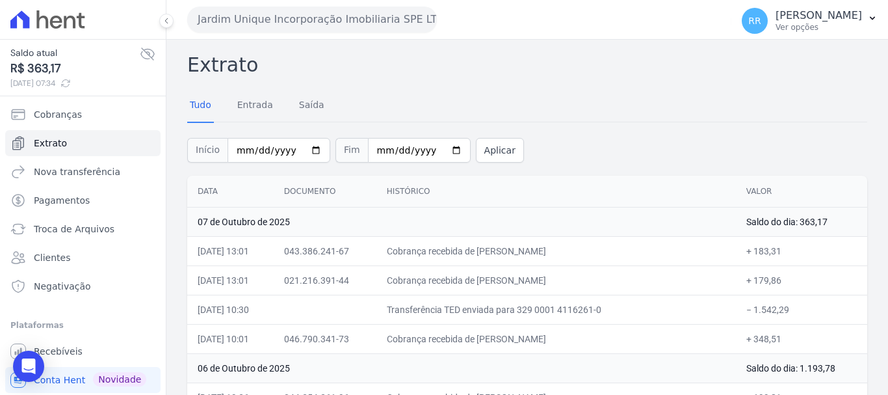
drag, startPoint x: 438, startPoint y: 77, endPoint x: 389, endPoint y: 84, distance: 49.9
click at [438, 77] on h2 "Extrato" at bounding box center [527, 64] width 680 height 29
click at [287, 14] on button "Jardim Unique Incorporação Imobiliaria SPE LTDA" at bounding box center [312, 20] width 250 height 26
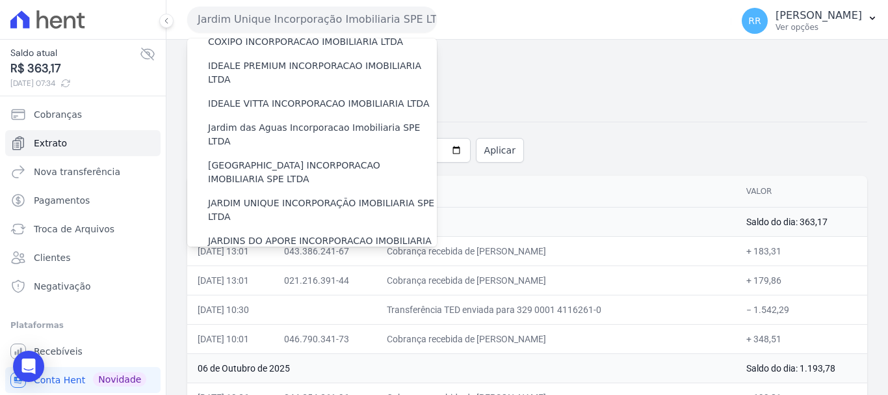
scroll to position [390, 0]
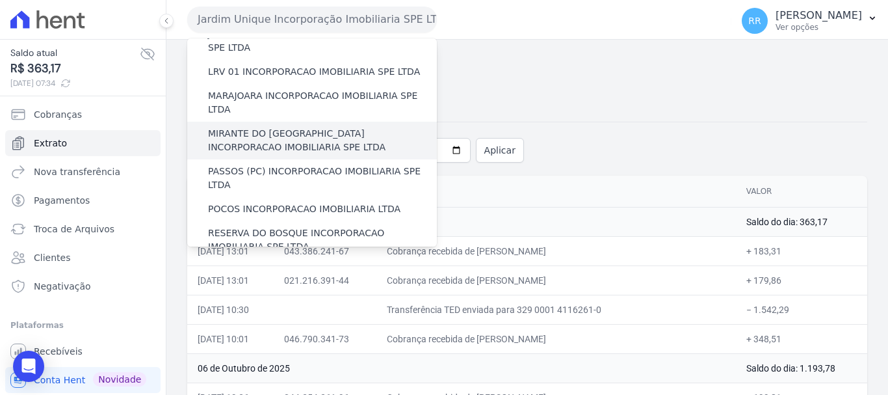
click at [280, 127] on label "MIRANTE DO [GEOGRAPHIC_DATA] INCORPORACAO IMOBILIARIA SPE LTDA" at bounding box center [322, 140] width 229 height 27
click at [0, 0] on input "MIRANTE DO [GEOGRAPHIC_DATA] INCORPORACAO IMOBILIARIA SPE LTDA" at bounding box center [0, 0] width 0 height 0
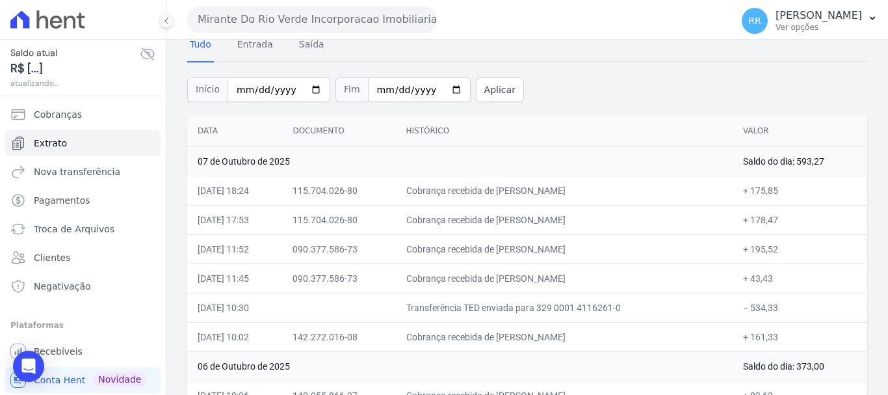
scroll to position [130, 0]
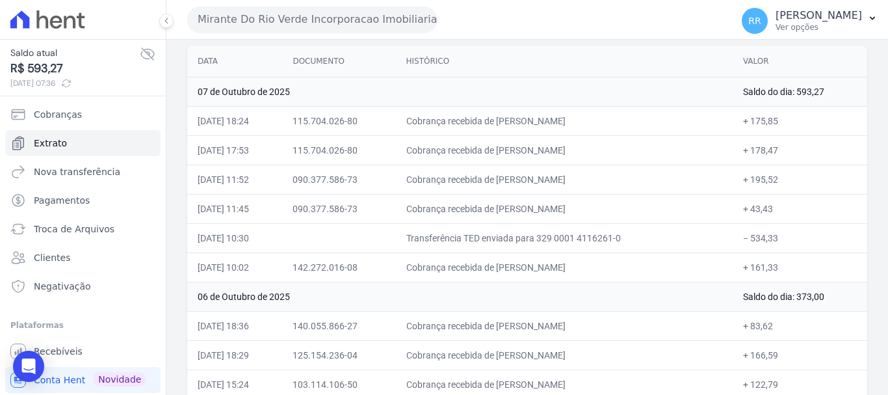
click at [377, 239] on td at bounding box center [338, 237] width 113 height 29
drag, startPoint x: 225, startPoint y: 17, endPoint x: 230, endPoint y: 28, distance: 12.0
click at [225, 17] on button "Mirante Do Rio Verde Incorporacao Imobiliaria SPE LTDA" at bounding box center [312, 20] width 250 height 26
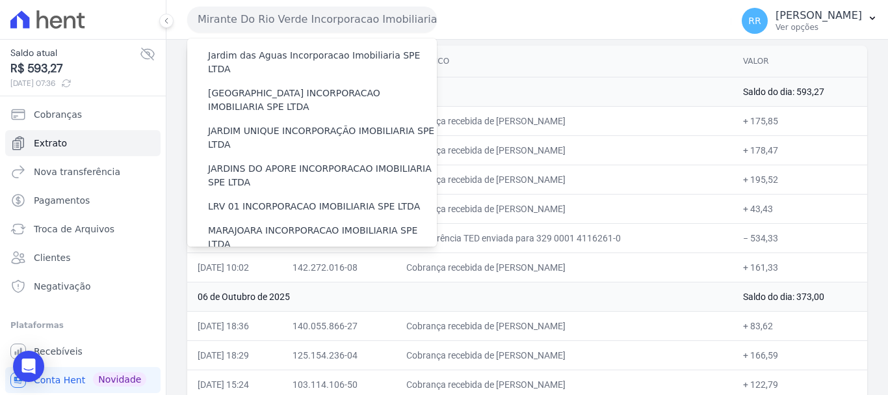
scroll to position [260, 0]
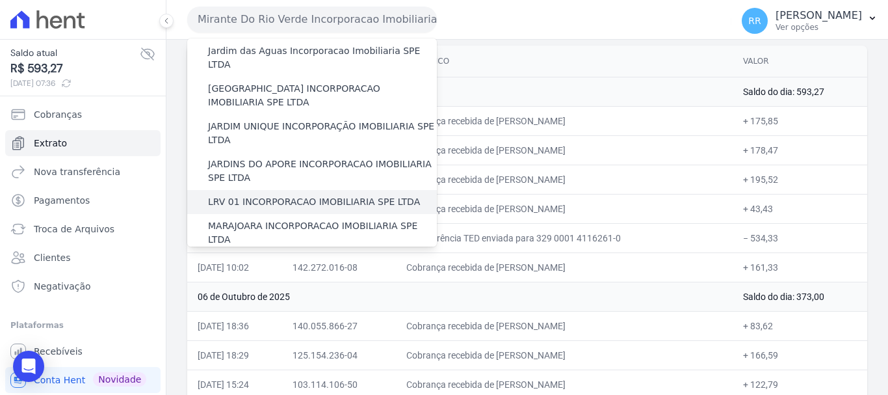
click at [253, 190] on div "LRV 01 INCORPORACAO IMOBILIARIA SPE LTDA" at bounding box center [312, 202] width 250 height 24
click at [253, 195] on label "LRV 01 INCORPORACAO IMOBILIARIA SPE LTDA" at bounding box center [314, 202] width 212 height 14
click at [0, 0] on input "LRV 01 INCORPORACAO IMOBILIARIA SPE LTDA" at bounding box center [0, 0] width 0 height 0
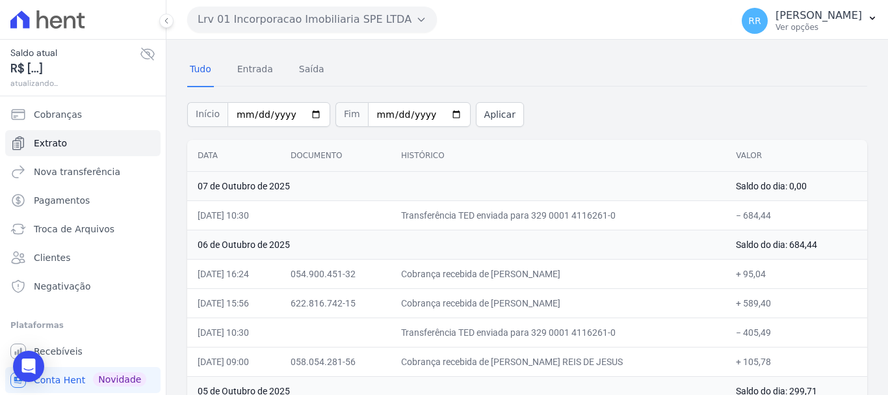
scroll to position [65, 0]
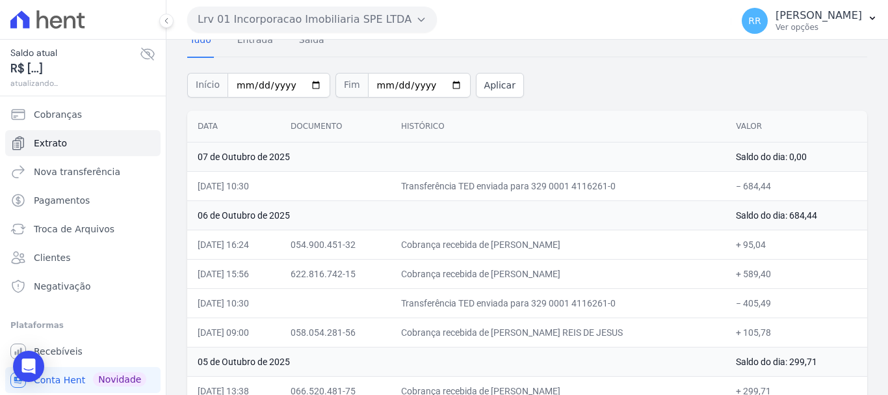
click at [406, 18] on button "Lrv 01 Incorporacao Imobiliaria SPE LTDA" at bounding box center [312, 20] width 250 height 26
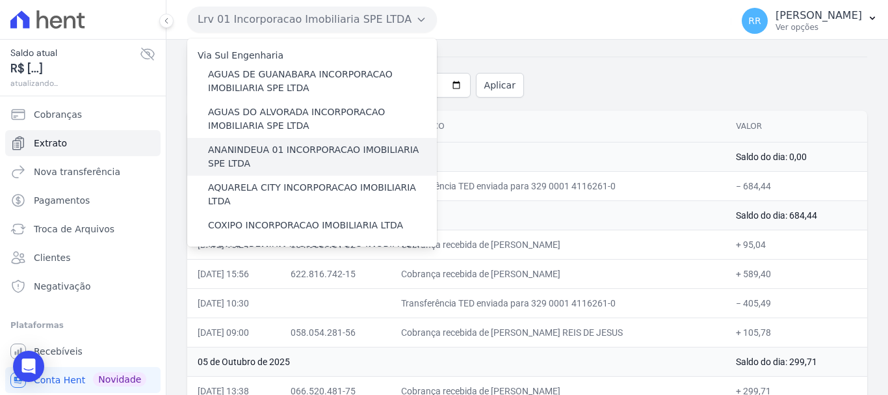
click at [270, 149] on label "ANANINDEUA 01 INCORPORACAO IMOBILIARIA SPE LTDA" at bounding box center [322, 156] width 229 height 27
click at [0, 0] on input "ANANINDEUA 01 INCORPORACAO IMOBILIARIA SPE LTDA" at bounding box center [0, 0] width 0 height 0
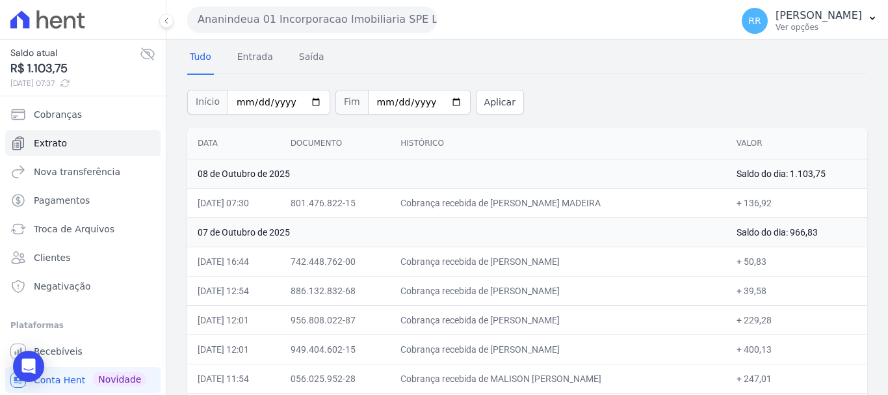
scroll to position [195, 0]
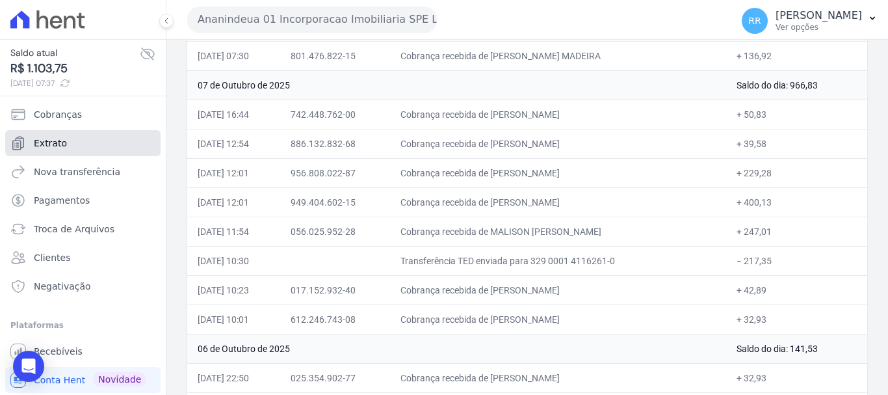
click at [60, 143] on span "Extrato" at bounding box center [50, 143] width 33 height 13
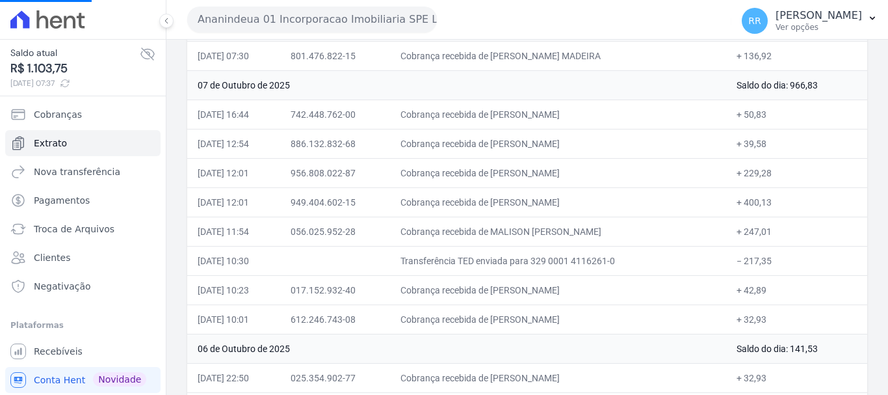
click at [327, 20] on button "Ananindeua 01 Incorporacao Imobiliaria SPE LTDA" at bounding box center [312, 20] width 250 height 26
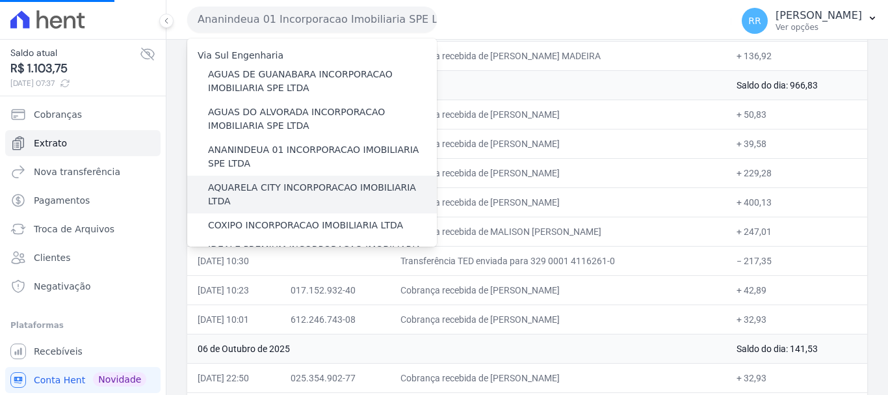
click at [272, 185] on label "AQUARELA CITY INCORPORACAO IMOBILIARIA LTDA" at bounding box center [322, 194] width 229 height 27
click at [0, 0] on input "AQUARELA CITY INCORPORACAO IMOBILIARIA LTDA" at bounding box center [0, 0] width 0 height 0
click at [272, 185] on label "AQUARELA CITY INCORPORACAO IMOBILIARIA LTDA" at bounding box center [322, 194] width 229 height 27
click at [0, 0] on input "AQUARELA CITY INCORPORACAO IMOBILIARIA LTDA" at bounding box center [0, 0] width 0 height 0
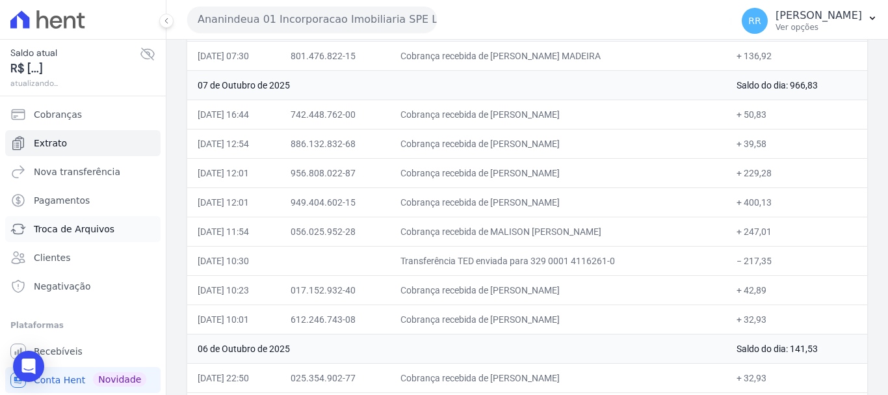
click at [57, 230] on span "Troca de Arquivos" at bounding box center [74, 228] width 81 height 13
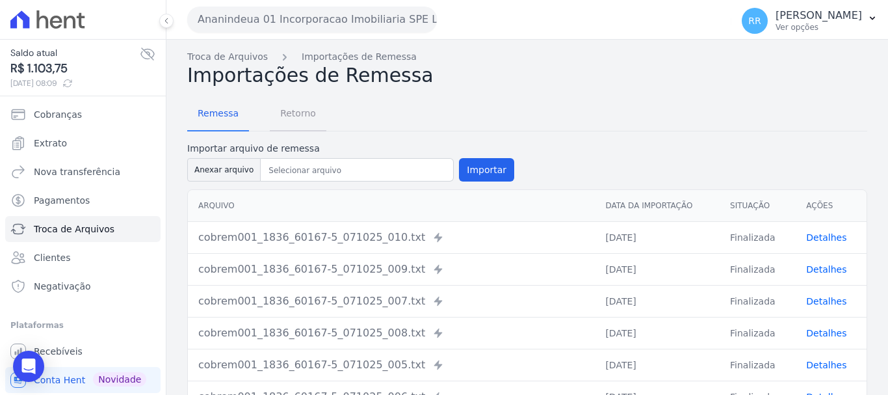
click at [277, 110] on span "Retorno" at bounding box center [297, 113] width 51 height 26
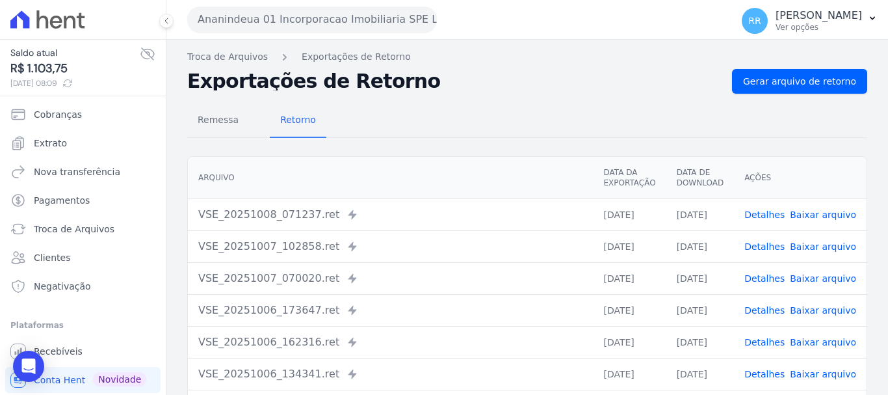
click at [773, 213] on link "Detalhes" at bounding box center [765, 214] width 40 height 10
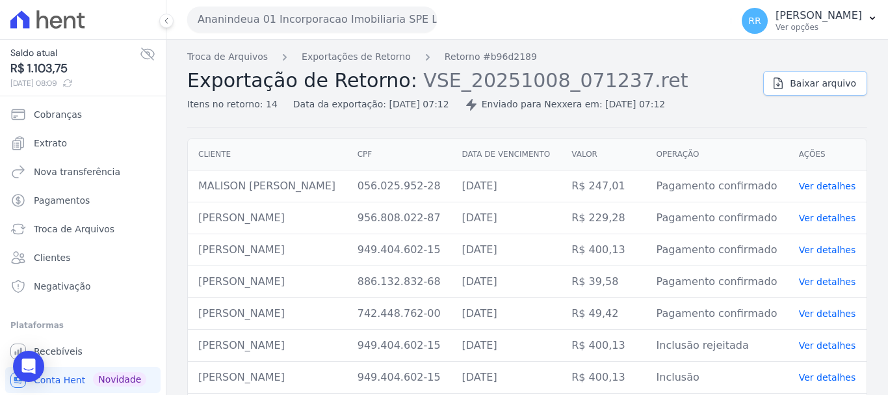
click at [812, 90] on link "Baixar arquivo" at bounding box center [816, 83] width 104 height 25
click at [370, 59] on link "Exportações de Retorno" at bounding box center [356, 57] width 109 height 14
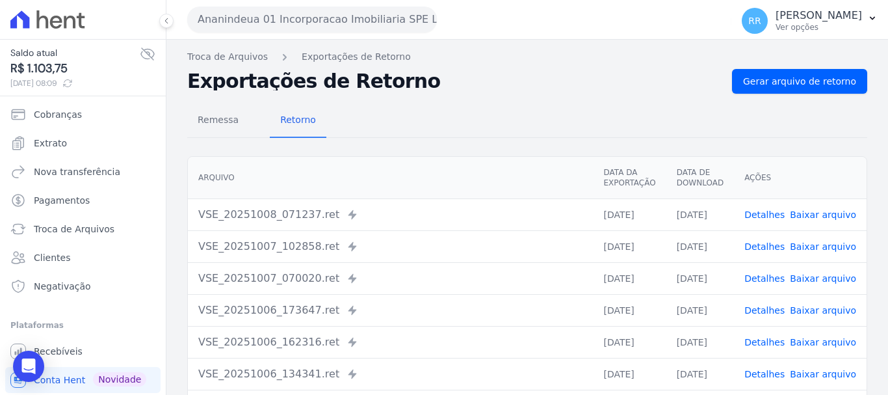
click at [495, 148] on div "Remessa Retorno [GEOGRAPHIC_DATA] Data da Exportação Data de Download Ações VSE…" at bounding box center [527, 329] width 680 height 470
click at [778, 249] on link "Detalhes" at bounding box center [765, 246] width 40 height 10
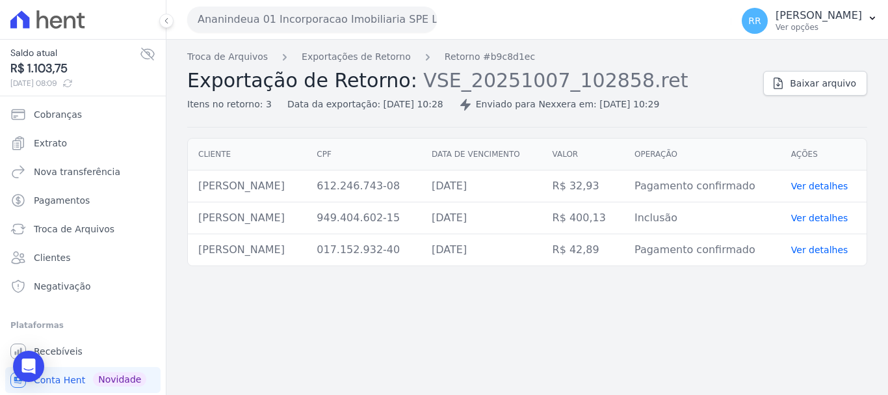
click at [816, 70] on div "Baixar arquivo" at bounding box center [816, 81] width 104 height 30
click at [814, 75] on link "Baixar arquivo" at bounding box center [816, 83] width 104 height 25
click at [345, 53] on link "Exportações de Retorno" at bounding box center [356, 57] width 109 height 14
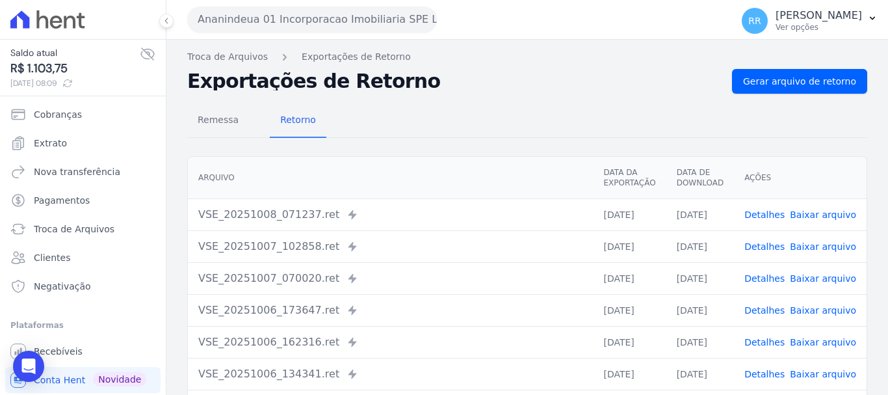
click at [769, 278] on link "Detalhes" at bounding box center [765, 278] width 40 height 10
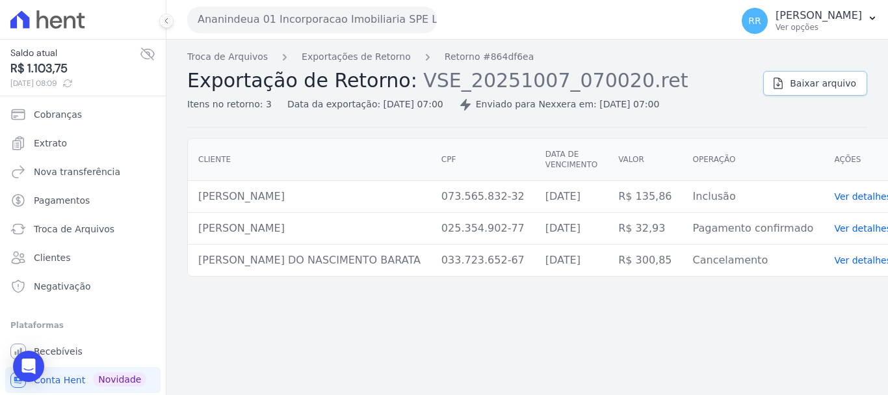
click at [795, 85] on link "Baixar arquivo" at bounding box center [816, 83] width 104 height 25
click at [298, 21] on button "Ananindeua 01 Incorporacao Imobiliaria SPE LTDA" at bounding box center [312, 20] width 250 height 26
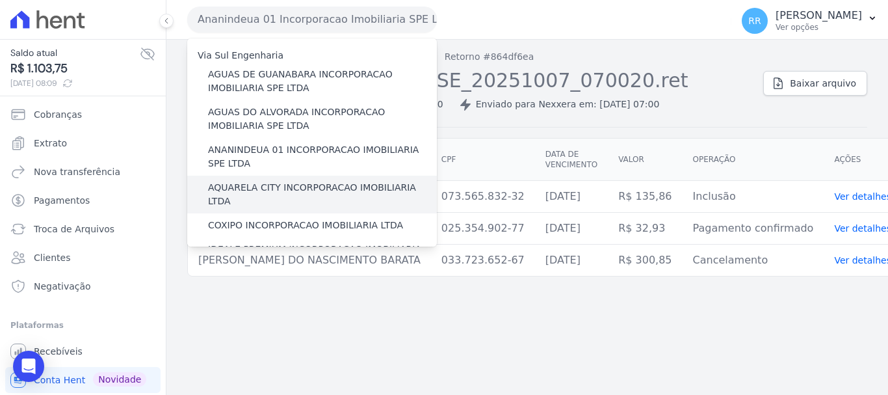
click at [248, 187] on label "AQUARELA CITY INCORPORACAO IMOBILIARIA LTDA" at bounding box center [322, 194] width 229 height 27
click at [0, 0] on input "AQUARELA CITY INCORPORACAO IMOBILIARIA LTDA" at bounding box center [0, 0] width 0 height 0
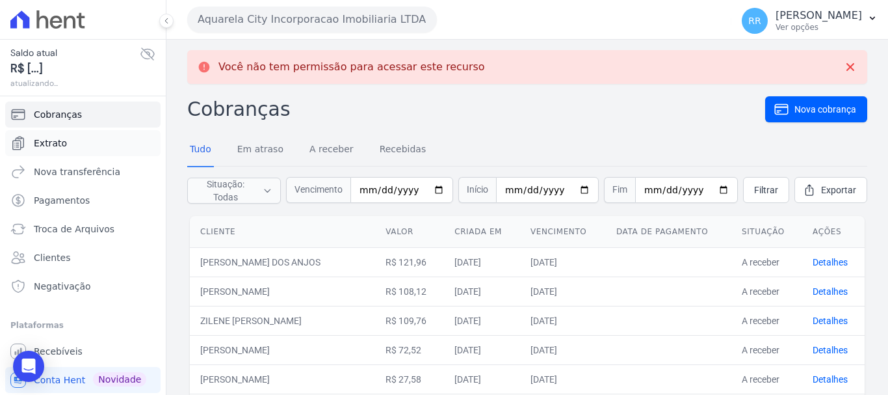
click at [60, 147] on span "Extrato" at bounding box center [50, 143] width 33 height 13
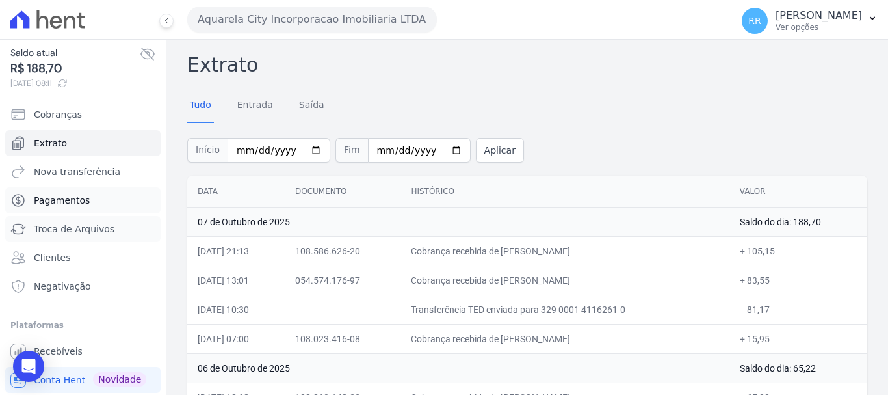
drag, startPoint x: 90, startPoint y: 228, endPoint x: 105, endPoint y: 212, distance: 21.2
click at [90, 228] on span "Troca de Arquivos" at bounding box center [74, 228] width 81 height 13
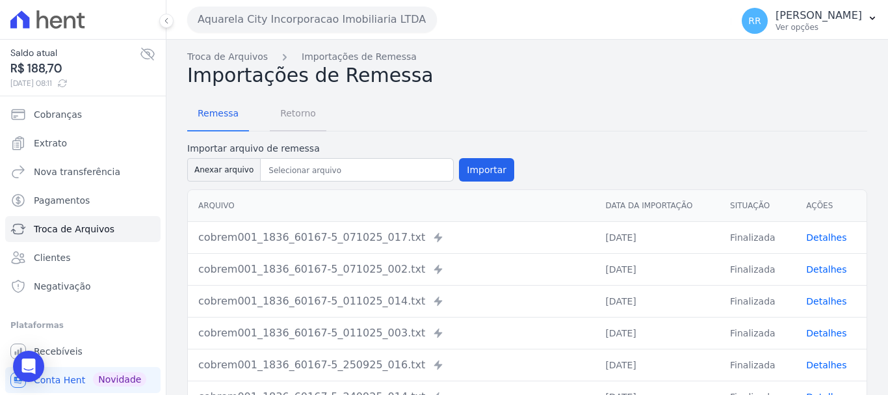
click at [295, 105] on span "Retorno" at bounding box center [297, 113] width 51 height 26
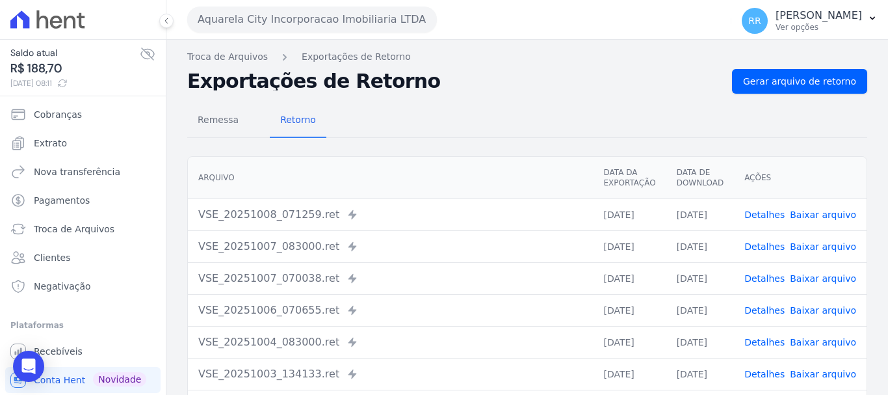
click at [770, 216] on link "Detalhes" at bounding box center [765, 214] width 40 height 10
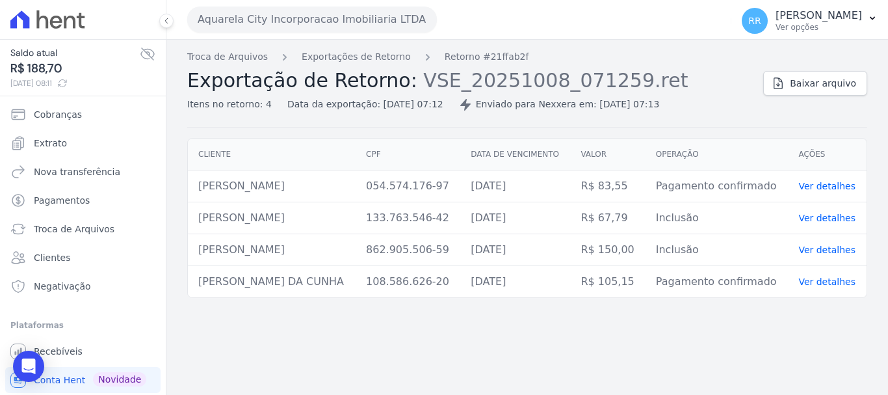
click at [815, 96] on div "Troca de Arquivos Exportações de Retorno Retorno #21ffab2f Exportação de Retorn…" at bounding box center [527, 88] width 680 height 77
click at [794, 84] on link "Baixar arquivo" at bounding box center [816, 83] width 104 height 25
drag, startPoint x: 392, startPoint y: 58, endPoint x: 431, endPoint y: 161, distance: 109.7
click at [392, 58] on link "Exportações de Retorno" at bounding box center [356, 57] width 109 height 14
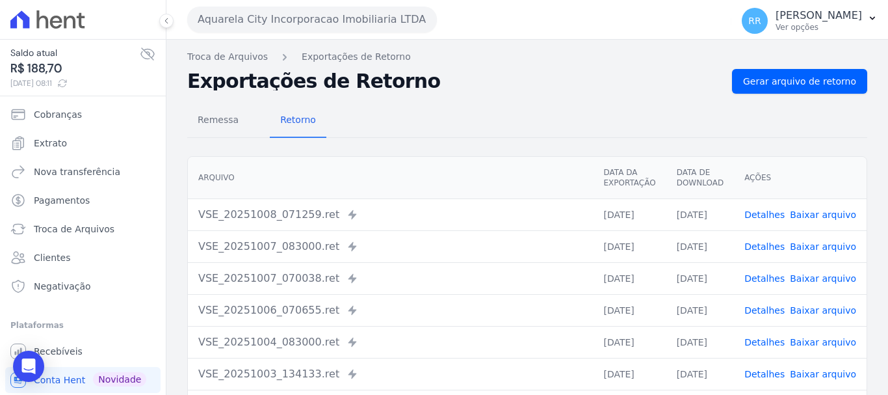
click at [450, 187] on th "Arquivo" at bounding box center [390, 178] width 405 height 42
click at [756, 243] on link "Detalhes" at bounding box center [765, 246] width 40 height 10
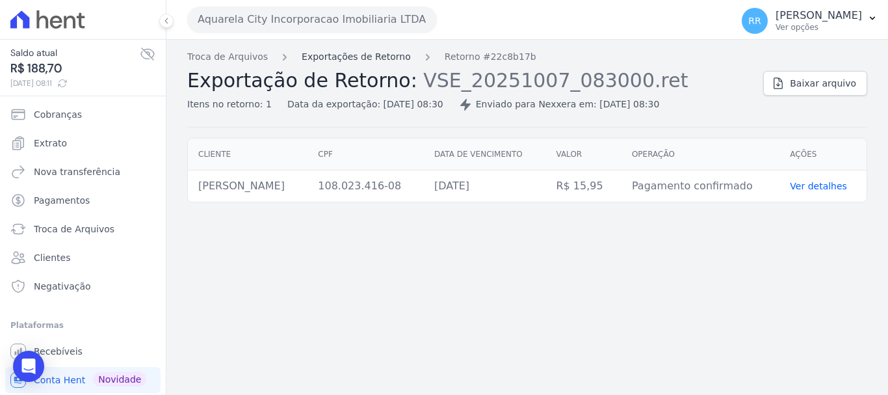
click at [339, 62] on link "Exportações de Retorno" at bounding box center [356, 57] width 109 height 14
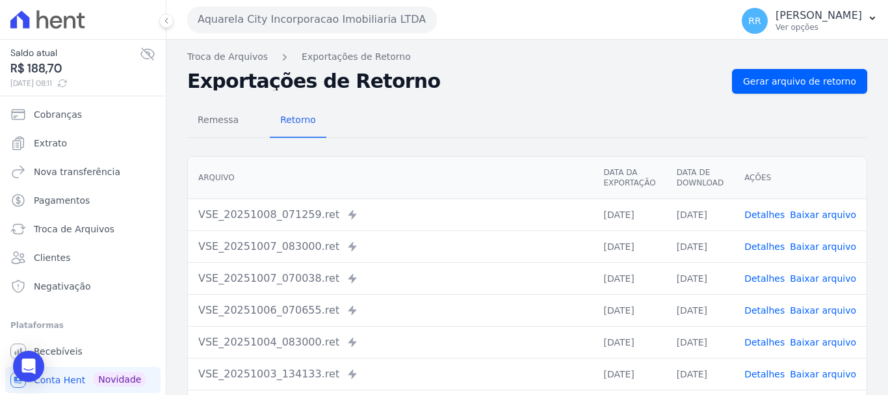
click at [765, 280] on link "Detalhes" at bounding box center [765, 278] width 40 height 10
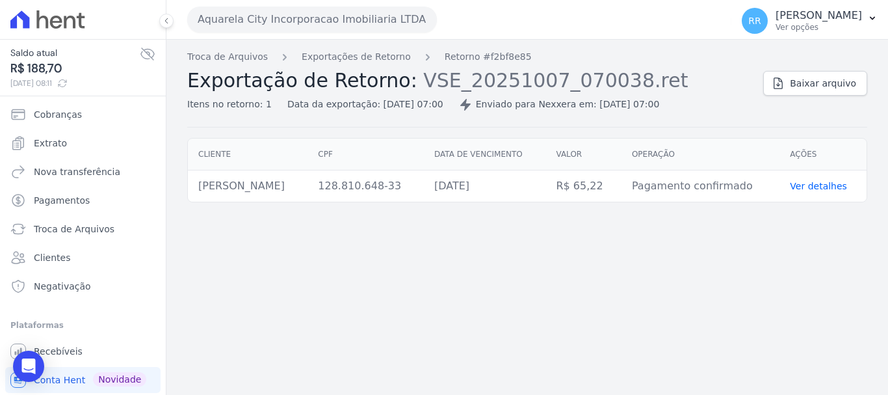
click at [386, 64] on div "Troca de Arquivos Exportações de Retorno Retorno #f2bf8e85 Exportação de Retorn…" at bounding box center [470, 80] width 566 height 61
click at [365, 53] on link "Exportações de Retorno" at bounding box center [356, 57] width 109 height 14
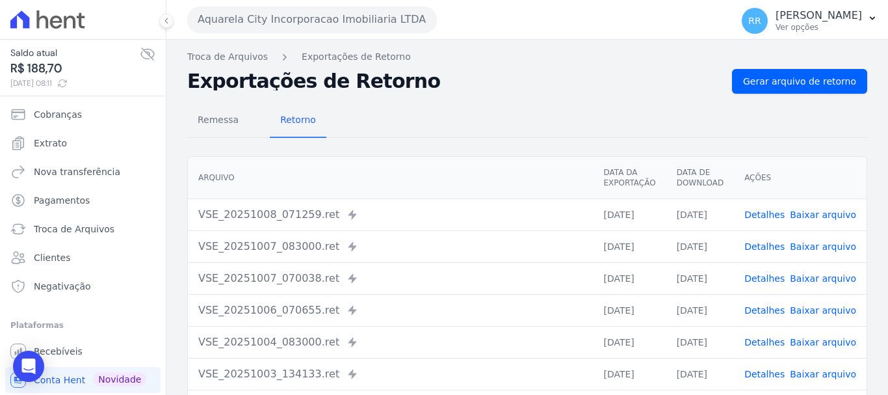
click at [331, 25] on button "Aquarela City Incorporacao Imobiliaria LTDA" at bounding box center [312, 20] width 250 height 26
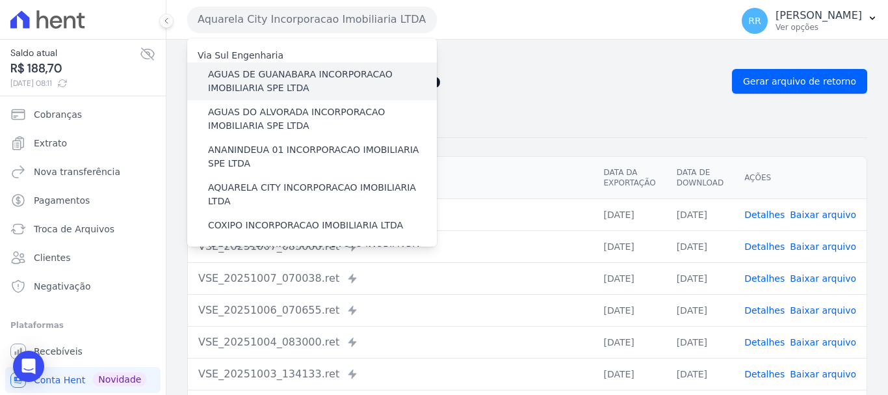
click at [277, 98] on div "AGUAS DE GUANABARA INCORPORACAO IMOBILIARIA SPE LTDA" at bounding box center [312, 81] width 250 height 38
click at [292, 79] on label "AGUAS DE GUANABARA INCORPORACAO IMOBILIARIA SPE LTDA" at bounding box center [322, 81] width 229 height 27
click at [0, 0] on input "AGUAS DE GUANABARA INCORPORACAO IMOBILIARIA SPE LTDA" at bounding box center [0, 0] width 0 height 0
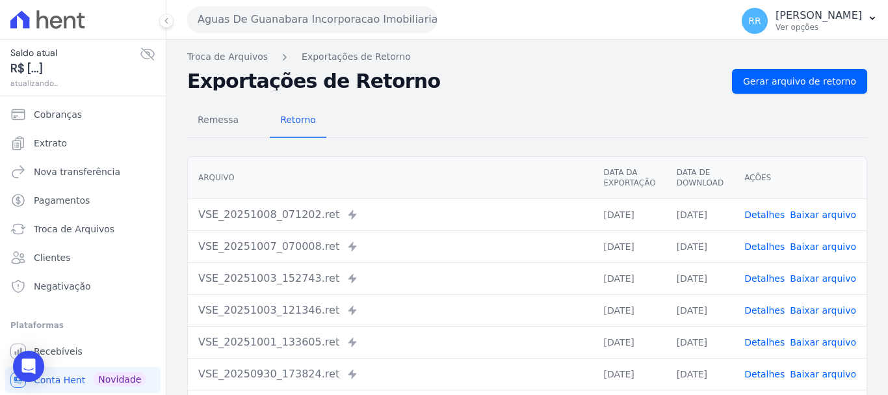
click at [769, 211] on link "Detalhes" at bounding box center [765, 214] width 40 height 10
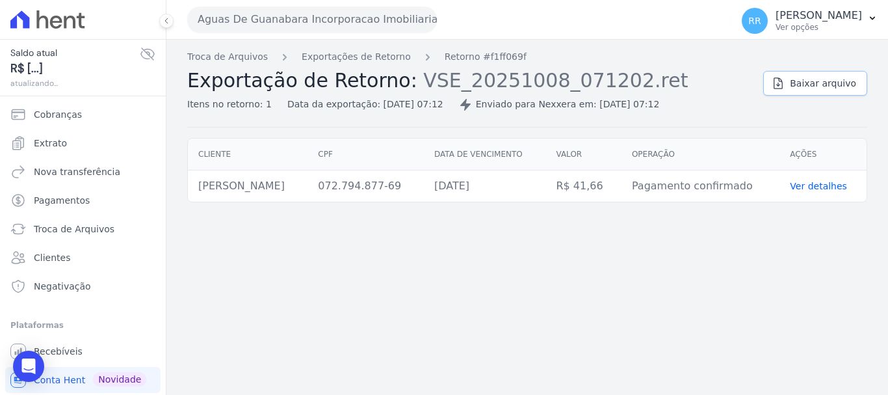
click at [804, 90] on link "Baixar arquivo" at bounding box center [816, 83] width 104 height 25
click at [579, 52] on nav "Troca de Arquivos Exportações de Retorno Retorno #f1ff069f" at bounding box center [470, 57] width 566 height 14
click at [803, 83] on span "Baixar arquivo" at bounding box center [823, 83] width 66 height 13
click at [362, 18] on button "Aguas De Guanabara Incorporacao Imobiliaria SPE LTDA" at bounding box center [312, 20] width 250 height 26
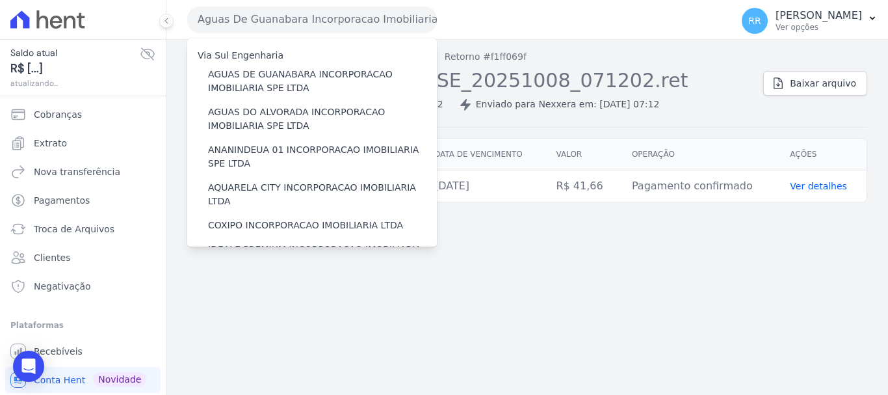
click at [618, 272] on div "Troca de Arquivos Exportações de Retorno Retorno #f1ff069f Exportação de Retorn…" at bounding box center [527, 217] width 722 height 355
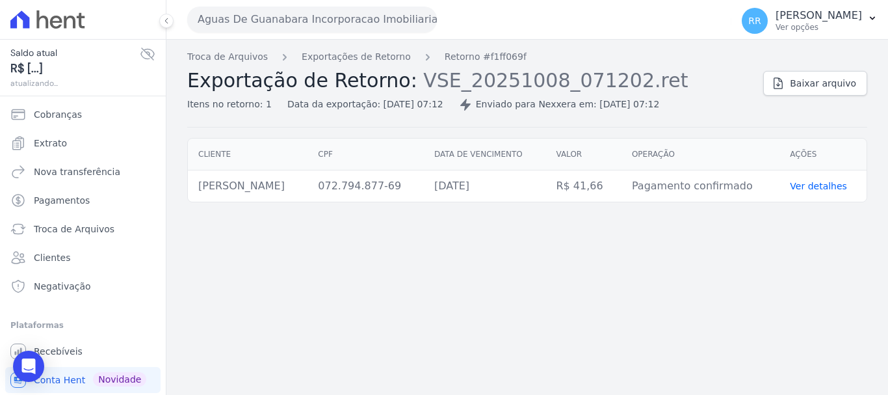
click at [372, 67] on div "Troca de Arquivos Exportações de Retorno Retorno #f1ff069f Exportação de Retorn…" at bounding box center [470, 80] width 566 height 61
click at [372, 60] on link "Exportações de Retorno" at bounding box center [356, 57] width 109 height 14
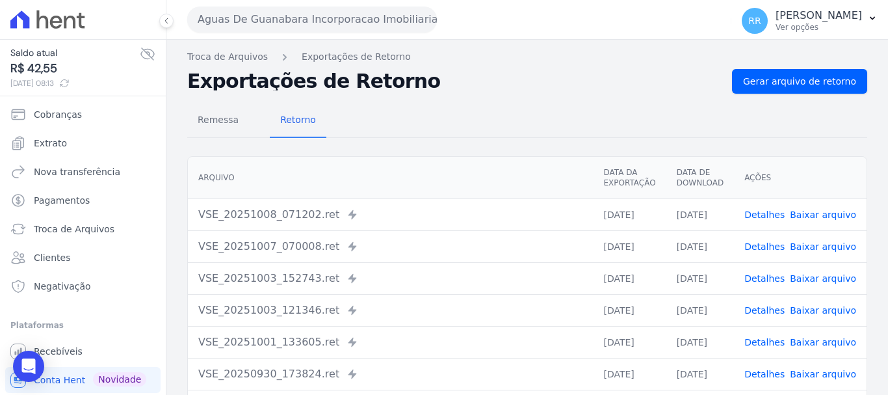
click at [772, 241] on link "Detalhes" at bounding box center [765, 246] width 40 height 10
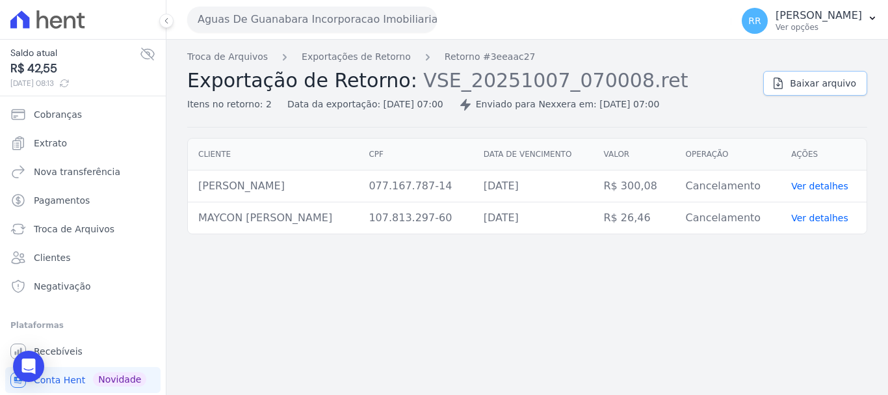
click at [790, 93] on link "Baixar arquivo" at bounding box center [816, 83] width 104 height 25
click at [312, 19] on button "Aguas De Guanabara Incorporacao Imobiliaria SPE LTDA" at bounding box center [312, 20] width 250 height 26
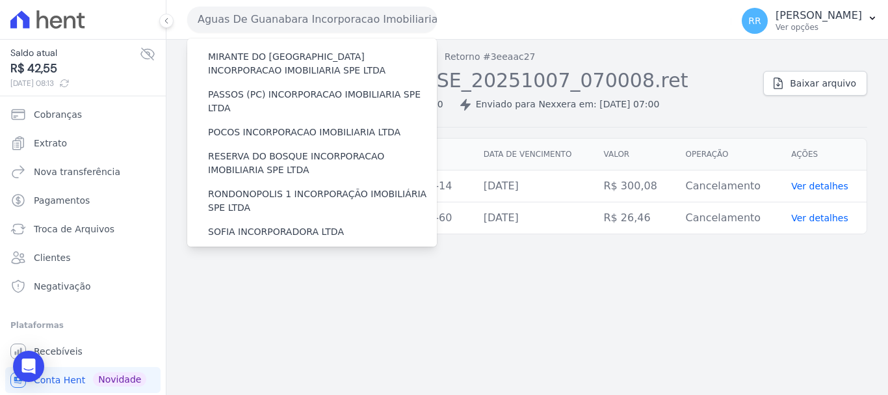
scroll to position [568, 0]
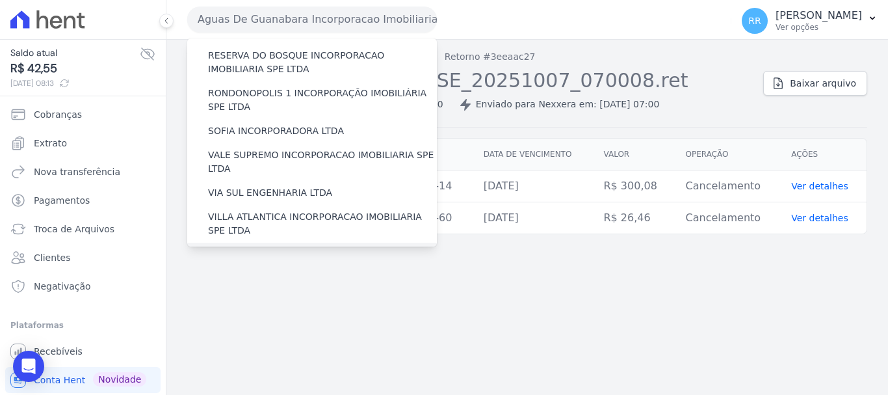
click at [281, 248] on label "[GEOGRAPHIC_DATA] INCORPORACAO IMOBILIARIA SPE LTDA" at bounding box center [322, 261] width 229 height 27
click at [0, 0] on input "[GEOGRAPHIC_DATA] INCORPORACAO IMOBILIARIA SPE LTDA" at bounding box center [0, 0] width 0 height 0
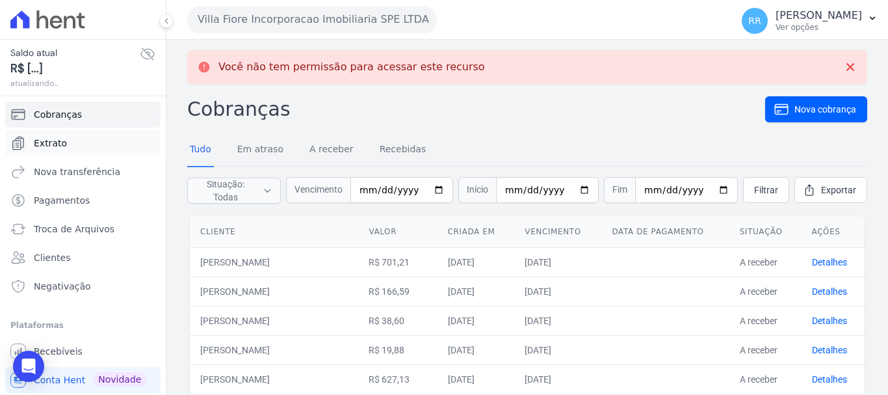
click at [52, 151] on link "Extrato" at bounding box center [82, 143] width 155 height 26
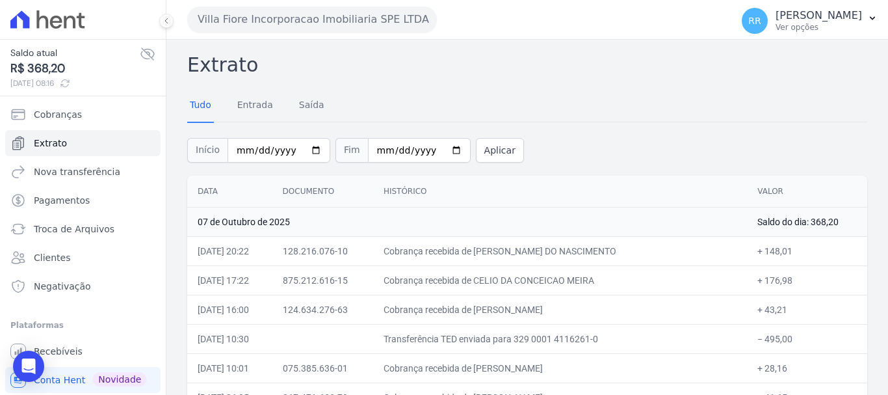
scroll to position [65, 0]
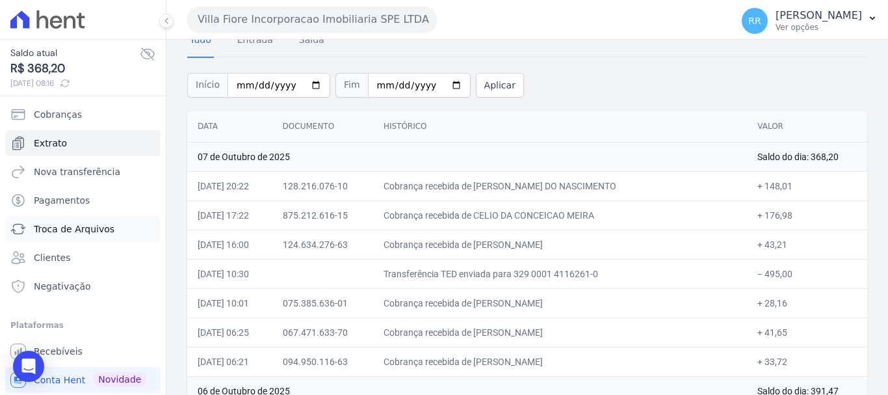
click at [59, 223] on span "Troca de Arquivos" at bounding box center [74, 228] width 81 height 13
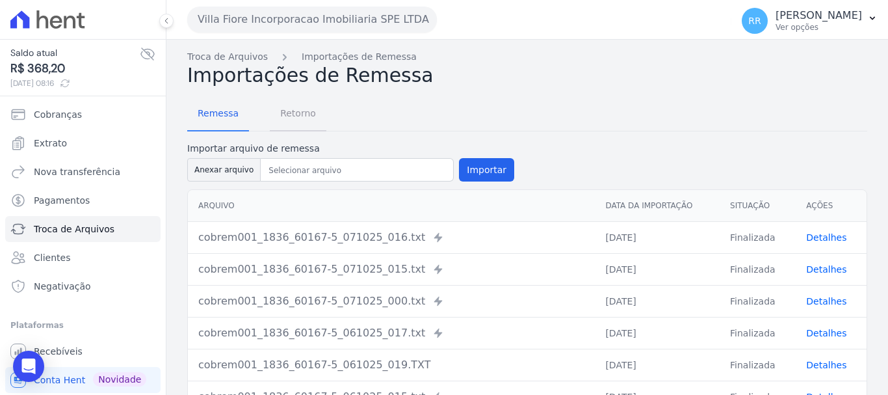
click at [306, 121] on span "Retorno" at bounding box center [297, 113] width 51 height 26
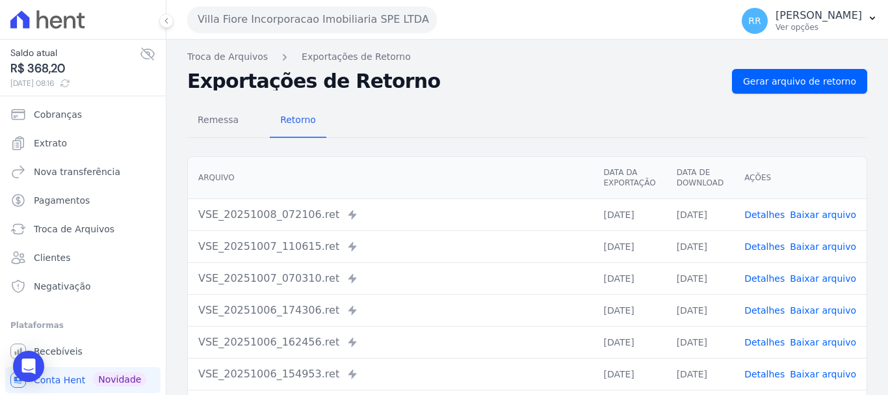
click at [775, 219] on link "Detalhes" at bounding box center [765, 214] width 40 height 10
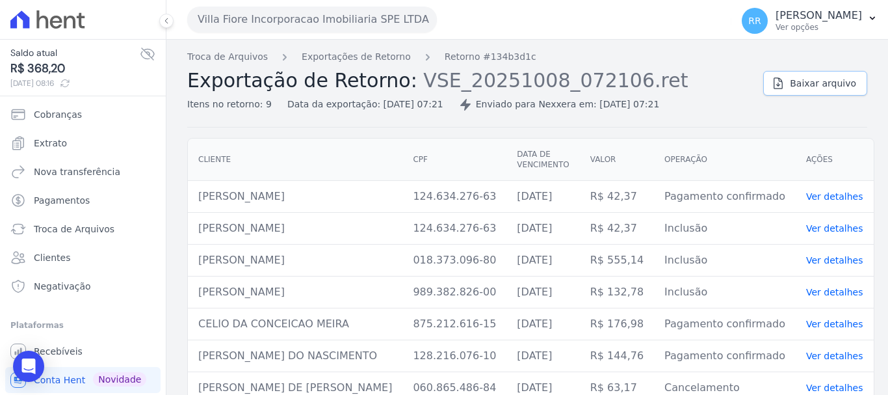
click at [795, 85] on span "Baixar arquivo" at bounding box center [823, 83] width 66 height 13
drag, startPoint x: 361, startPoint y: 61, endPoint x: 381, endPoint y: 85, distance: 30.9
click at [361, 61] on link "Exportações de Retorno" at bounding box center [356, 57] width 109 height 14
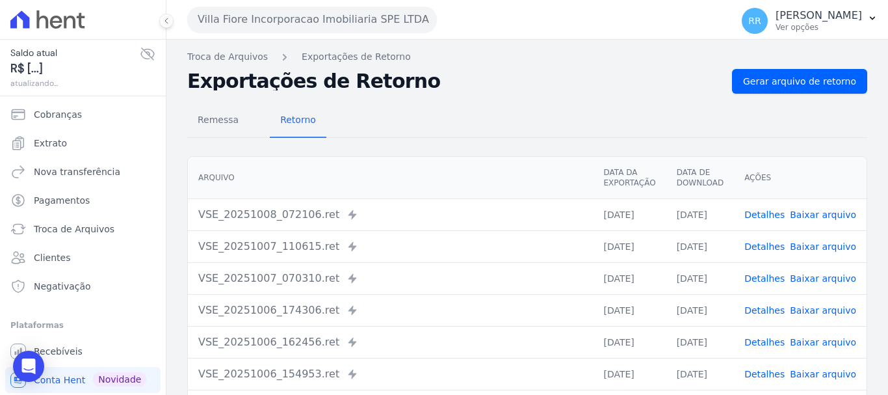
click at [457, 194] on th "Arquivo" at bounding box center [390, 178] width 405 height 42
click at [776, 248] on link "Detalhes" at bounding box center [765, 246] width 40 height 10
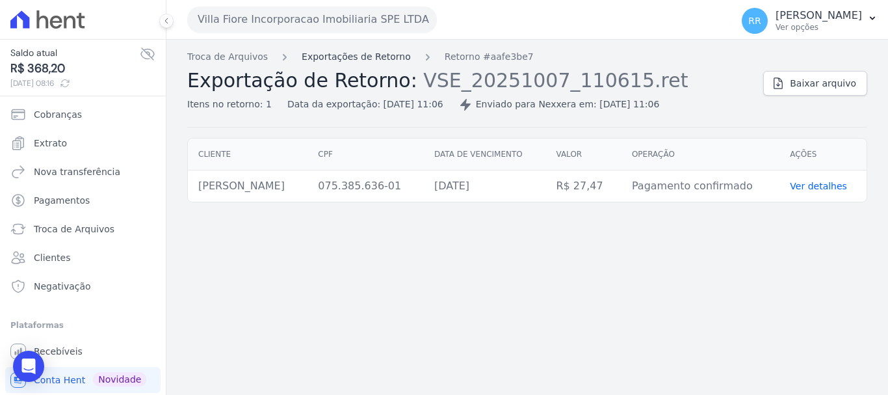
click at [373, 62] on link "Exportações de Retorno" at bounding box center [356, 57] width 109 height 14
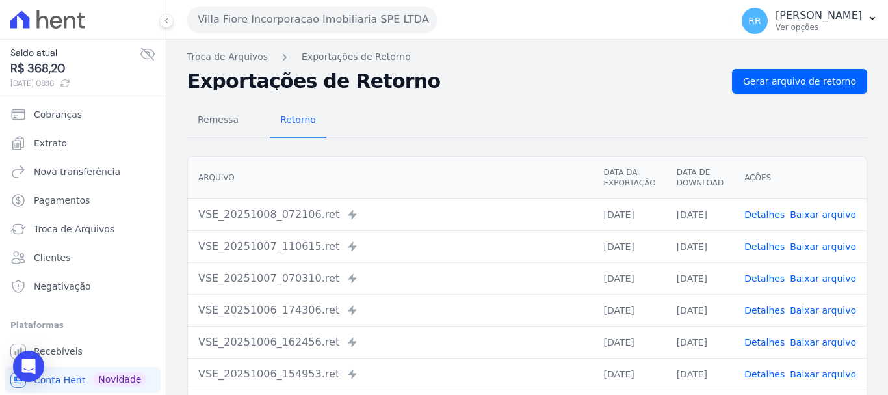
click at [769, 269] on td "Detalhes Baixar arquivo" at bounding box center [800, 278] width 133 height 32
click at [771, 277] on link "Detalhes" at bounding box center [765, 278] width 40 height 10
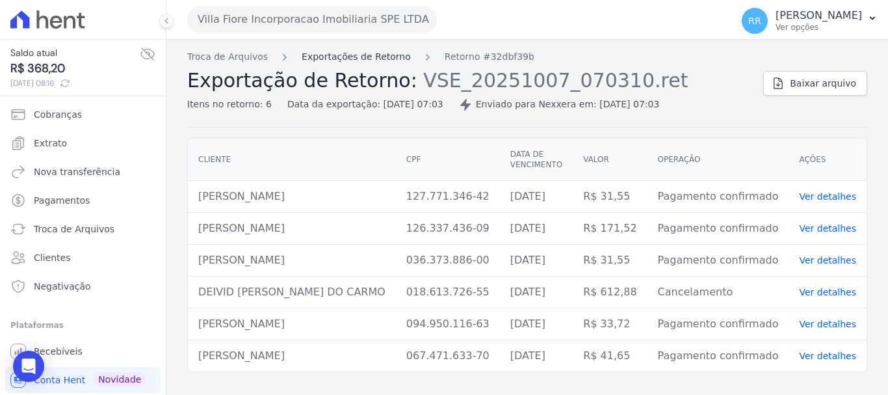
click at [364, 59] on link "Exportações de Retorno" at bounding box center [356, 57] width 109 height 14
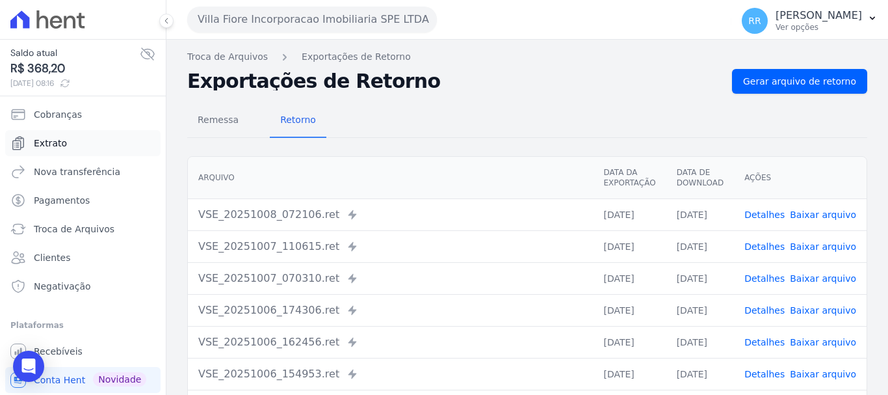
click at [62, 146] on span "Extrato" at bounding box center [50, 143] width 33 height 13
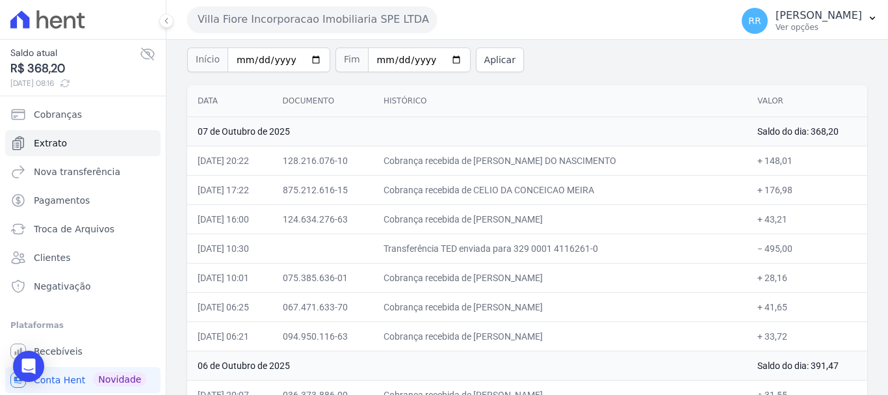
scroll to position [195, 0]
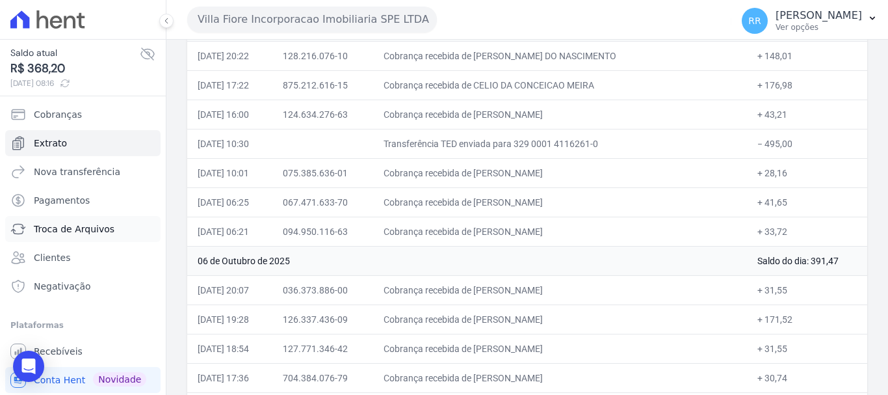
click at [56, 228] on span "Troca de Arquivos" at bounding box center [74, 228] width 81 height 13
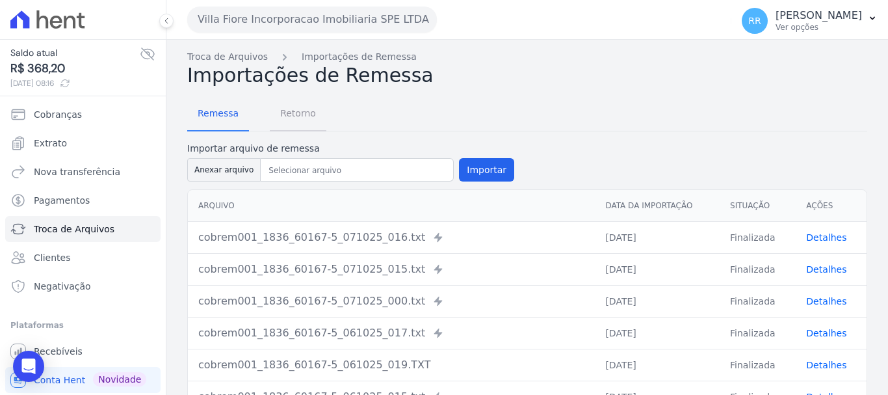
click at [295, 119] on span "Retorno" at bounding box center [297, 113] width 51 height 26
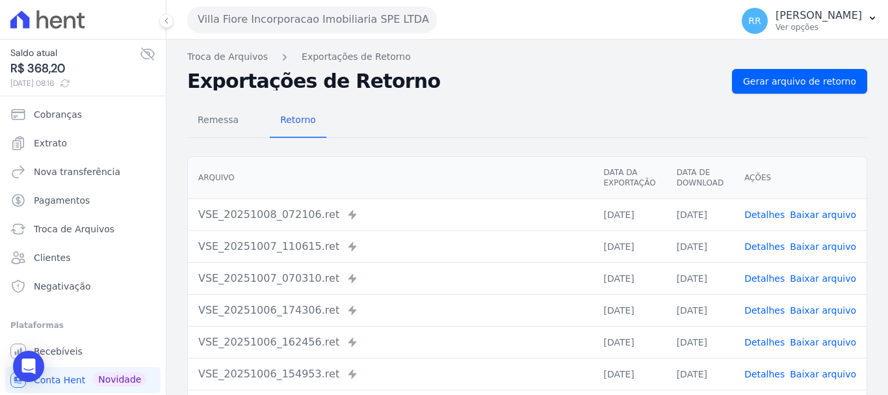
click at [782, 286] on td "Detalhes Baixar arquivo" at bounding box center [800, 278] width 133 height 32
click at [777, 278] on link "Detalhes" at bounding box center [765, 278] width 40 height 10
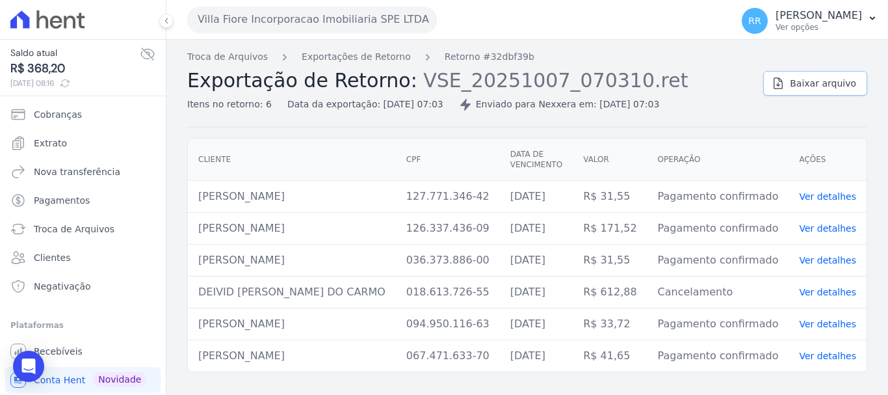
click at [819, 79] on span "Baixar arquivo" at bounding box center [823, 83] width 66 height 13
click at [322, 58] on link "Exportações de Retorno" at bounding box center [356, 57] width 109 height 14
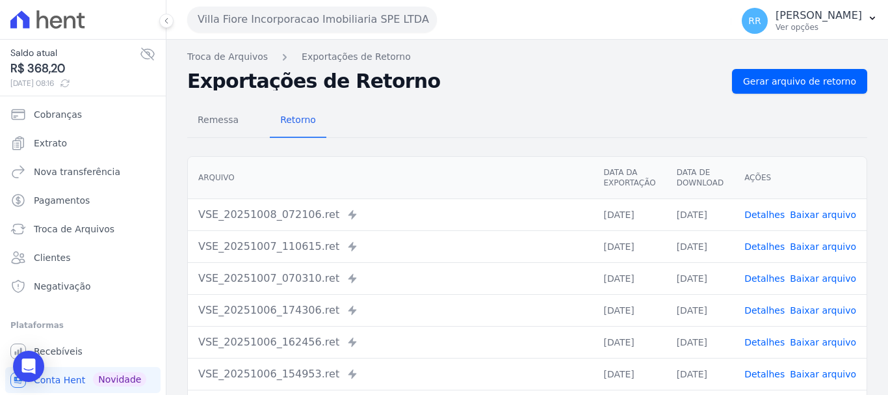
click at [568, 243] on div "VSE_20251007_110615.ret Enviado para Nexxera em: [DATE] 11:06" at bounding box center [390, 247] width 384 height 16
click at [745, 246] on td "Detalhes Baixar arquivo" at bounding box center [800, 246] width 133 height 32
click at [756, 246] on link "Detalhes" at bounding box center [765, 246] width 40 height 10
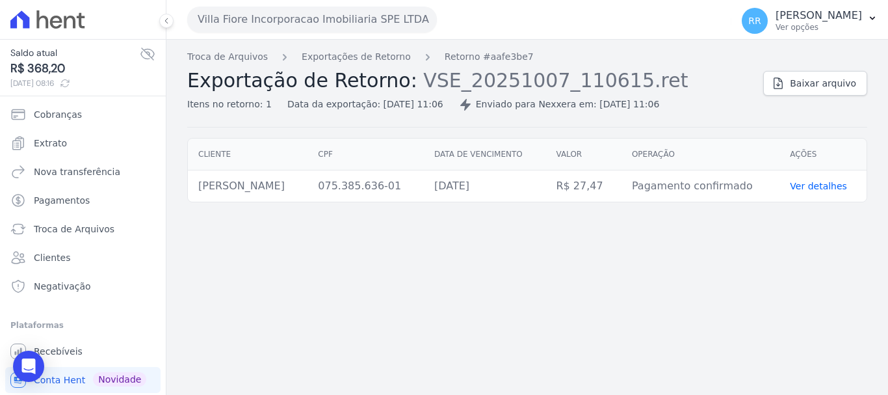
click at [815, 101] on div "Troca de Arquivos Exportações de Retorno Retorno #aafe3be7 Exportação de Retorn…" at bounding box center [527, 88] width 680 height 77
click at [810, 77] on span "Baixar arquivo" at bounding box center [823, 83] width 66 height 13
click at [335, 33] on div "Villa Fiore Incorporacao Imobiliaria SPE LTDA Via Sul Engenharia AGUAS DE [GEOG…" at bounding box center [456, 19] width 539 height 40
click at [328, 27] on button "Villa Fiore Incorporacao Imobiliaria SPE LTDA" at bounding box center [312, 20] width 250 height 26
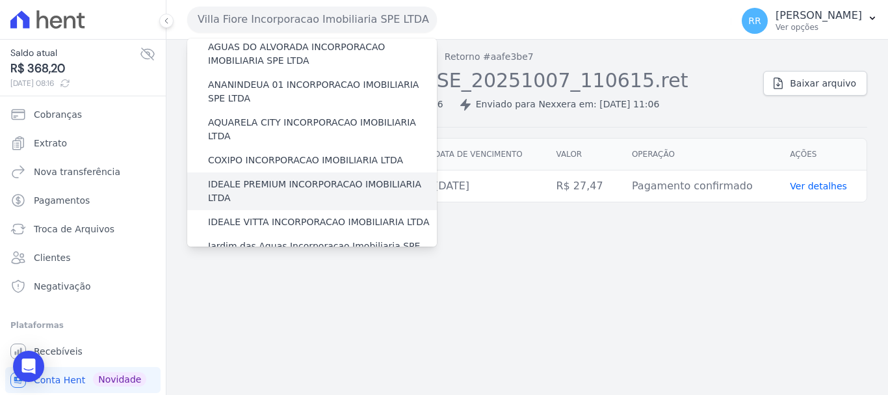
scroll to position [130, 0]
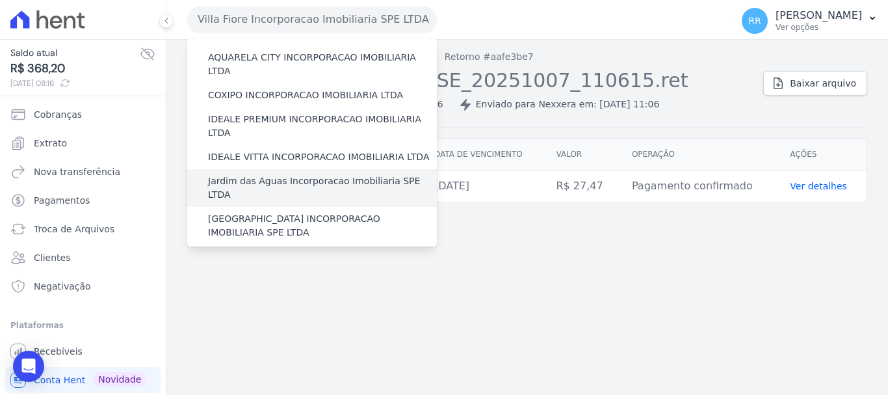
click at [286, 174] on label "Jardim das Aguas Incorporacao Imobiliaria SPE LTDA" at bounding box center [322, 187] width 229 height 27
click at [0, 0] on input "Jardim das Aguas Incorporacao Imobiliaria SPE LTDA" at bounding box center [0, 0] width 0 height 0
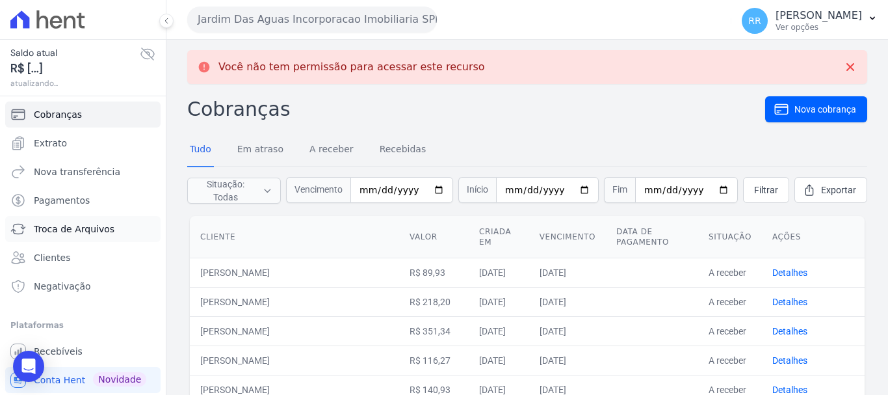
click at [69, 227] on span "Troca de Arquivos" at bounding box center [74, 228] width 81 height 13
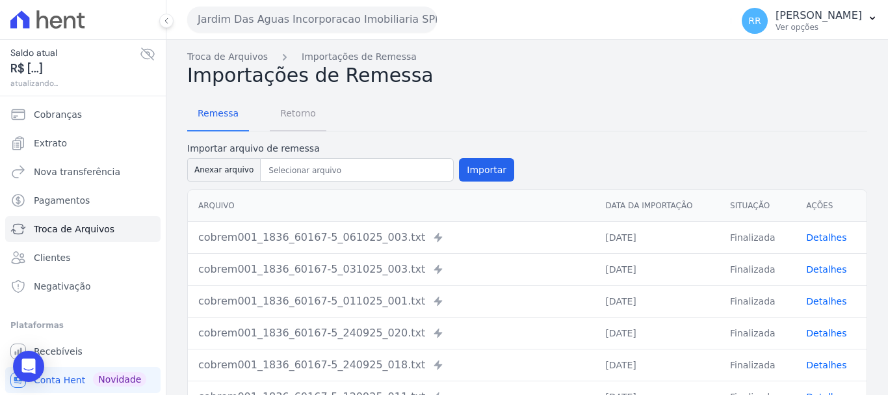
click at [287, 118] on span "Retorno" at bounding box center [297, 113] width 51 height 26
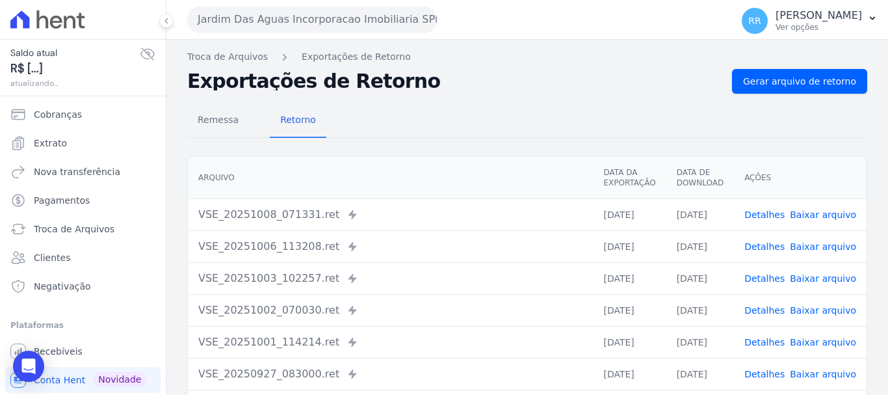
click at [782, 215] on link "Detalhes" at bounding box center [765, 214] width 40 height 10
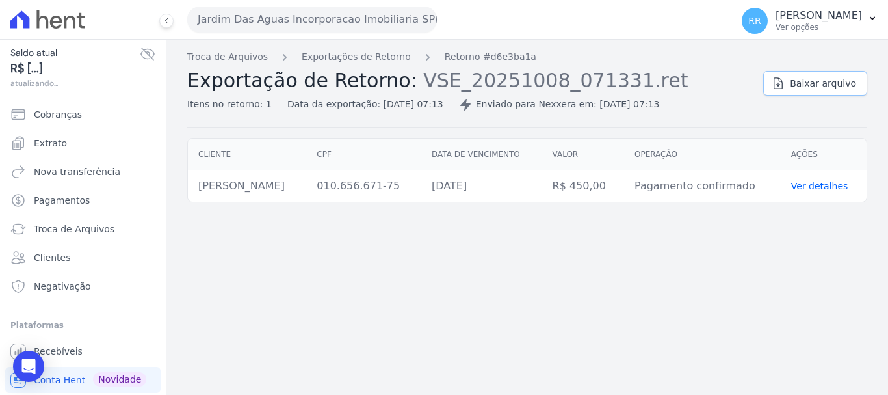
click at [806, 93] on link "Baixar arquivo" at bounding box center [816, 83] width 104 height 25
click at [314, 8] on button "Jardim Das Aguas Incorporacao Imobiliaria SPE LTDA" at bounding box center [312, 20] width 250 height 26
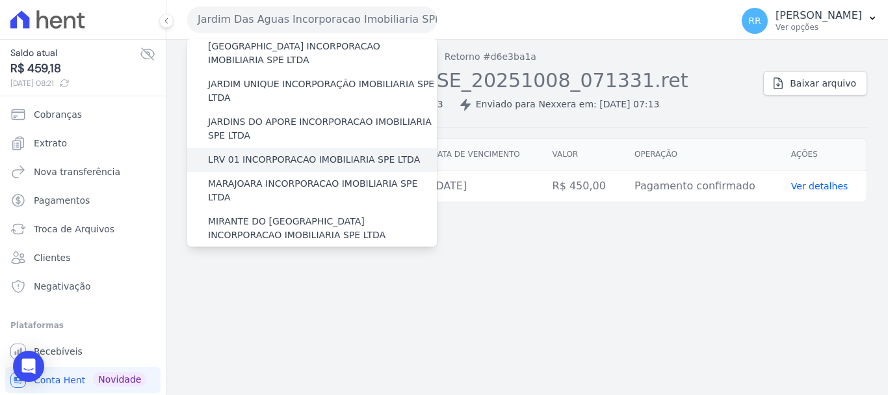
scroll to position [325, 0]
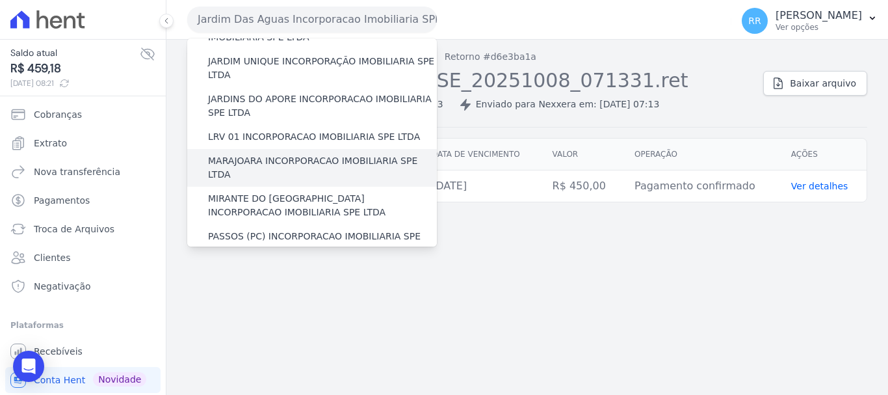
click at [286, 154] on label "MARAJOARA INCORPORACAO IMOBILIARIA SPE LTDA" at bounding box center [322, 167] width 229 height 27
click at [0, 0] on input "MARAJOARA INCORPORACAO IMOBILIARIA SPE LTDA" at bounding box center [0, 0] width 0 height 0
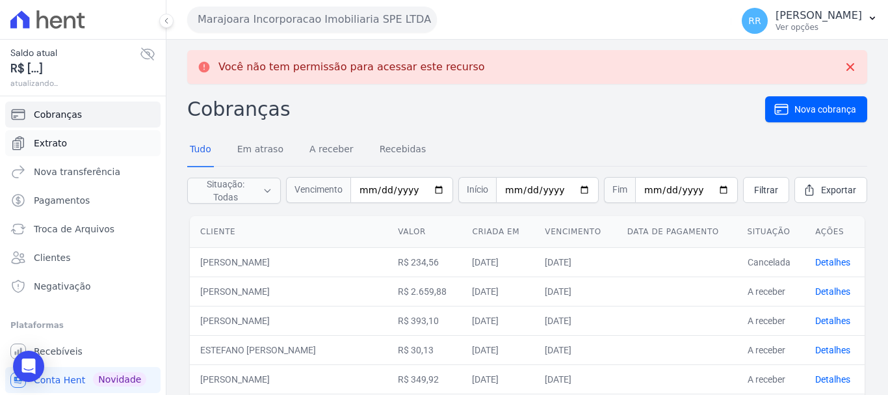
click at [53, 140] on span "Extrato" at bounding box center [50, 143] width 33 height 13
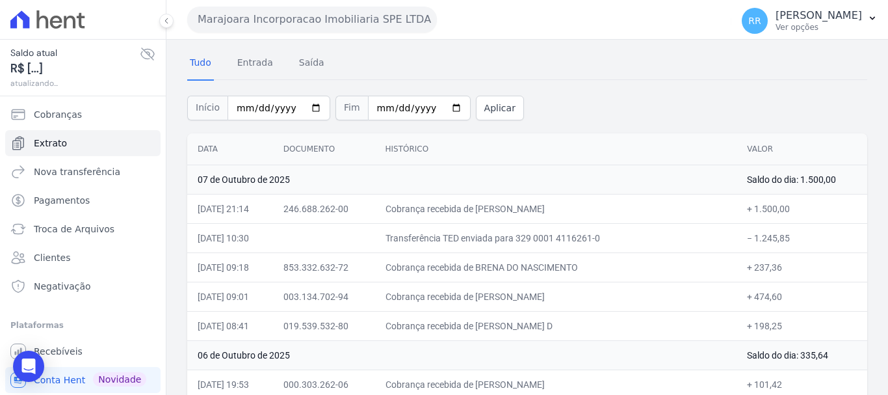
scroll to position [65, 0]
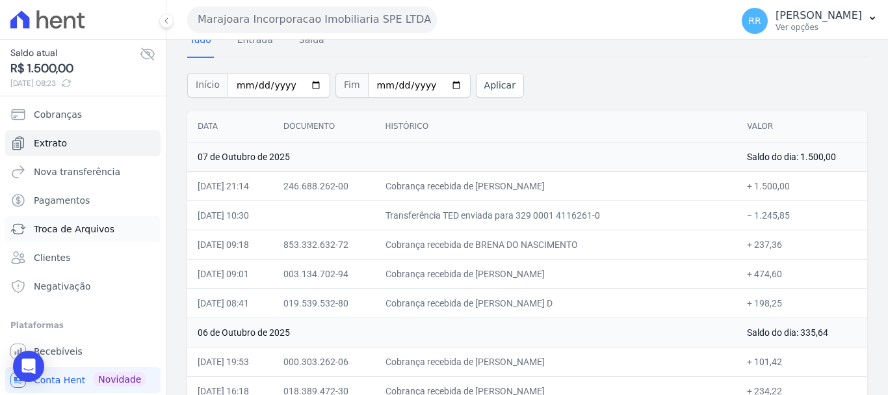
click at [65, 230] on span "Troca de Arquivos" at bounding box center [74, 228] width 81 height 13
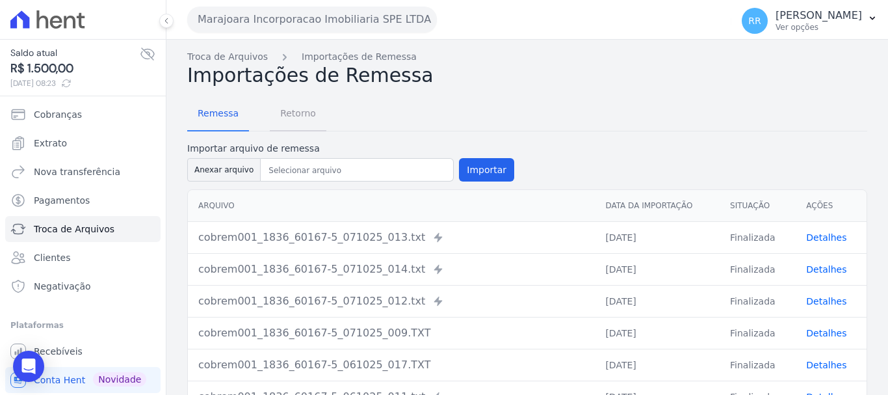
click at [291, 114] on span "Retorno" at bounding box center [297, 113] width 51 height 26
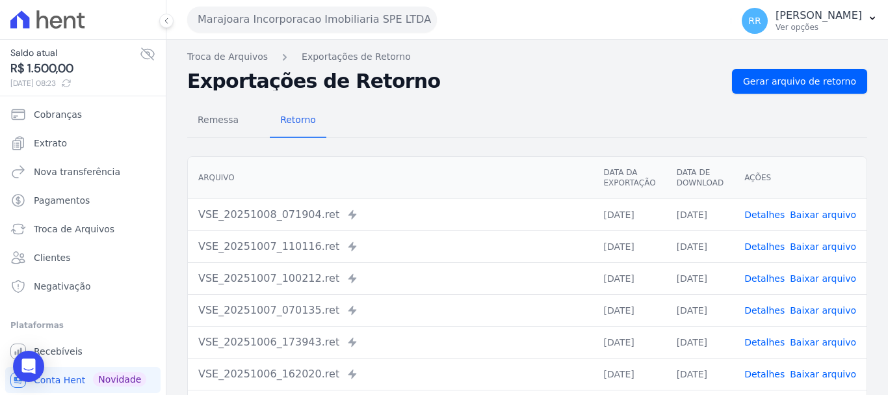
click at [767, 217] on link "Detalhes" at bounding box center [765, 214] width 40 height 10
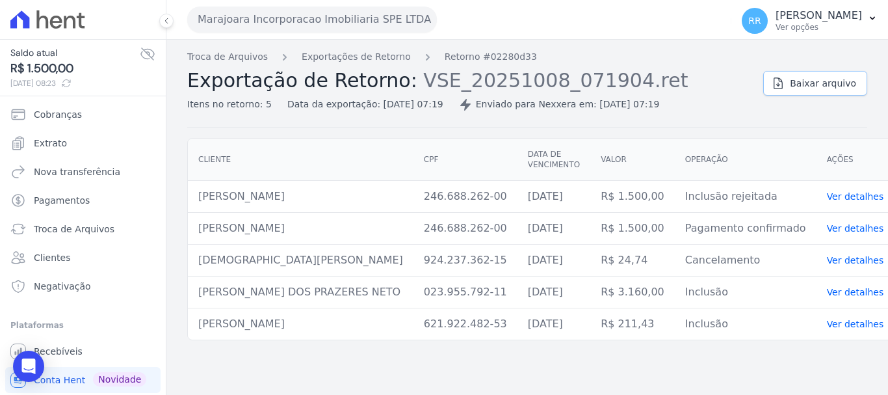
click at [827, 81] on span "Baixar arquivo" at bounding box center [823, 83] width 66 height 13
click at [369, 55] on link "Exportações de Retorno" at bounding box center [356, 57] width 109 height 14
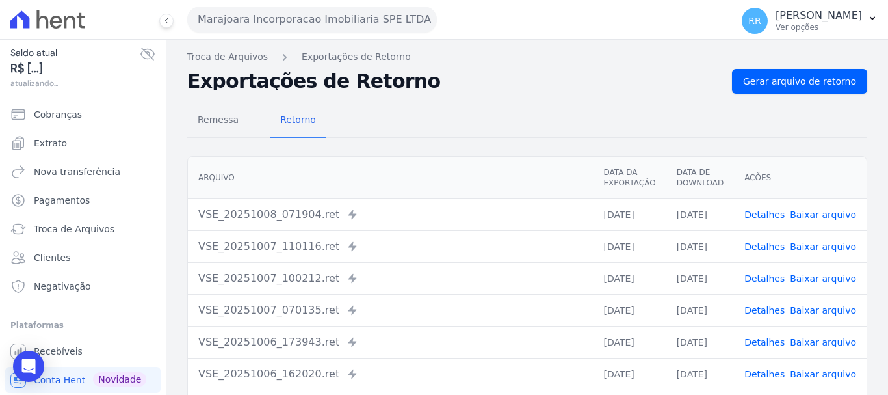
click at [780, 246] on link "Detalhes" at bounding box center [765, 246] width 40 height 10
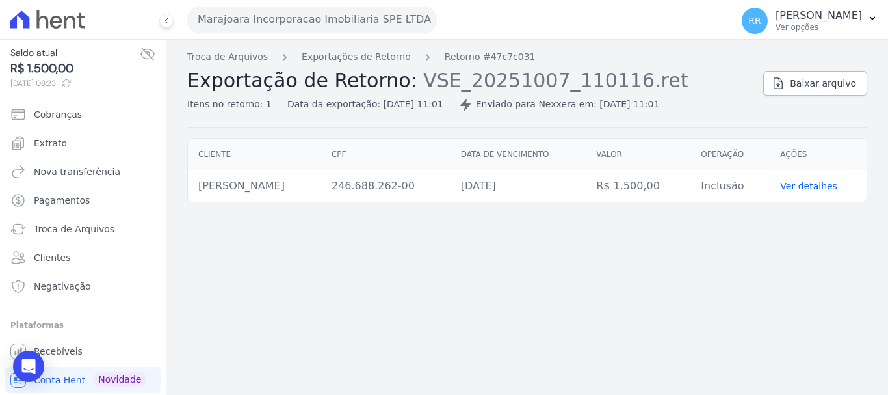
click at [810, 85] on span "Baixar arquivo" at bounding box center [823, 83] width 66 height 13
click at [352, 49] on div "Troca de Arquivos Exportações de Retorno Retorno #47c7c031 Exportação de Retorn…" at bounding box center [527, 217] width 722 height 355
click at [352, 57] on link "Exportações de Retorno" at bounding box center [356, 57] width 109 height 14
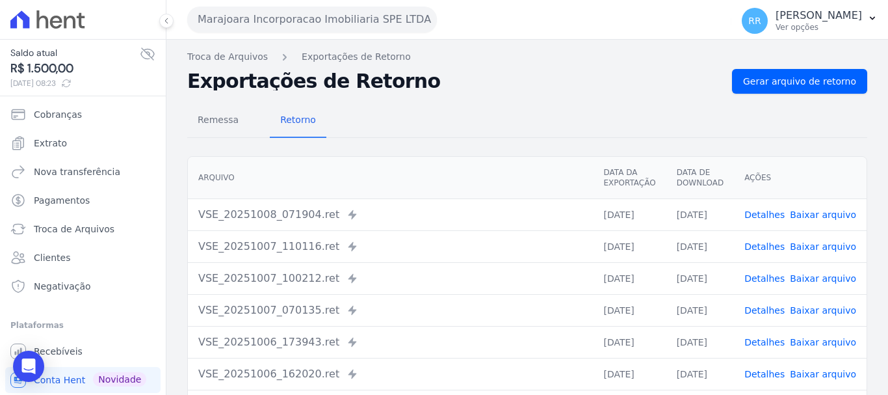
click at [771, 282] on link "Detalhes" at bounding box center [765, 278] width 40 height 10
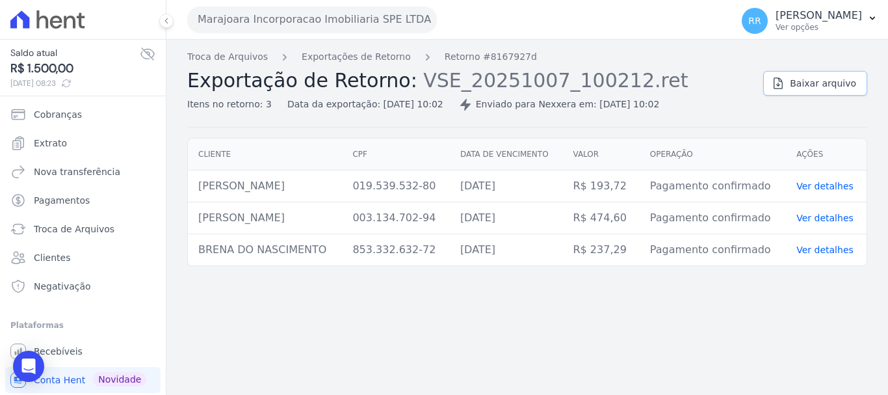
click at [824, 86] on span "Baixar arquivo" at bounding box center [823, 83] width 66 height 13
click at [366, 55] on link "Exportações de Retorno" at bounding box center [356, 57] width 109 height 14
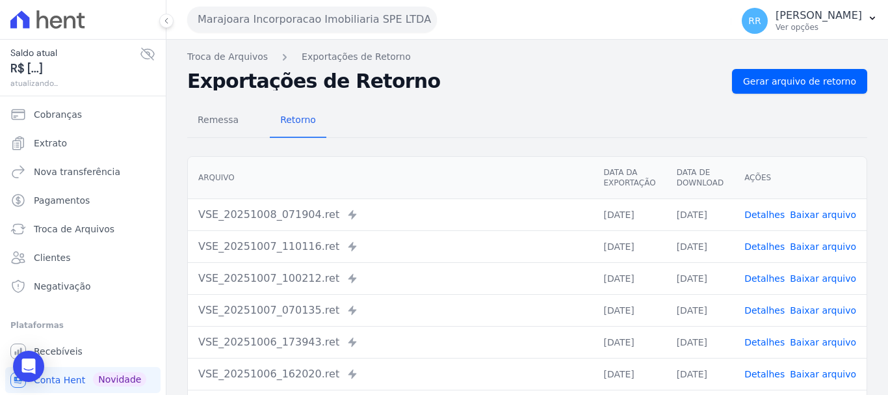
click at [761, 310] on link "Detalhes" at bounding box center [765, 310] width 40 height 10
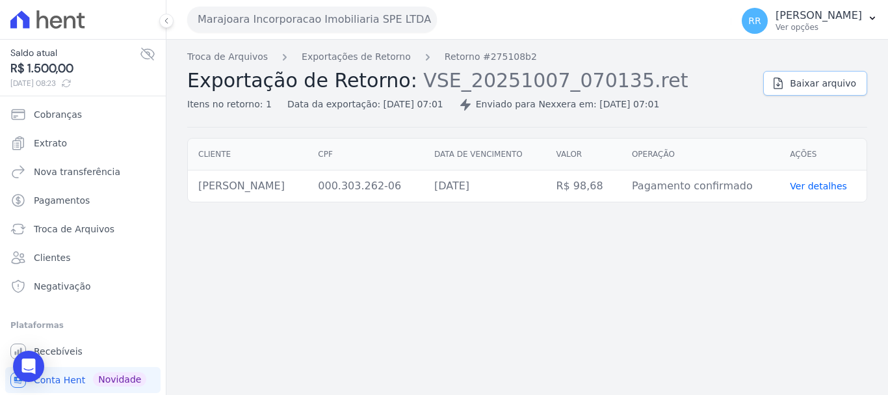
click at [822, 86] on span "Baixar arquivo" at bounding box center [823, 83] width 66 height 13
click at [382, 18] on button "Marajoara Incorporacao Imobiliaria SPE LTDA" at bounding box center [312, 20] width 250 height 26
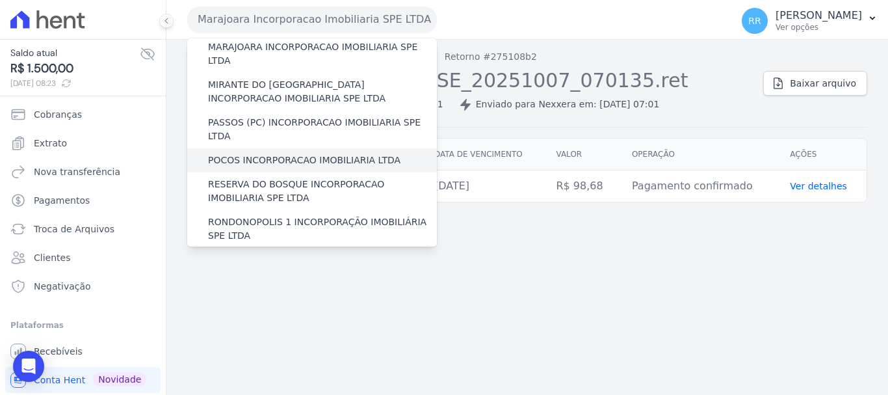
scroll to position [455, 0]
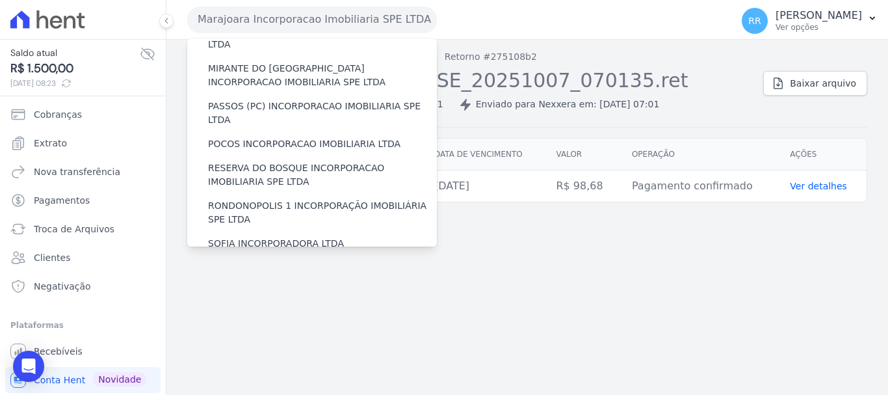
click at [297, 261] on label "VALE SUPREMO INCORPORACAO IMOBILIARIA SPE LTDA" at bounding box center [322, 274] width 229 height 27
click at [0, 0] on input "VALE SUPREMO INCORPORACAO IMOBILIARIA SPE LTDA" at bounding box center [0, 0] width 0 height 0
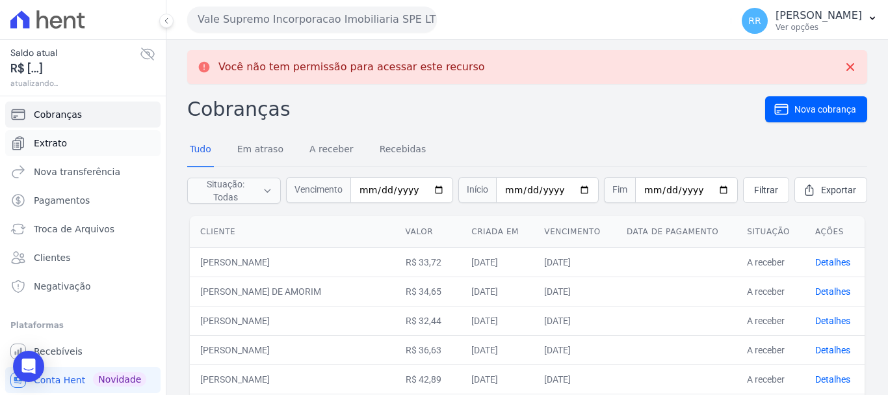
click at [57, 138] on span "Extrato" at bounding box center [50, 143] width 33 height 13
